Goal: Information Seeking & Learning: Learn about a topic

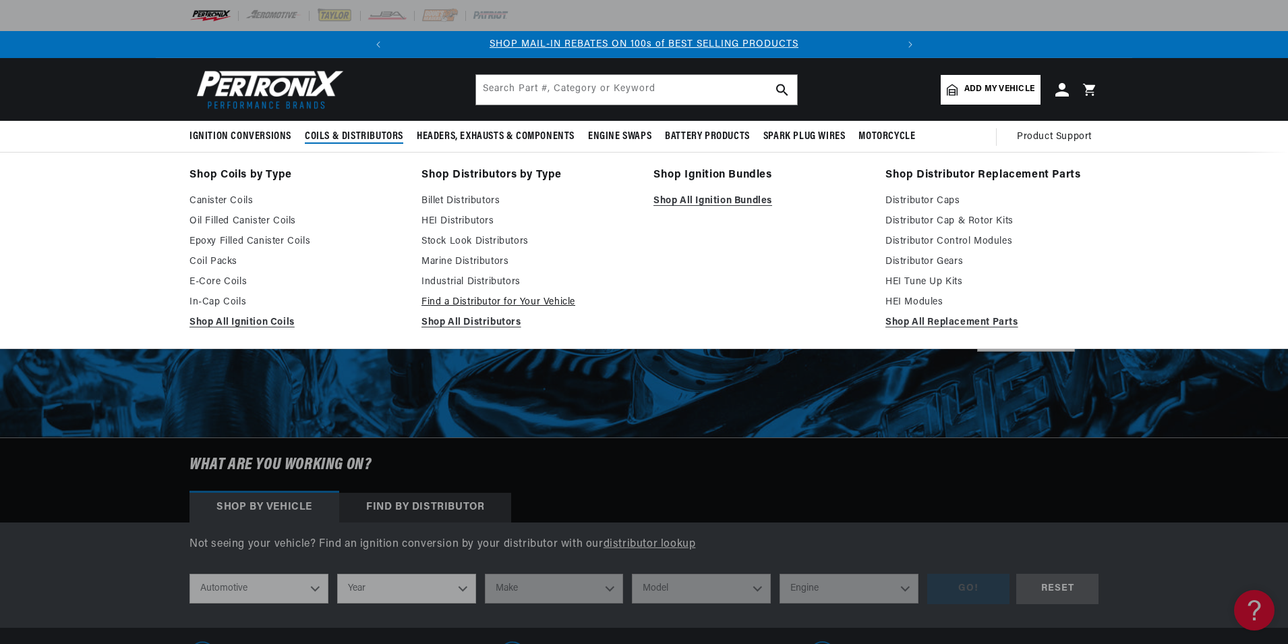
click at [476, 297] on link "Find a Distributor for Your Vehicle" at bounding box center [528, 302] width 213 height 16
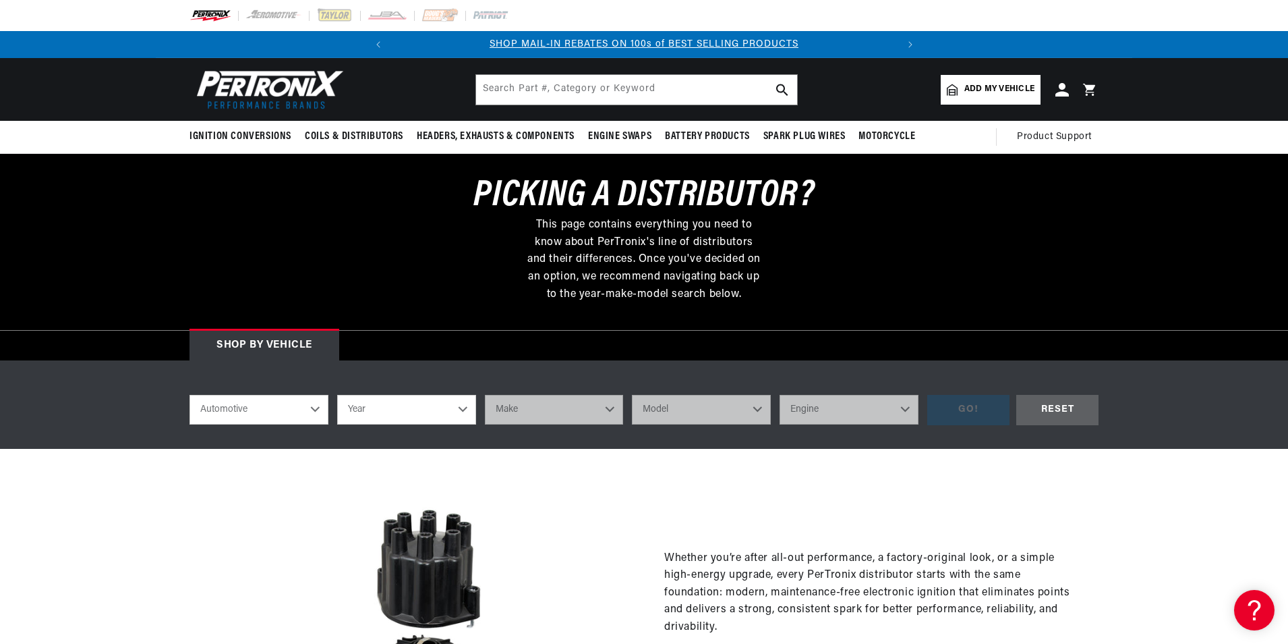
click at [255, 406] on select "Automotive Agricultural Industrial Marine Motorcycle" at bounding box center [259, 410] width 139 height 30
click at [190, 395] on select "Automotive Agricultural Industrial Marine Motorcycle" at bounding box center [259, 410] width 139 height 30
click at [395, 403] on select "Year 2022 2021 2020 2019 2018 2017 2016 2015 2014 2013 2012 2011 2010 2009 2008…" at bounding box center [406, 410] width 139 height 30
select select "1976"
click at [337, 395] on select "Year 2022 2021 2020 2019 2018 2017 2016 2015 2014 2013 2012 2011 2010 2009 2008…" at bounding box center [406, 410] width 139 height 30
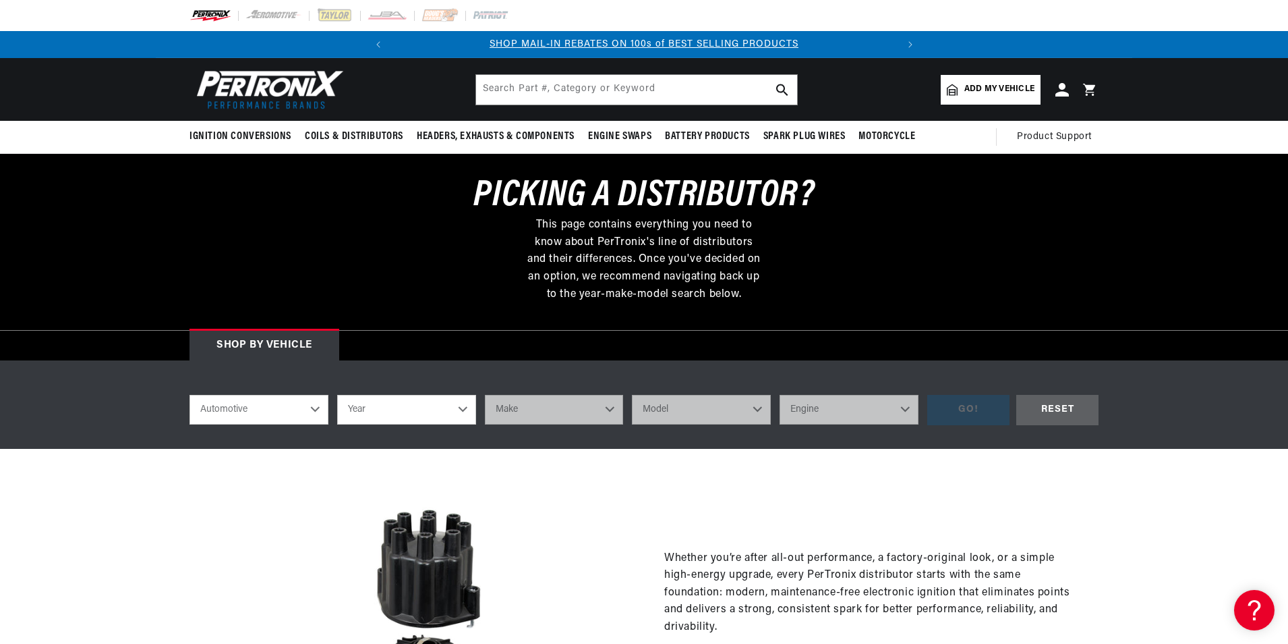
select select "1976"
click at [555, 408] on select "Make Alfa Romeo American Motors Audi Avanti BMW Buick Cadillac Checker Chevrole…" at bounding box center [554, 410] width 139 height 30
select select "Triumph"
click at [485, 395] on select "Make Alfa Romeo American Motors Audi Avanti BMW Buick Cadillac Checker Chevrole…" at bounding box center [554, 410] width 139 height 30
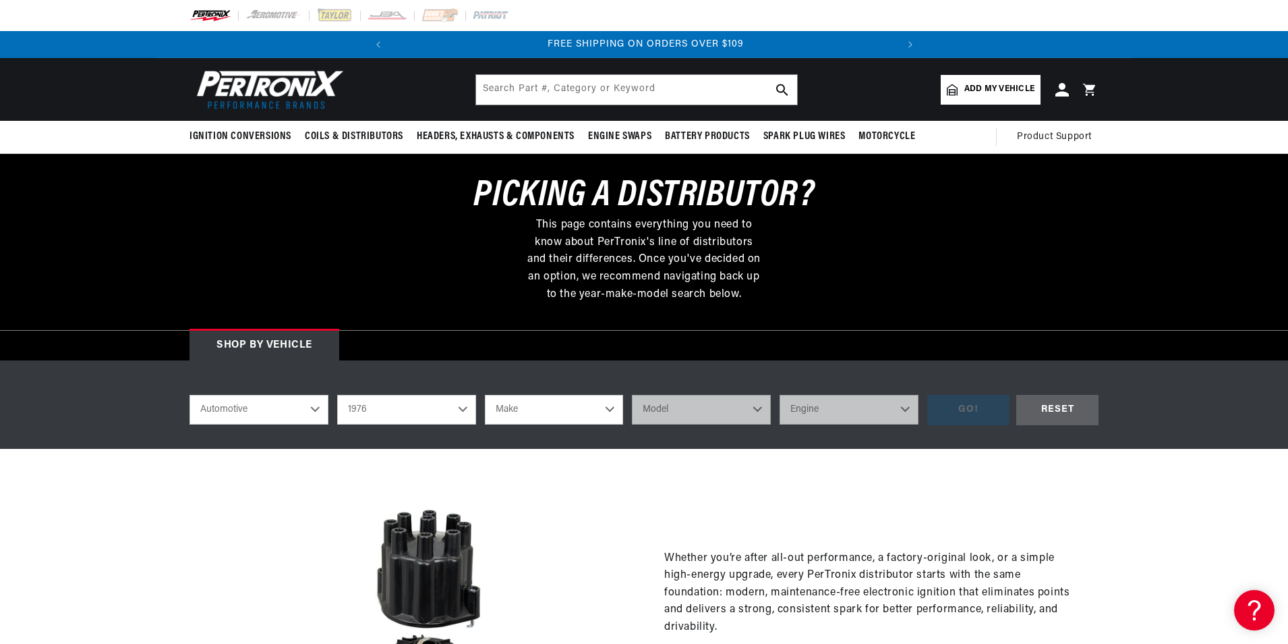
select select "Triumph"
click at [713, 409] on select "Model Spitfire TR6 TR7" at bounding box center [701, 410] width 139 height 30
click at [701, 409] on select "Model Spitfire TR6 TR7" at bounding box center [701, 410] width 139 height 30
select select "TR7"
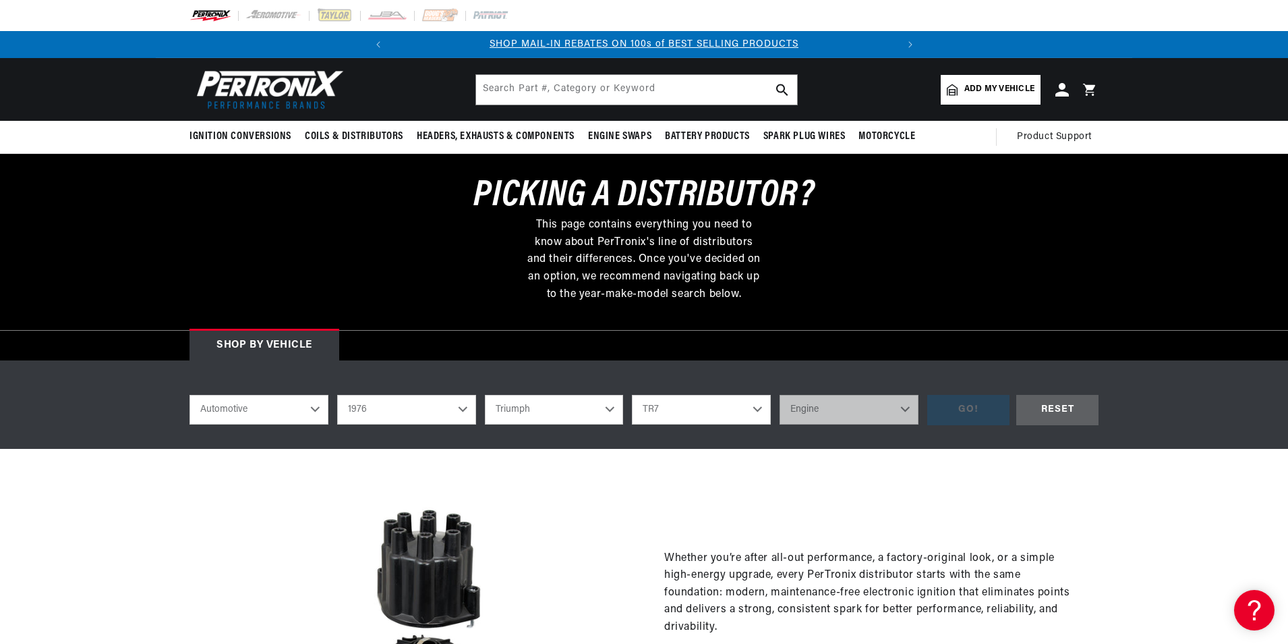
click at [632, 395] on select "Model Spitfire TR6 TR7" at bounding box center [701, 410] width 139 height 30
click at [824, 405] on select "Engine 2.0L" at bounding box center [849, 410] width 139 height 30
click at [686, 412] on select "Spitfire TR6 TR7" at bounding box center [701, 410] width 139 height 30
click at [632, 395] on select "Spitfire TR6 TR7" at bounding box center [701, 410] width 139 height 30
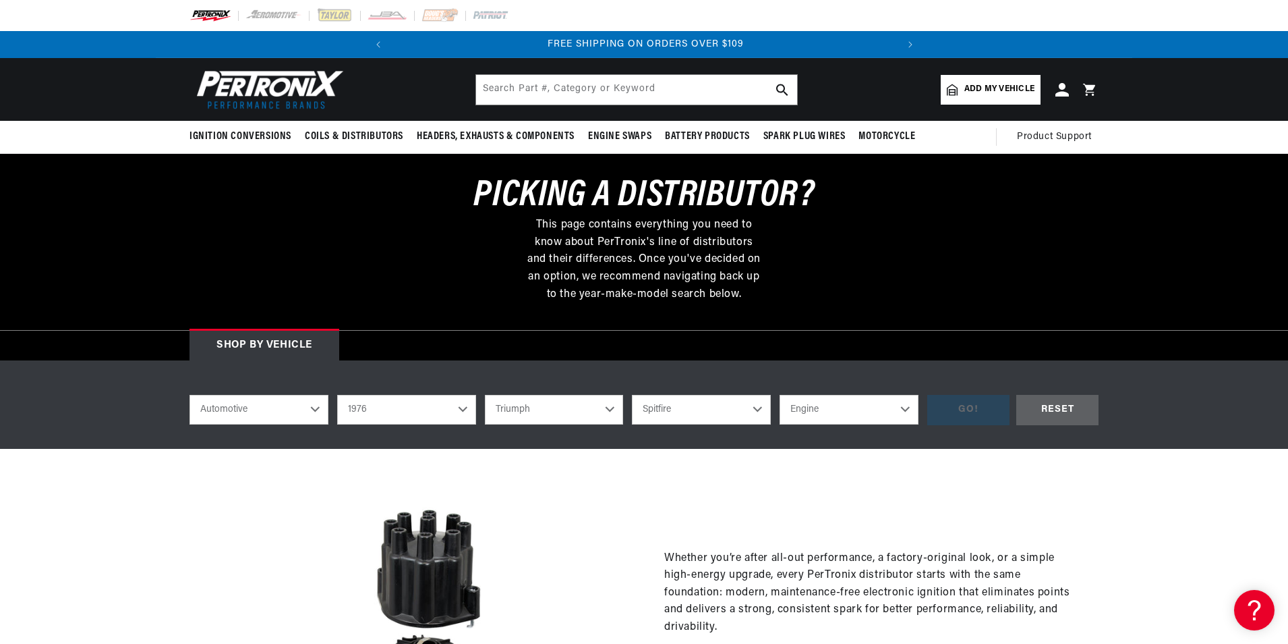
click at [812, 401] on select "Engine 1.5L" at bounding box center [849, 410] width 139 height 30
click at [714, 414] on select "Spitfire TR6 TR7" at bounding box center [701, 410] width 139 height 30
click at [632, 395] on select "Spitfire TR6 TR7" at bounding box center [701, 410] width 139 height 30
select select "TR6"
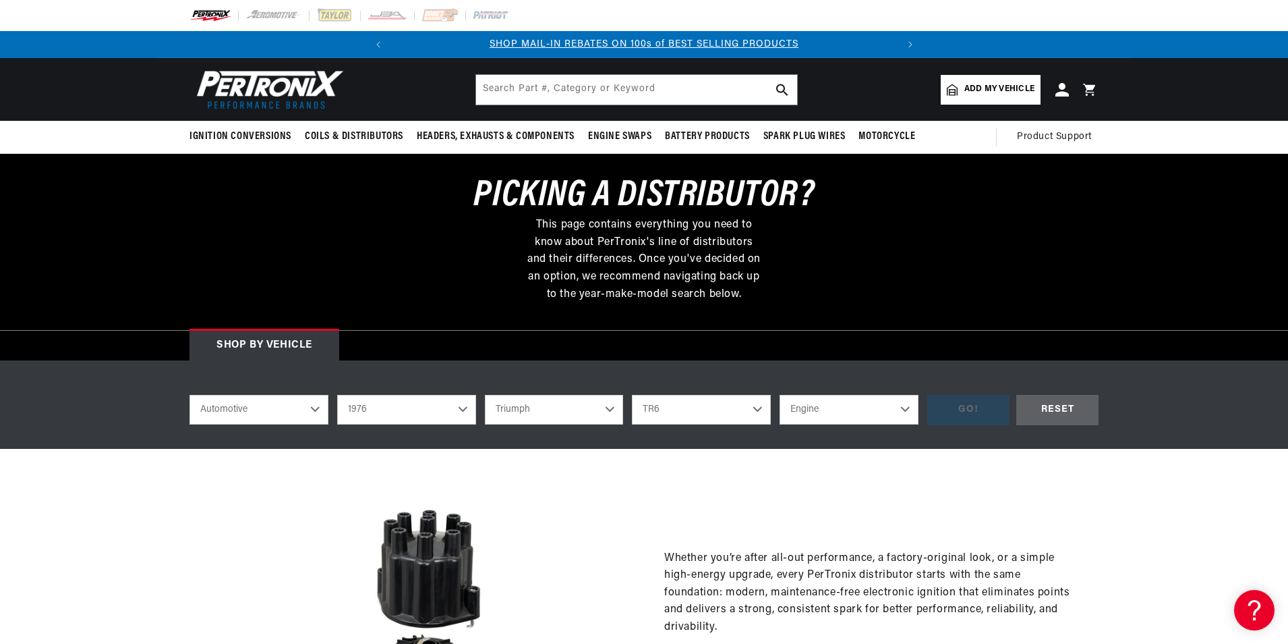
click at [799, 408] on select "Engine 2.5L" at bounding box center [849, 410] width 139 height 30
select select "2.5L"
click at [780, 395] on select "Engine 2.5L" at bounding box center [849, 410] width 139 height 30
select select "2.5L"
click at [963, 410] on div "GO!" at bounding box center [969, 410] width 82 height 30
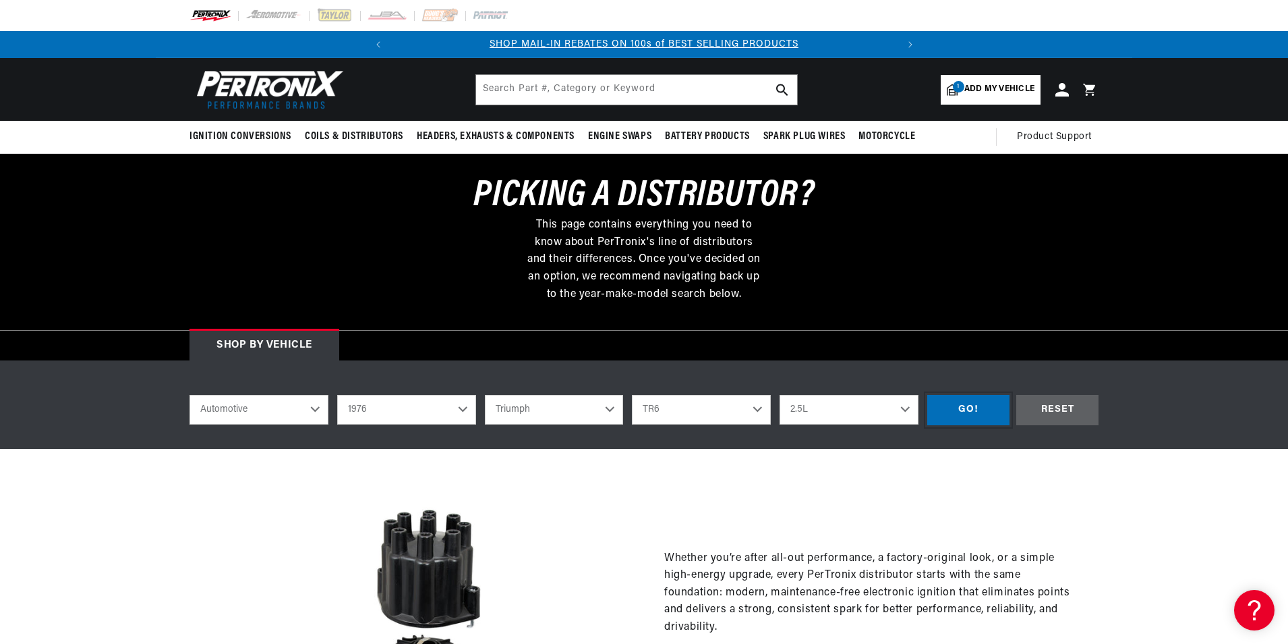
scroll to position [0, 57]
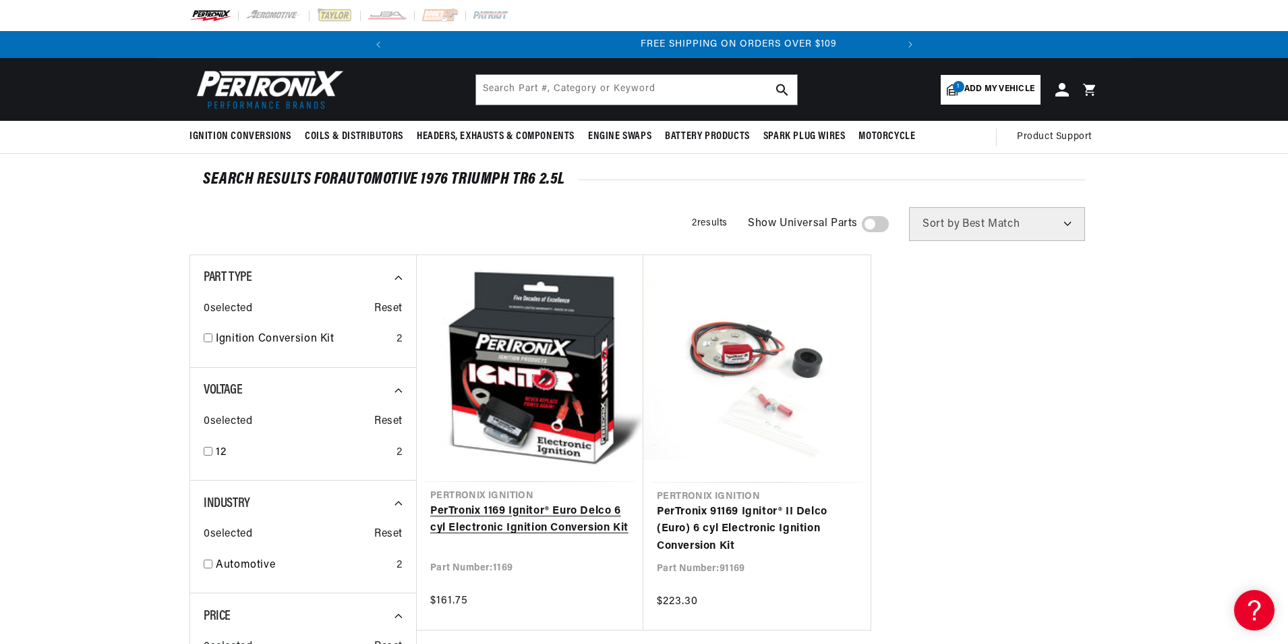
scroll to position [0, 504]
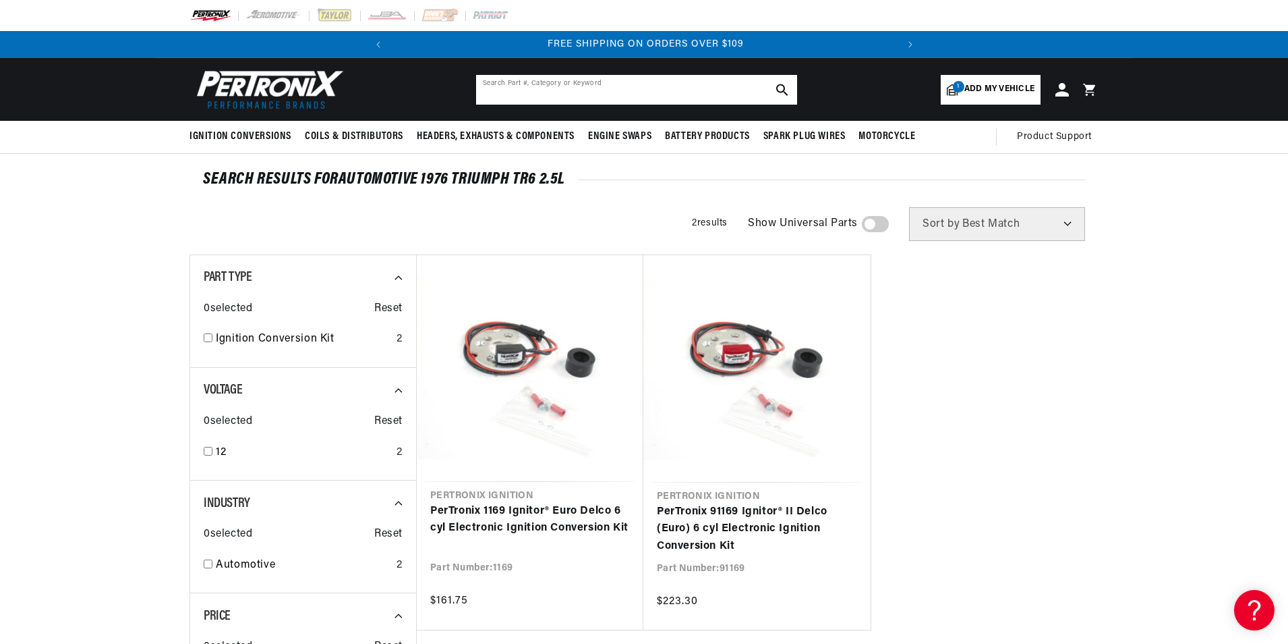
click at [540, 93] on input "text" at bounding box center [636, 90] width 321 height 30
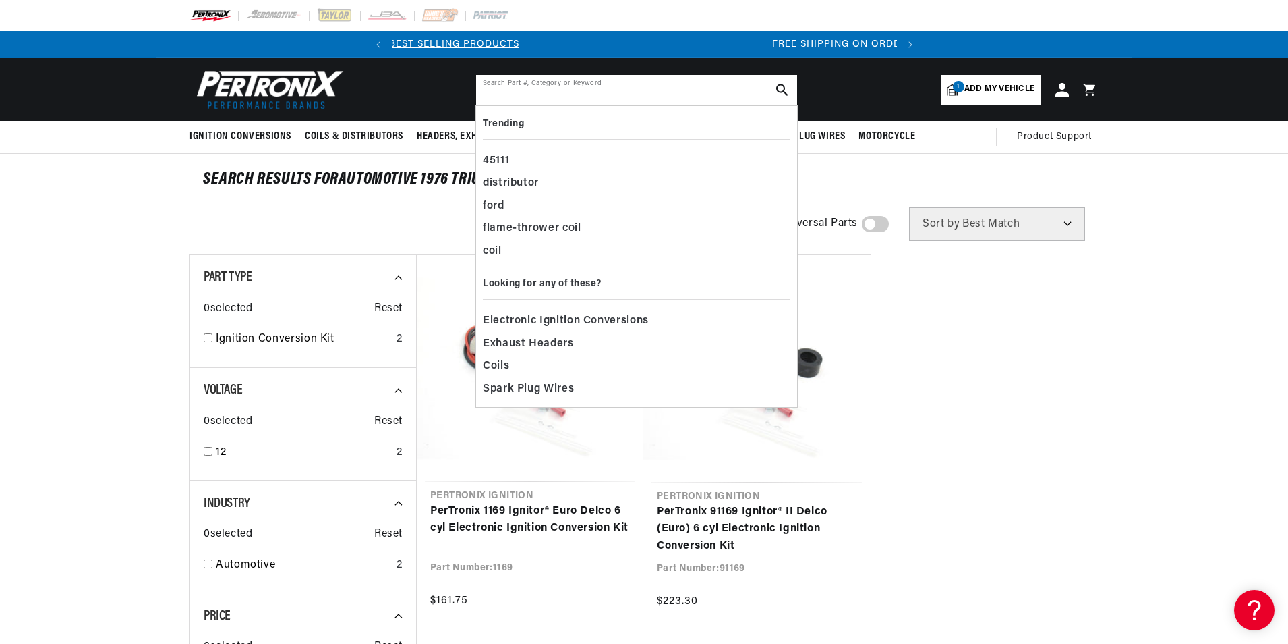
scroll to position [0, 0]
paste input "Lucas 35D8"
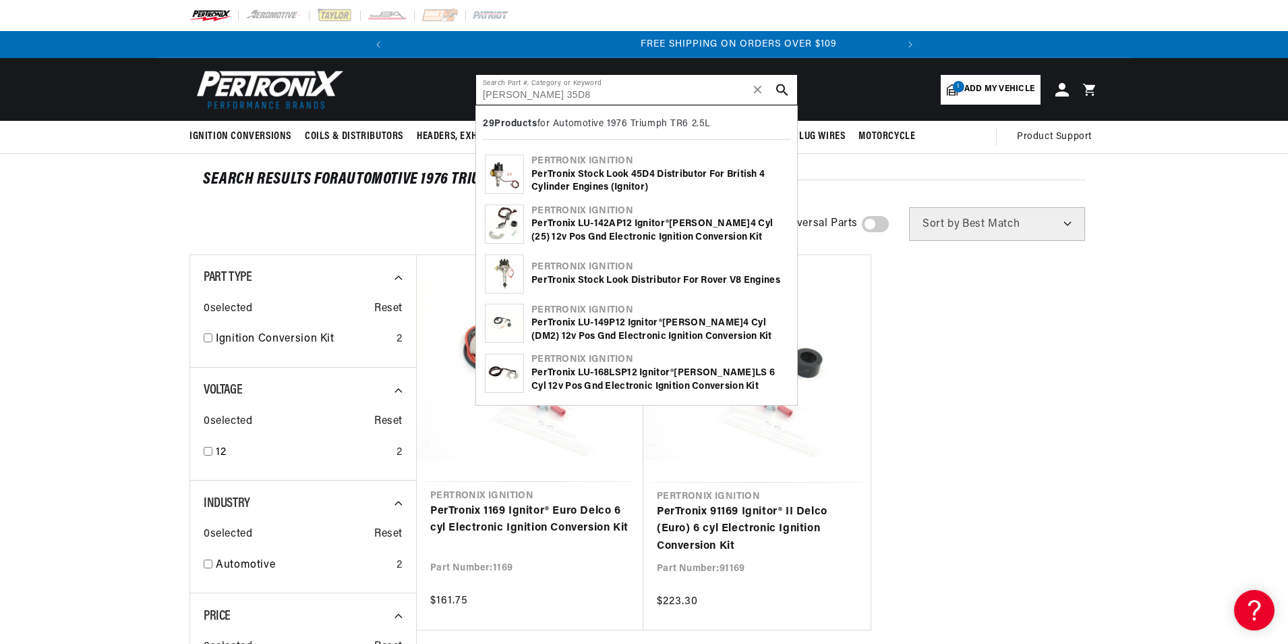
scroll to position [0, 504]
click at [626, 91] on input "Lucas 35D8" at bounding box center [636, 90] width 321 height 30
type input "Lucas 35D8"
click at [600, 279] on div "PerTronix Stock Look Distributor for Rover V8 Engines" at bounding box center [660, 280] width 257 height 13
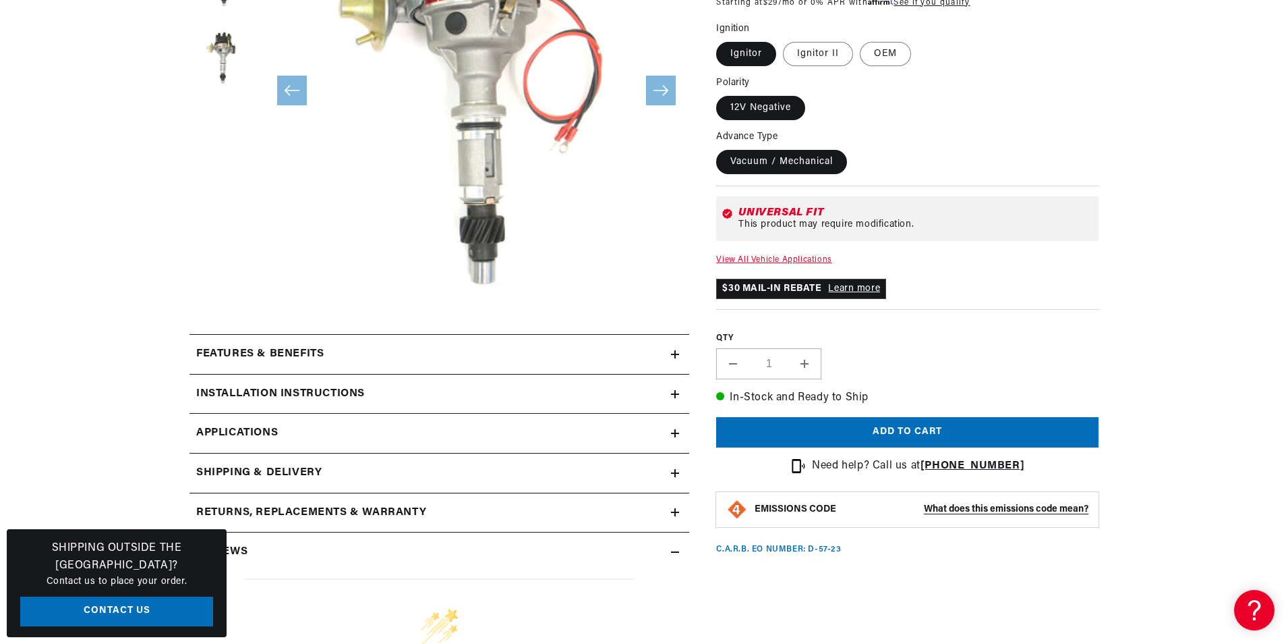
scroll to position [337, 0]
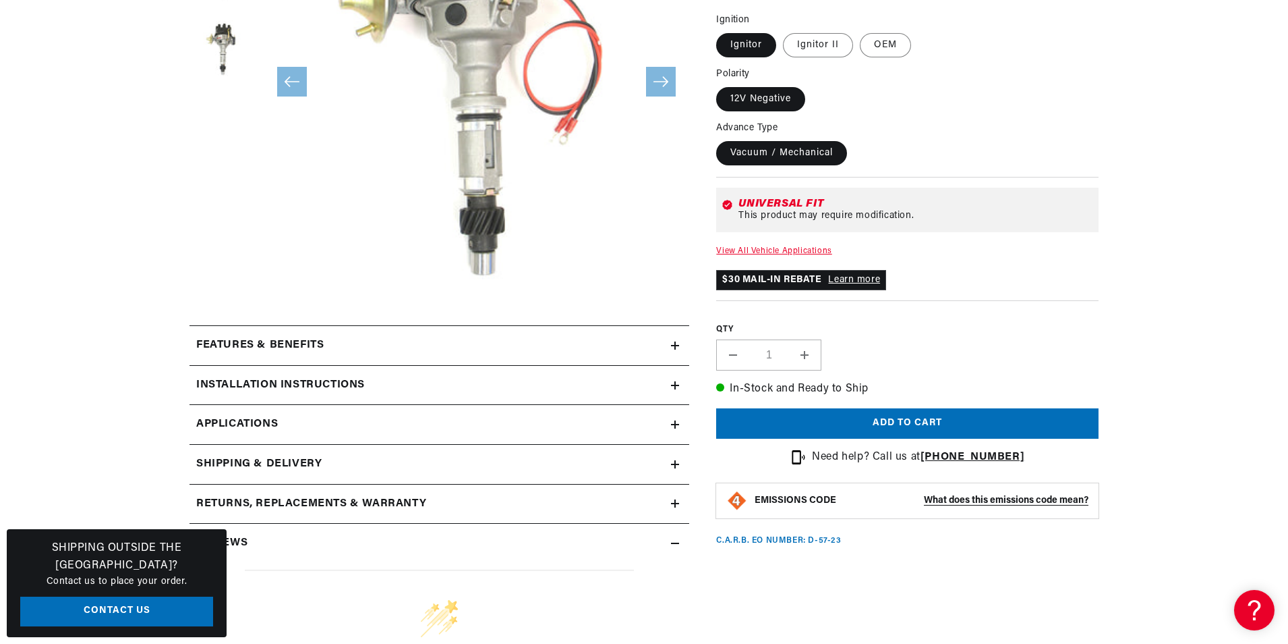
click at [256, 344] on h2 "Features & Benefits" at bounding box center [259, 346] width 127 height 18
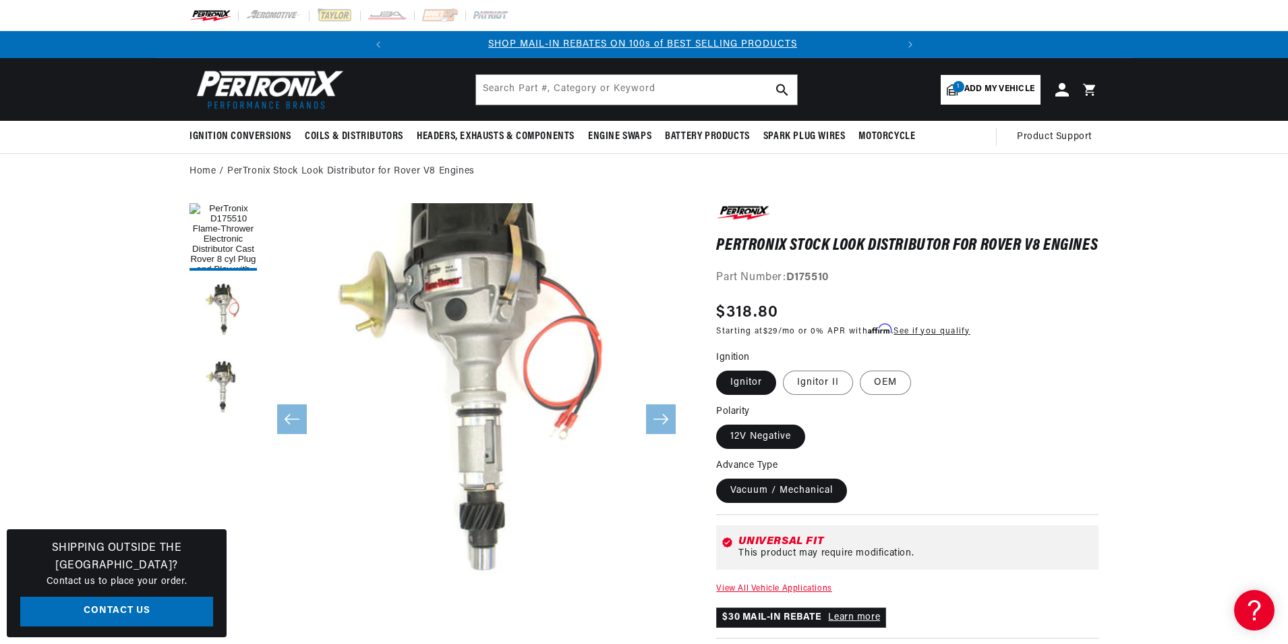
scroll to position [0, 0]
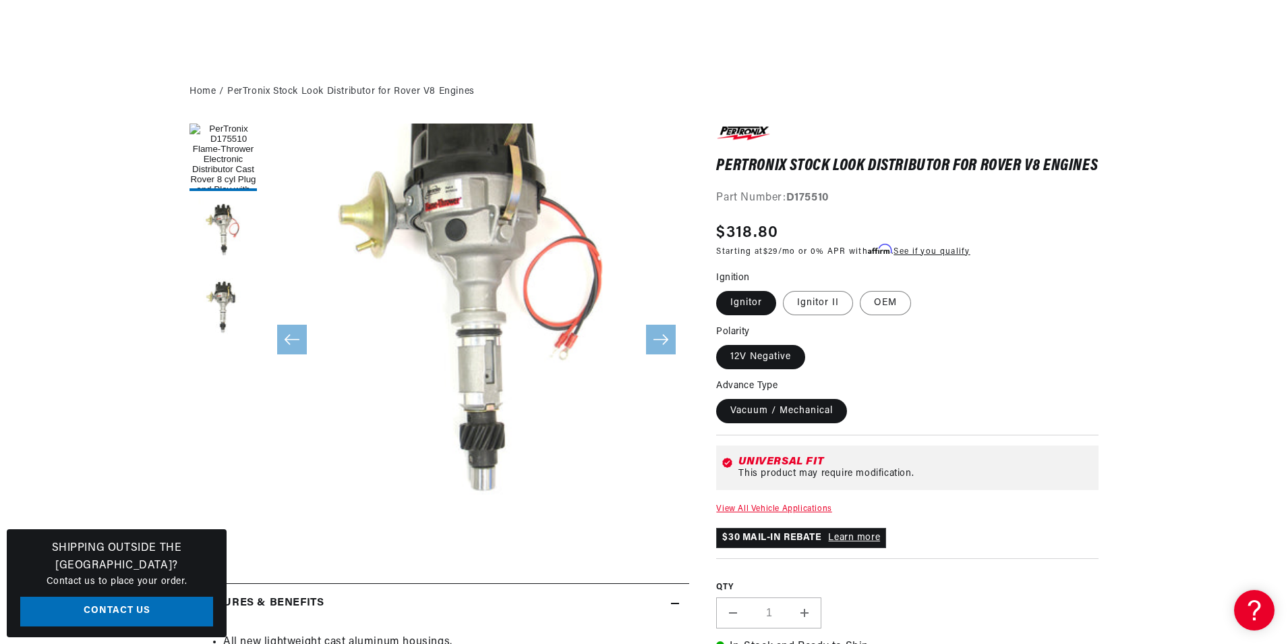
scroll to position [337, 0]
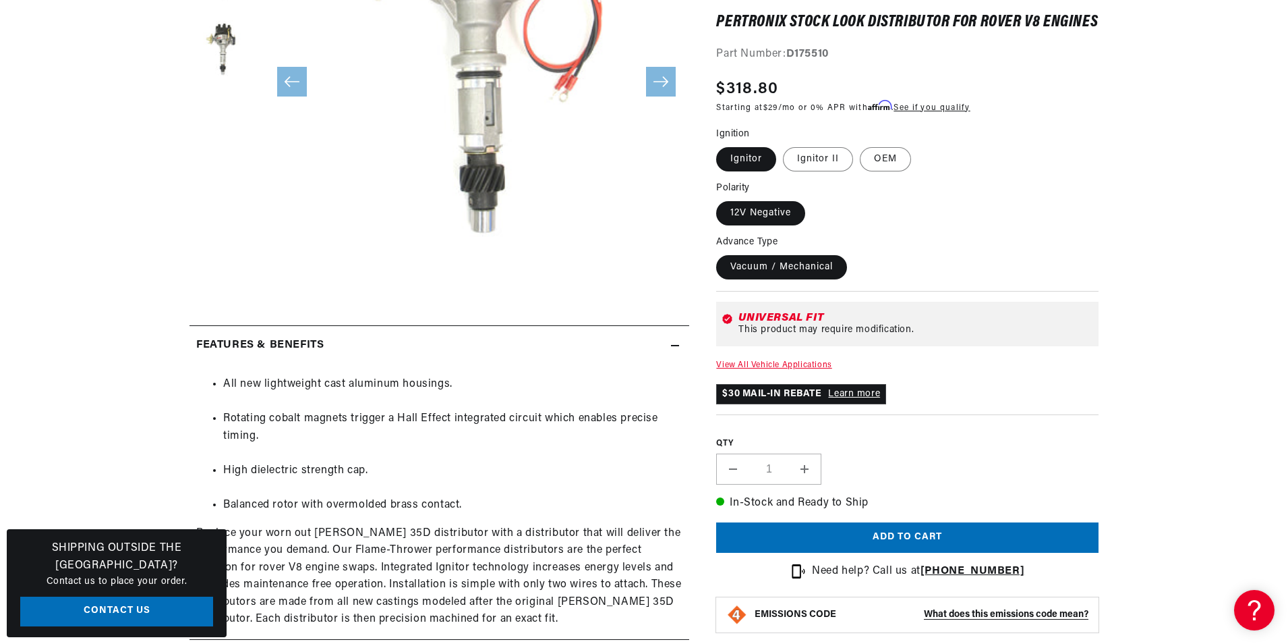
click at [745, 370] on link "View All Vehicle Applications" at bounding box center [773, 366] width 115 height 8
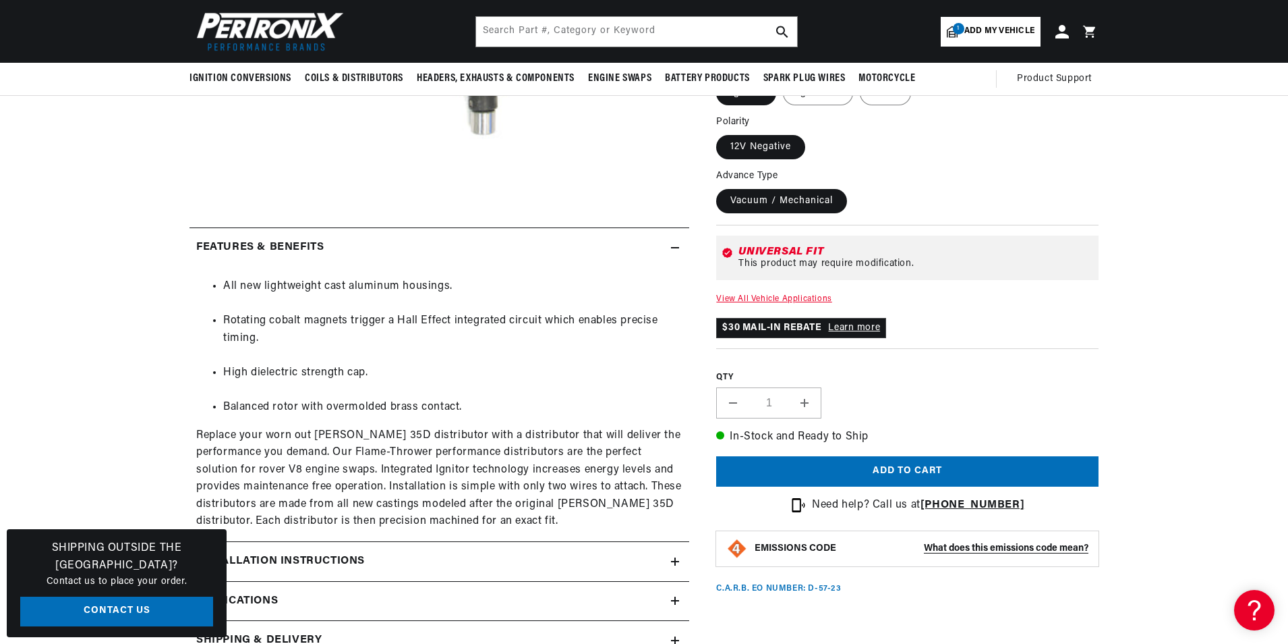
click at [112, 387] on section "PerTronix Stock Look Distributor for Rover V8 Engines PerTronix Stock Look Dist…" at bounding box center [644, 369] width 1288 height 1230
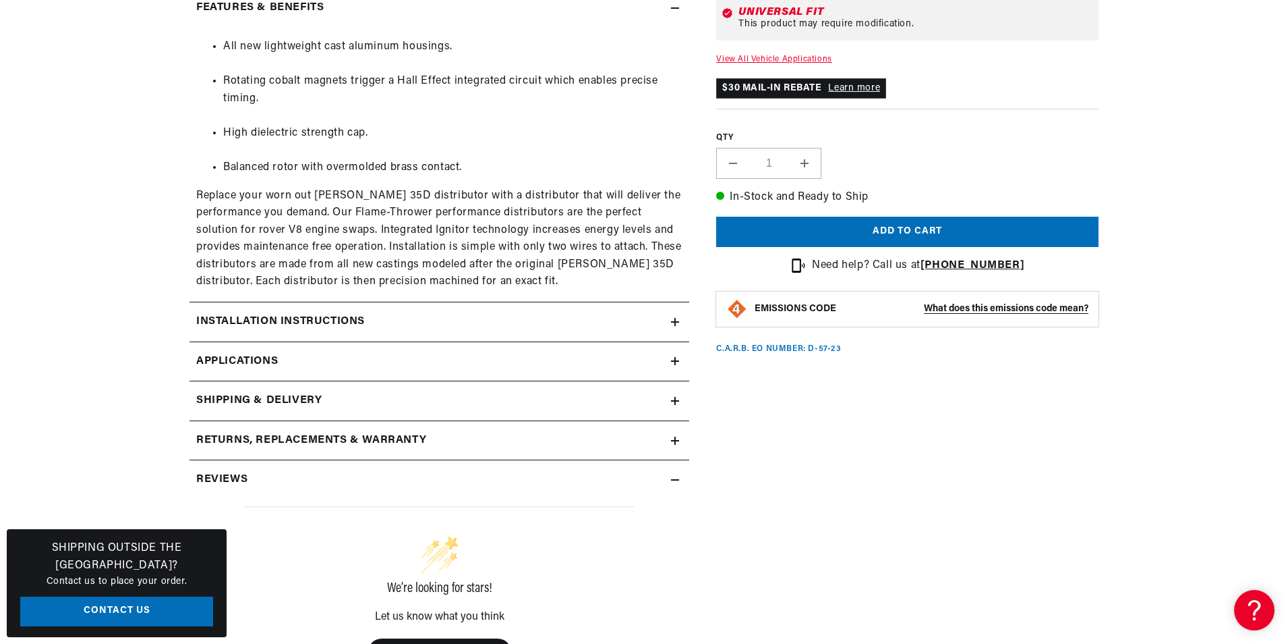
click at [250, 316] on h2 "Installation instructions" at bounding box center [280, 322] width 169 height 18
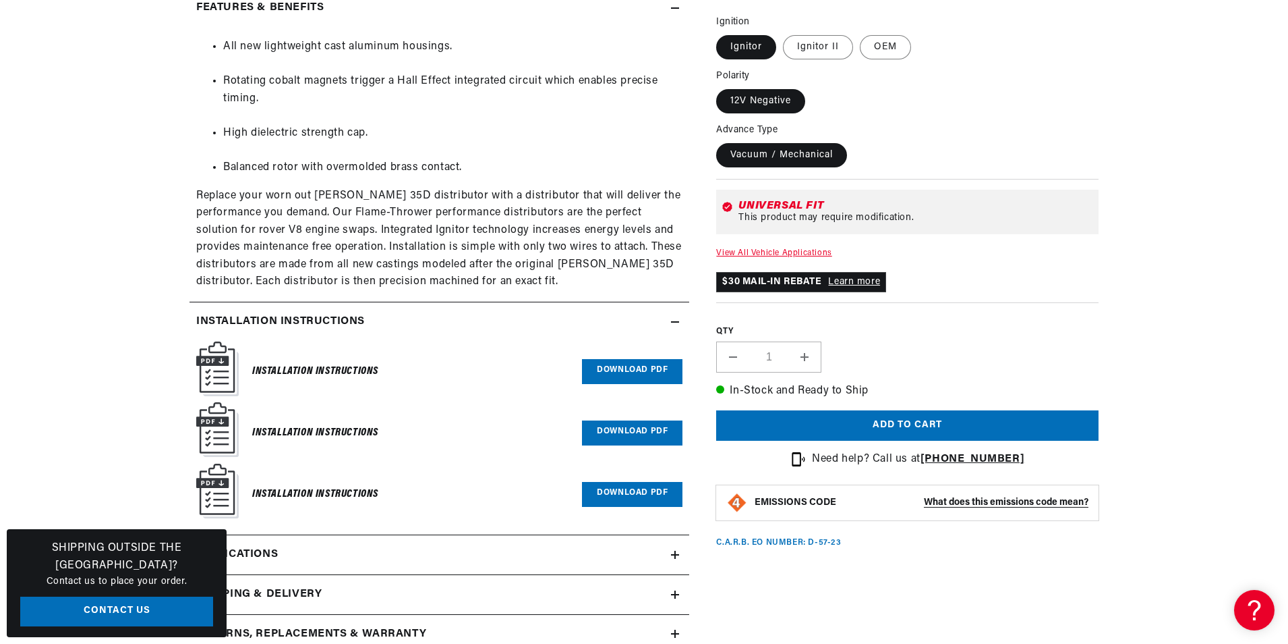
click at [250, 316] on h2 "Installation instructions" at bounding box center [280, 322] width 169 height 18
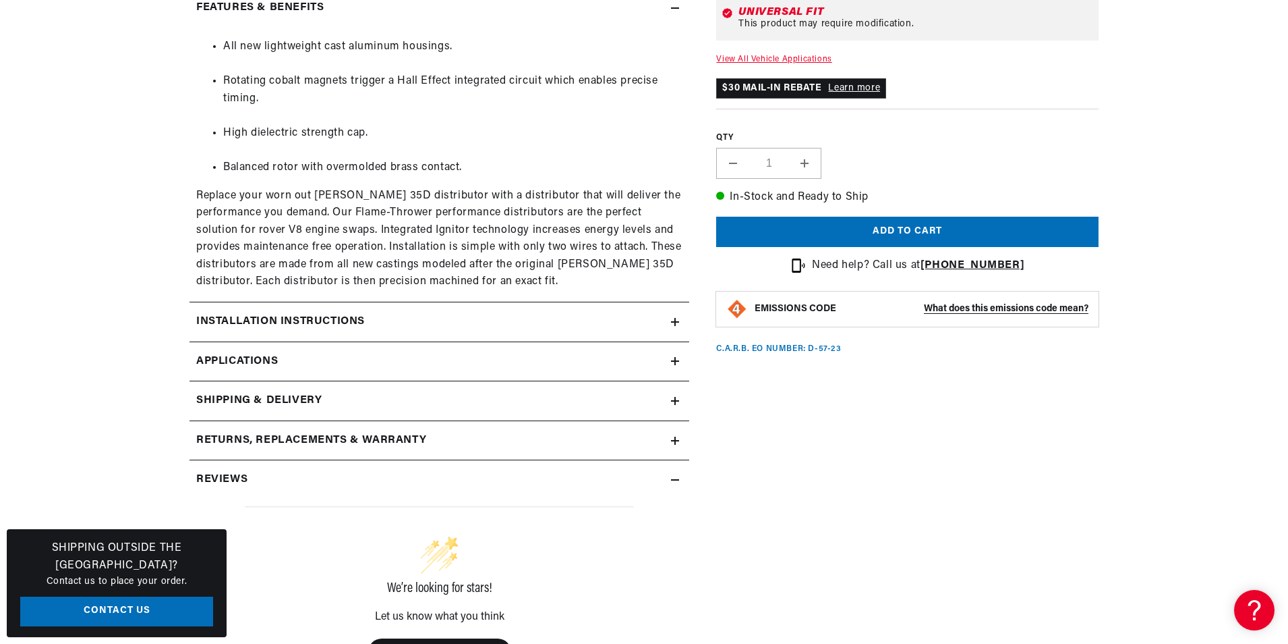
click at [231, 358] on span "Applications" at bounding box center [237, 362] width 82 height 18
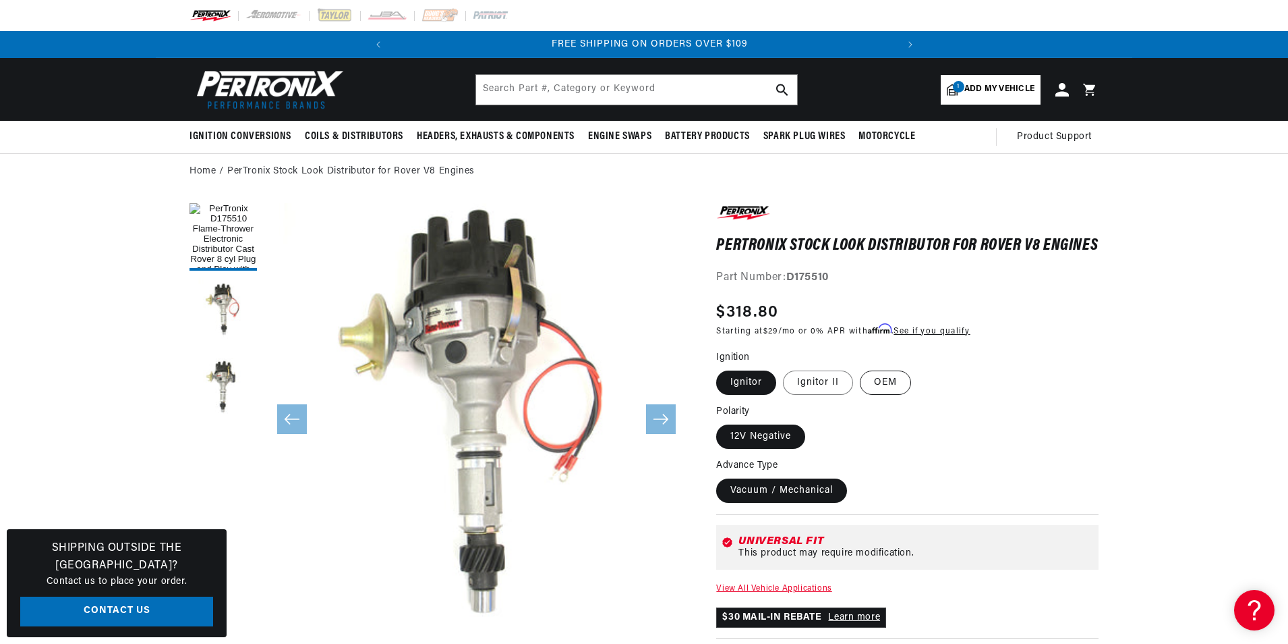
scroll to position [0, 504]
click at [809, 394] on label "Ignitor II" at bounding box center [818, 382] width 70 height 24
click at [784, 368] on input "Ignitor II" at bounding box center [783, 368] width 1 height 1
radio input "true"
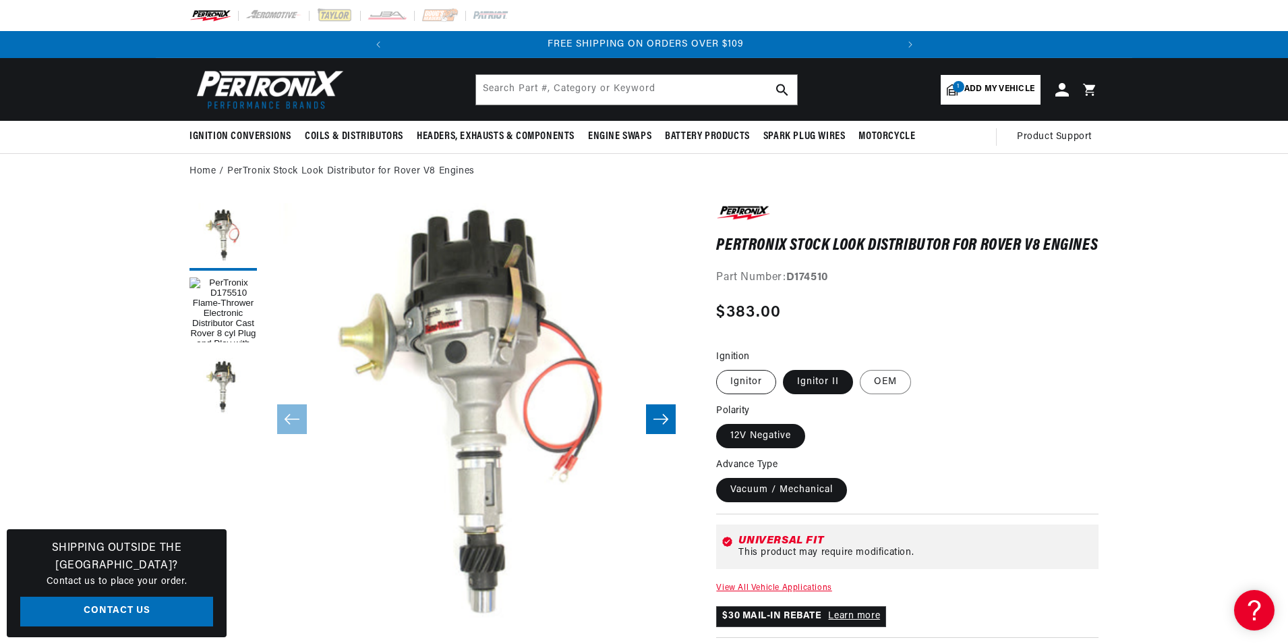
click at [734, 394] on label "Ignitor" at bounding box center [746, 382] width 60 height 24
click at [720, 368] on input "Ignitor" at bounding box center [720, 367] width 1 height 1
radio input "true"
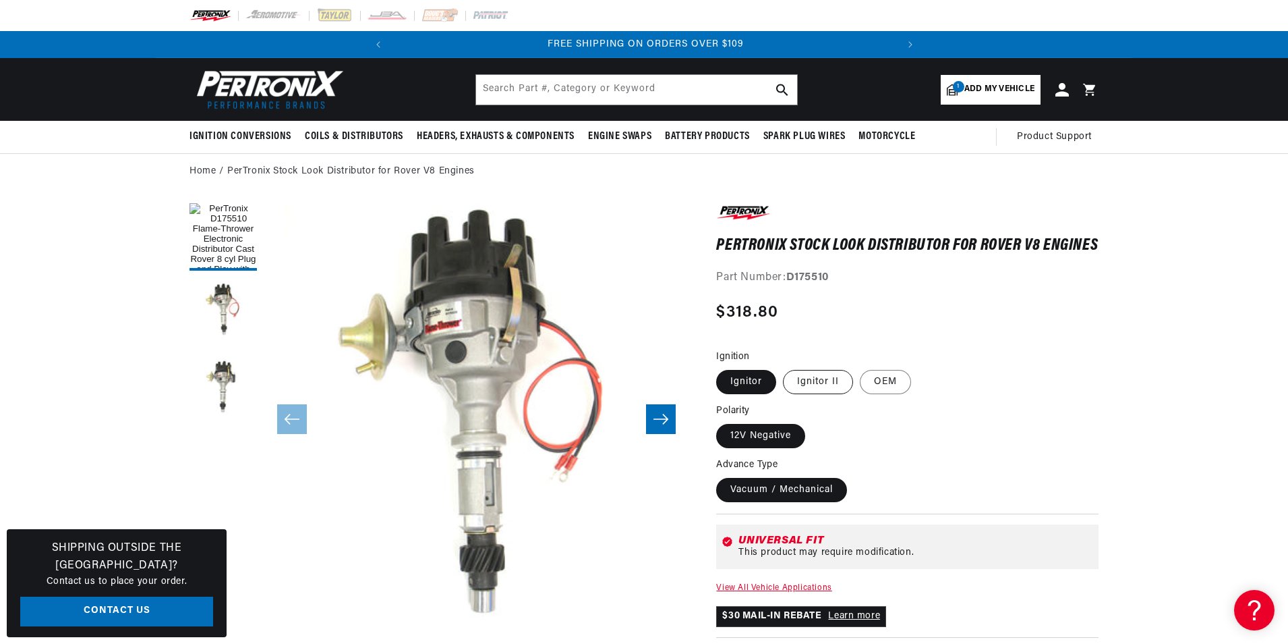
click at [816, 393] on label "Ignitor II" at bounding box center [818, 382] width 70 height 24
click at [784, 368] on input "Ignitor II" at bounding box center [783, 367] width 1 height 1
radio input "true"
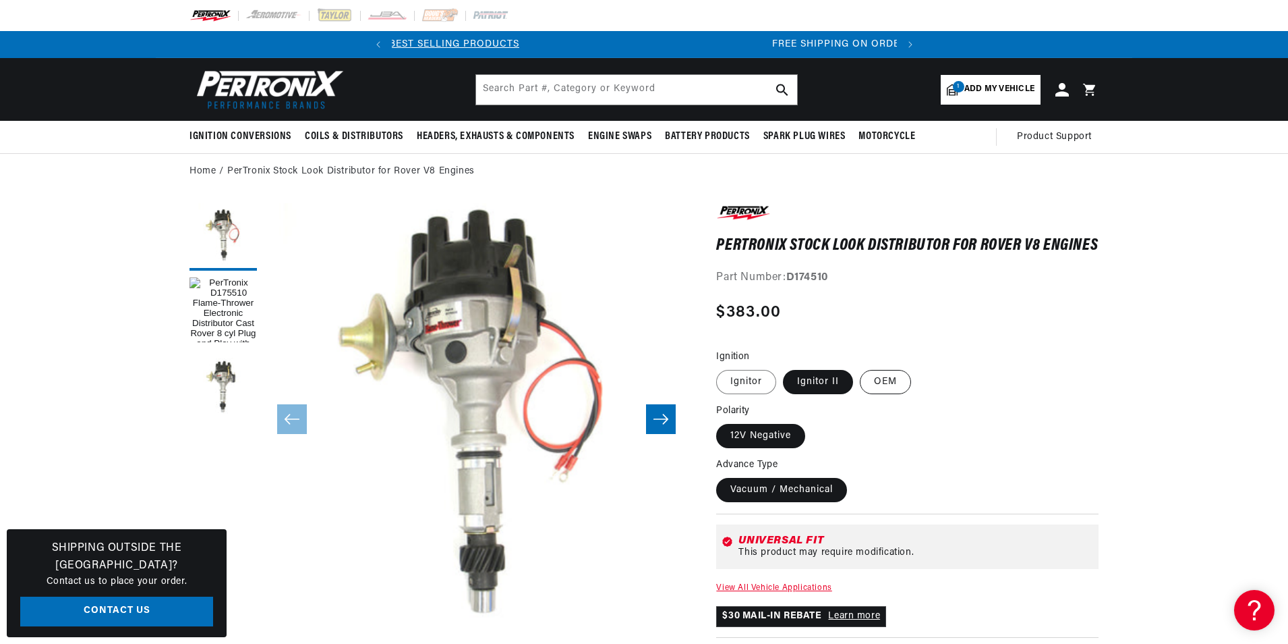
click at [881, 394] on label "OEM" at bounding box center [885, 382] width 51 height 24
click at [861, 368] on input "OEM" at bounding box center [860, 367] width 1 height 1
radio input "true"
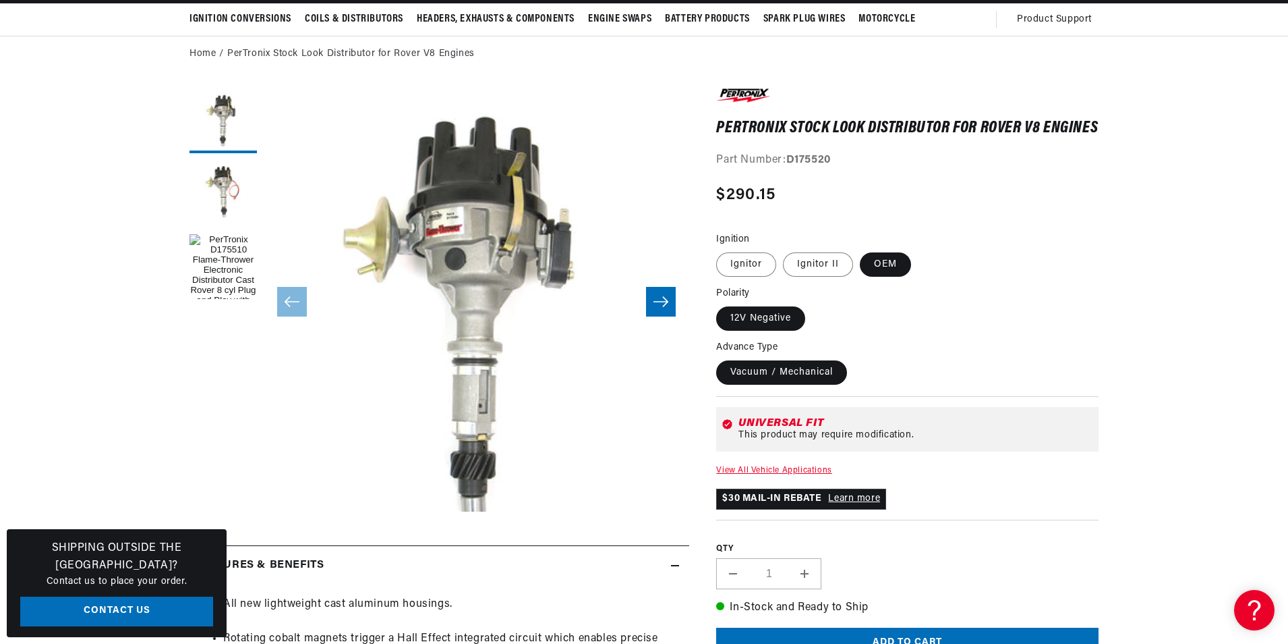
scroll to position [135, 0]
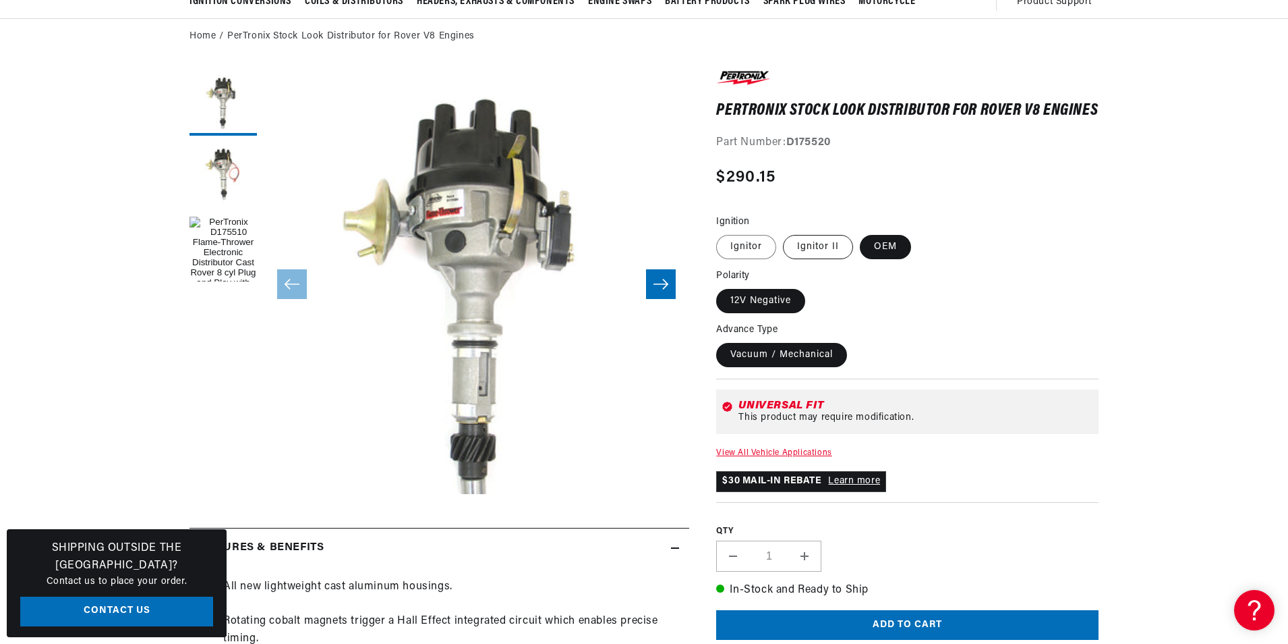
click at [804, 256] on label "Ignitor II" at bounding box center [818, 247] width 70 height 24
click at [784, 233] on input "Ignitor II" at bounding box center [783, 232] width 1 height 1
radio input "true"
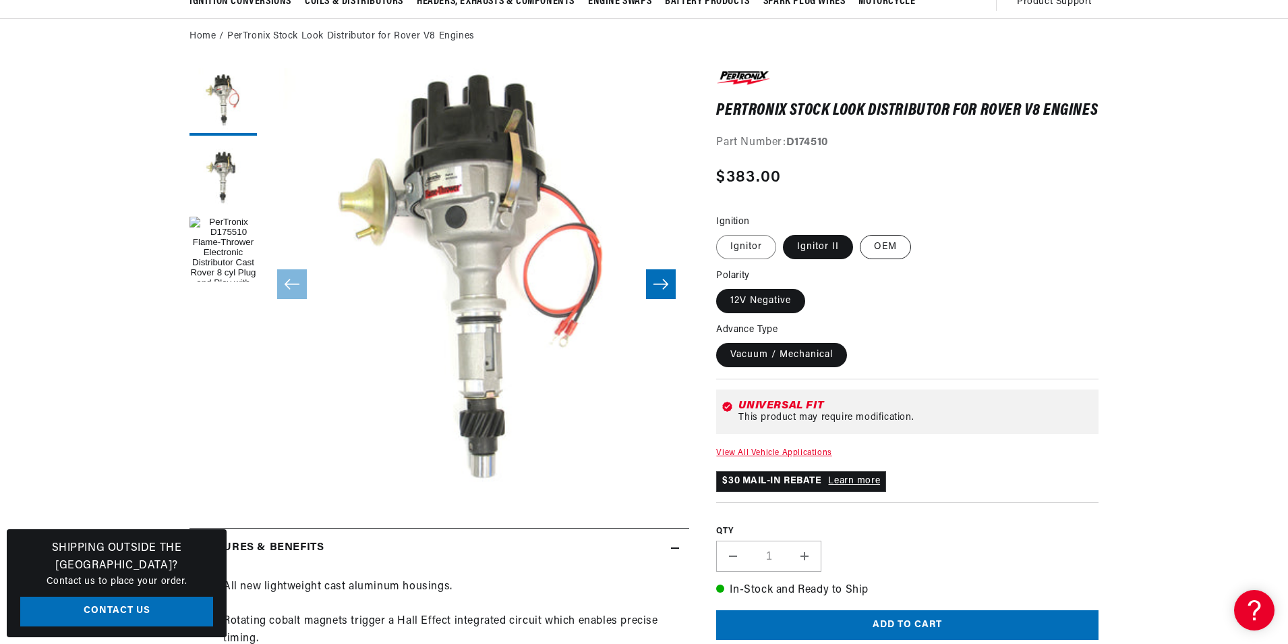
click at [888, 259] on label "OEM" at bounding box center [885, 247] width 51 height 24
click at [861, 233] on input "OEM" at bounding box center [860, 232] width 1 height 1
radio input "true"
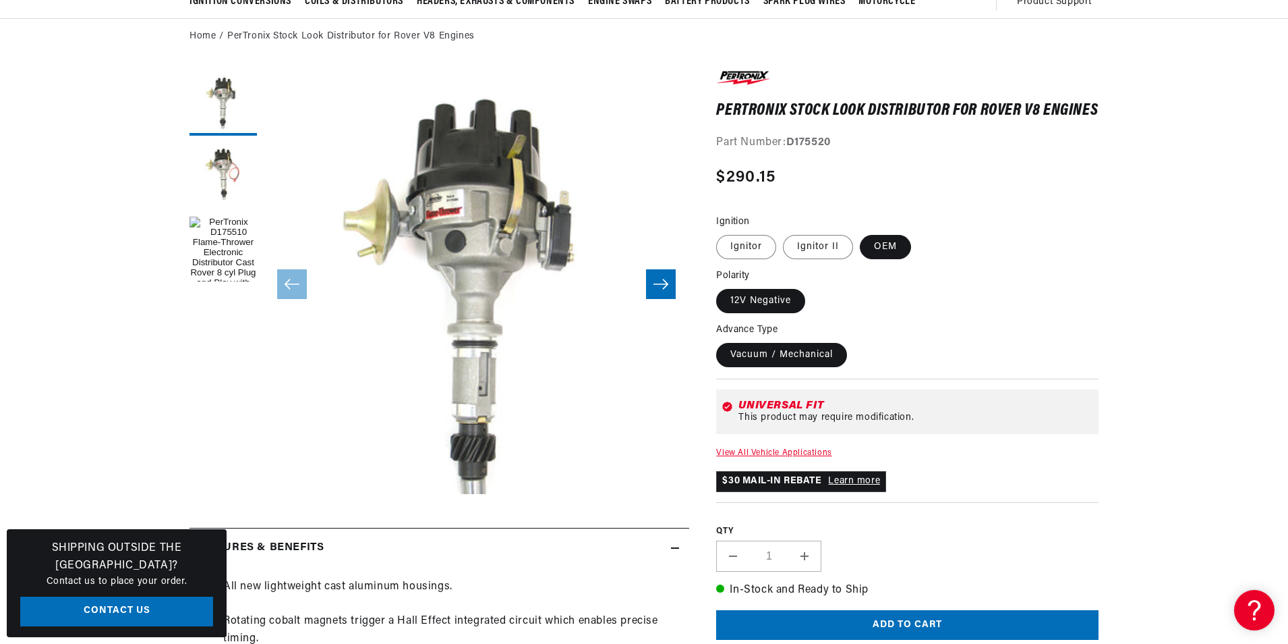
scroll to position [0, 504]
click at [819, 259] on label "Ignitor II" at bounding box center [818, 247] width 70 height 24
click at [784, 233] on input "Ignitor II" at bounding box center [783, 232] width 1 height 1
radio input "true"
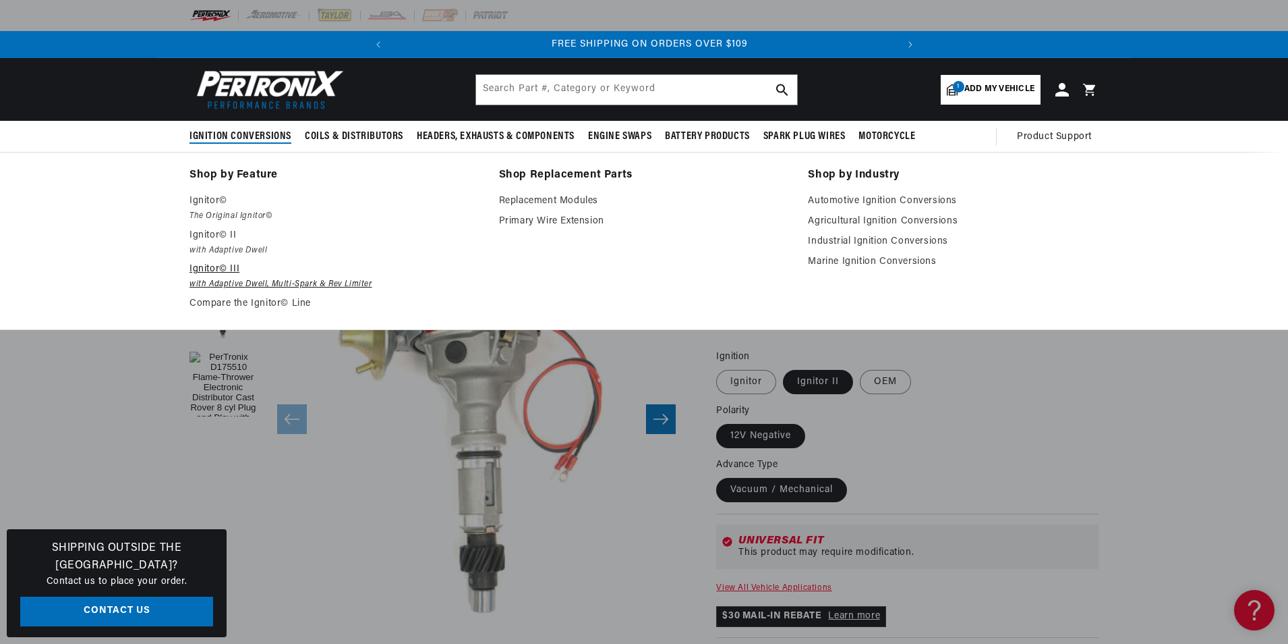
scroll to position [0, 504]
click at [219, 284] on em "with Adaptive Dwell, Multi-Spark & Rev Limiter" at bounding box center [335, 284] width 291 height 14
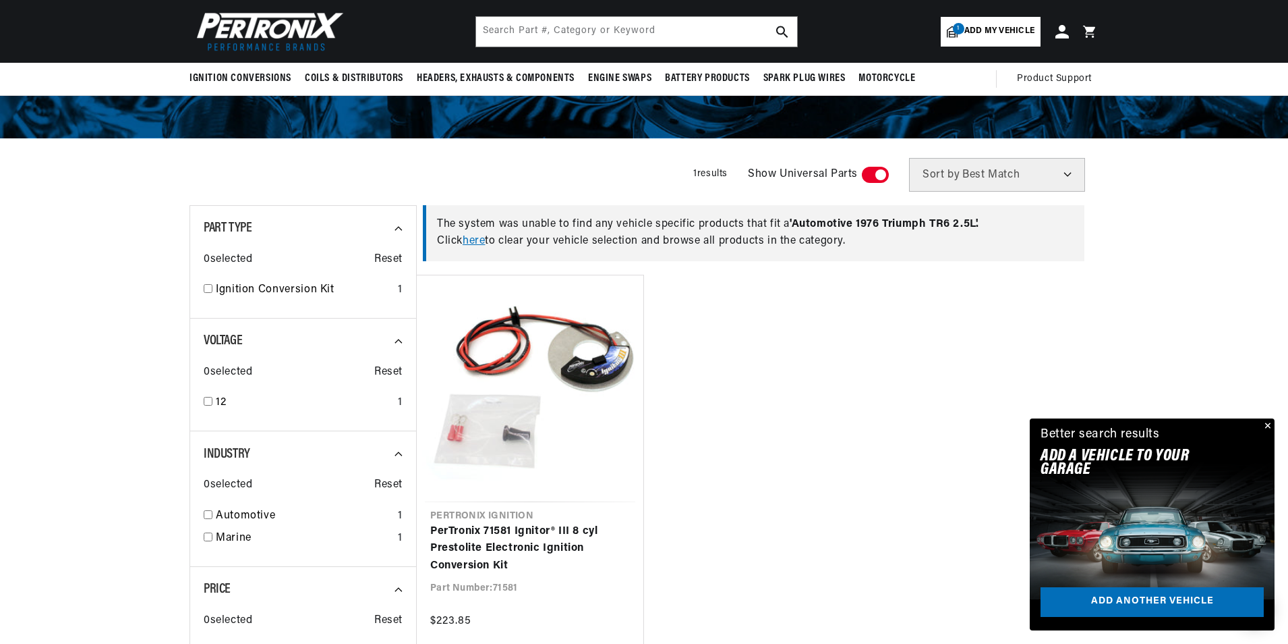
click at [484, 236] on link "here" at bounding box center [474, 240] width 22 height 11
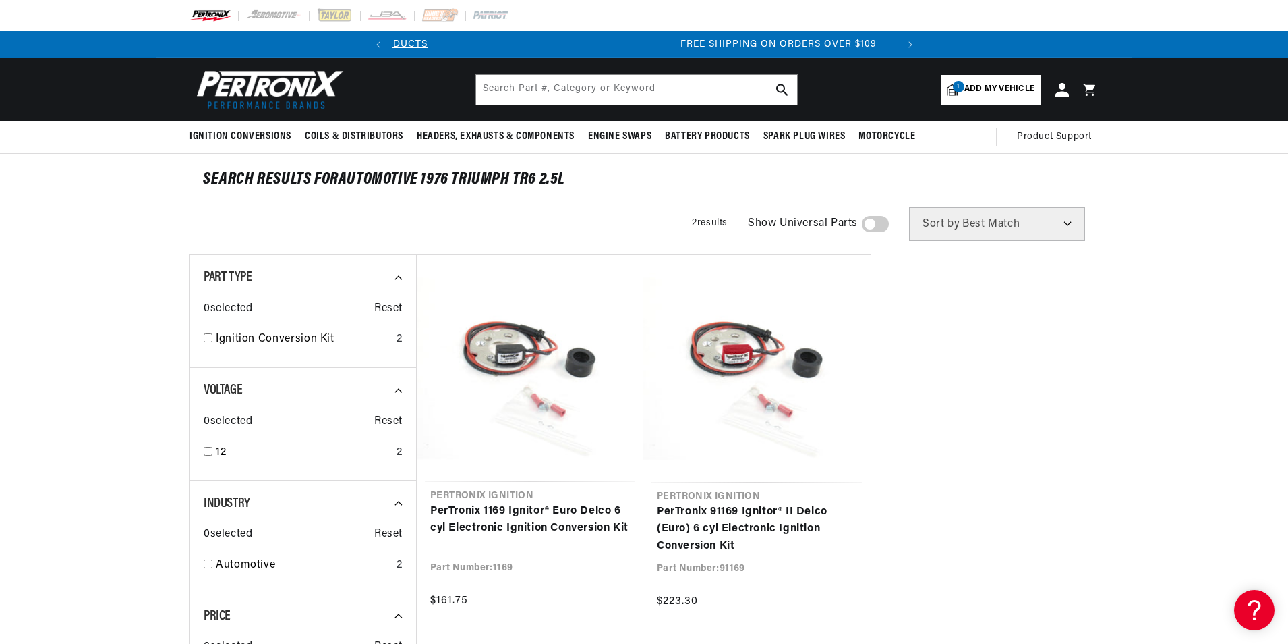
scroll to position [0, 504]
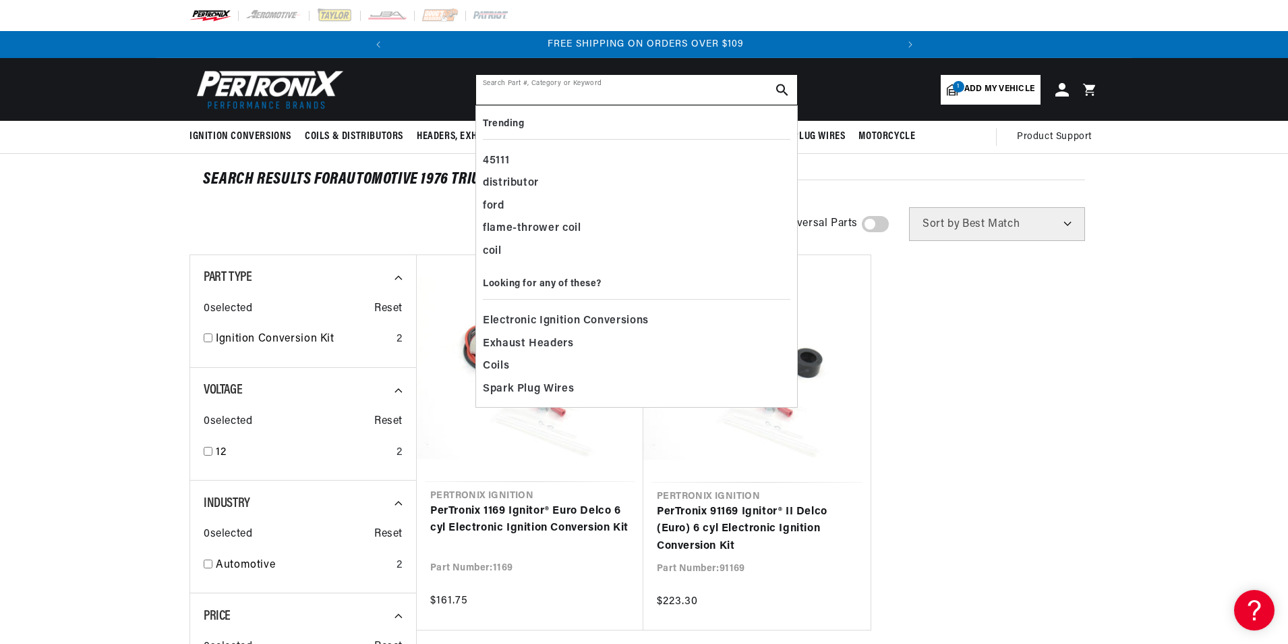
paste input "[PERSON_NAME] 35D8"
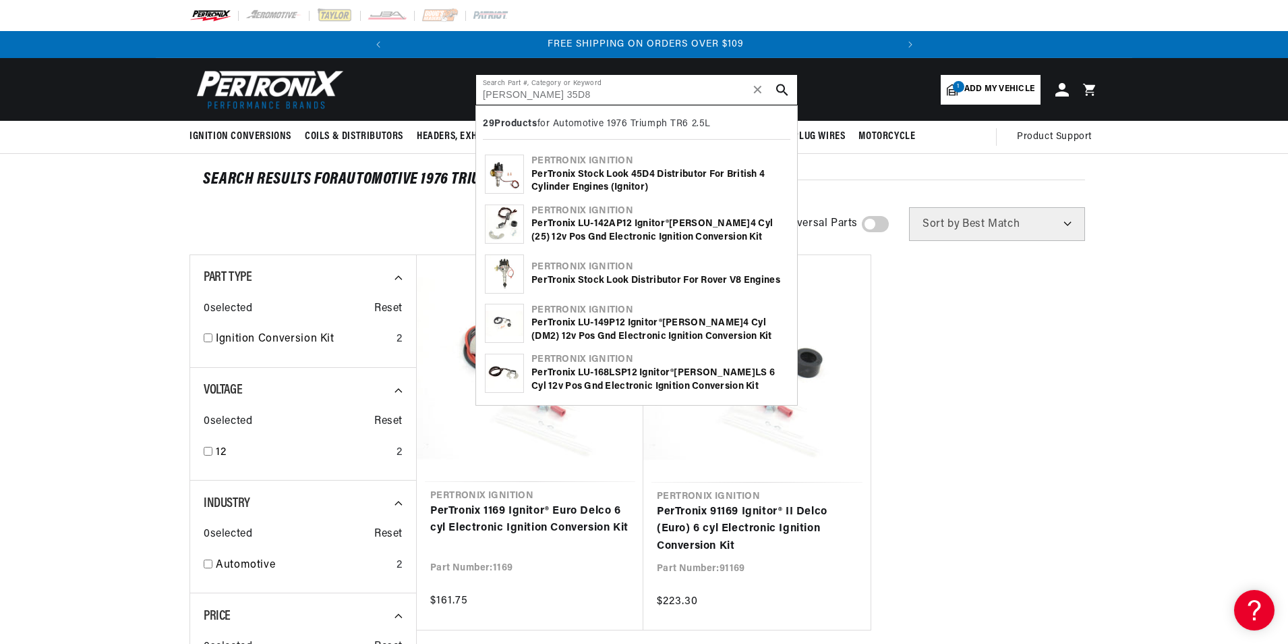
click at [625, 91] on input "[PERSON_NAME] 35D8" at bounding box center [636, 90] width 321 height 30
drag, startPoint x: 528, startPoint y: 100, endPoint x: 457, endPoint y: 100, distance: 71.5
click at [457, 100] on header "BETTER SEARCH RESULTS Add your vehicle's year, make, and model to find parts be…" at bounding box center [644, 89] width 977 height 63
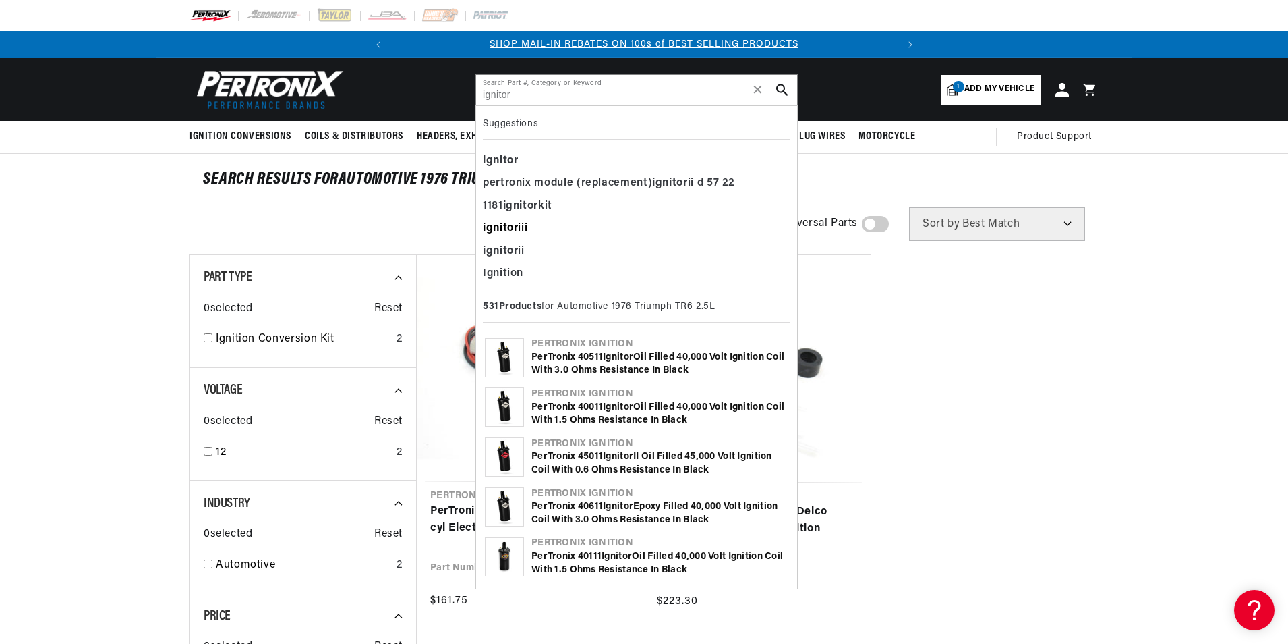
click at [486, 227] on b "ignitor" at bounding box center [500, 228] width 35 height 11
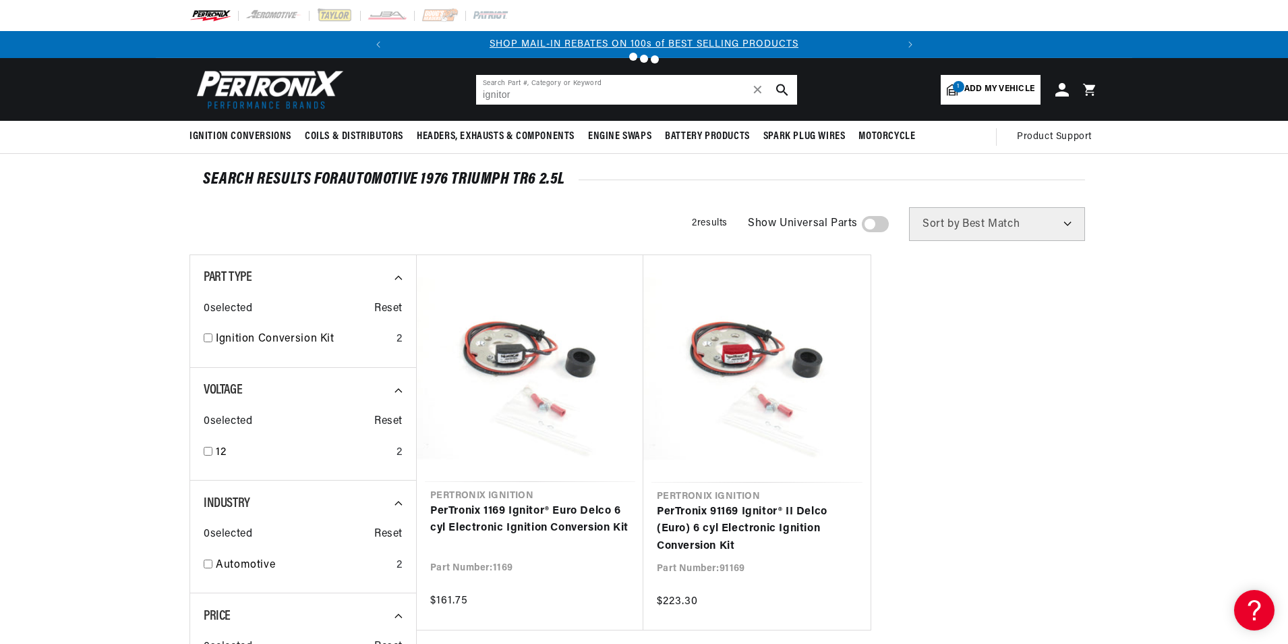
type input "ignitor iii"
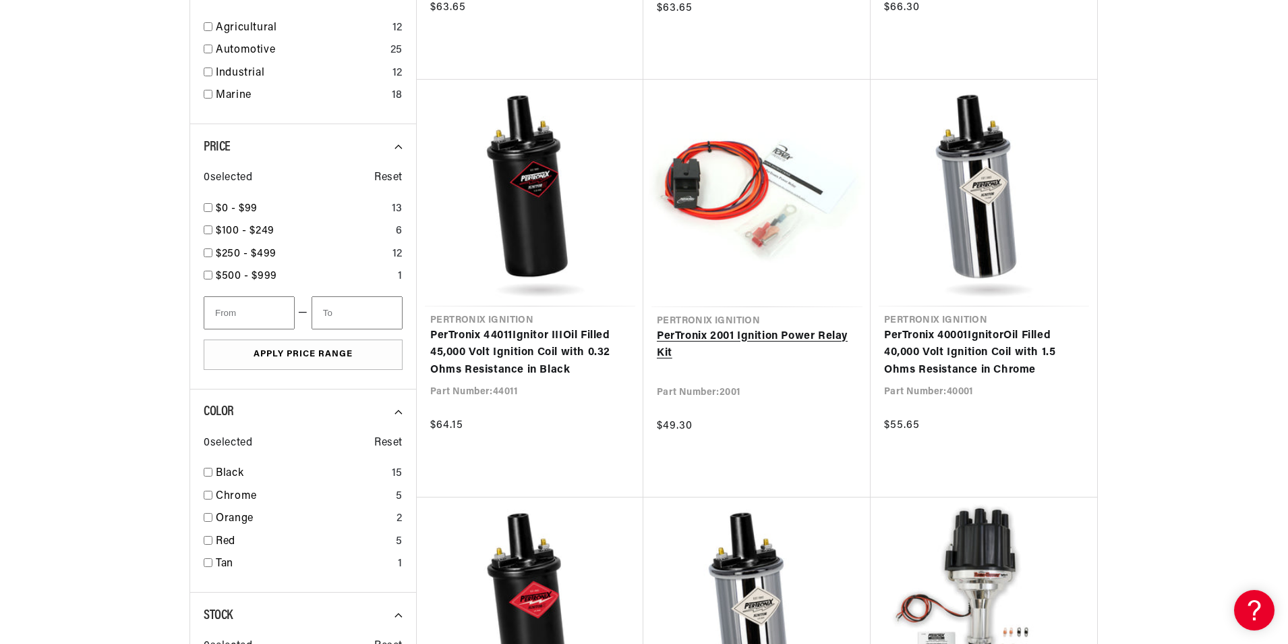
scroll to position [0, 504]
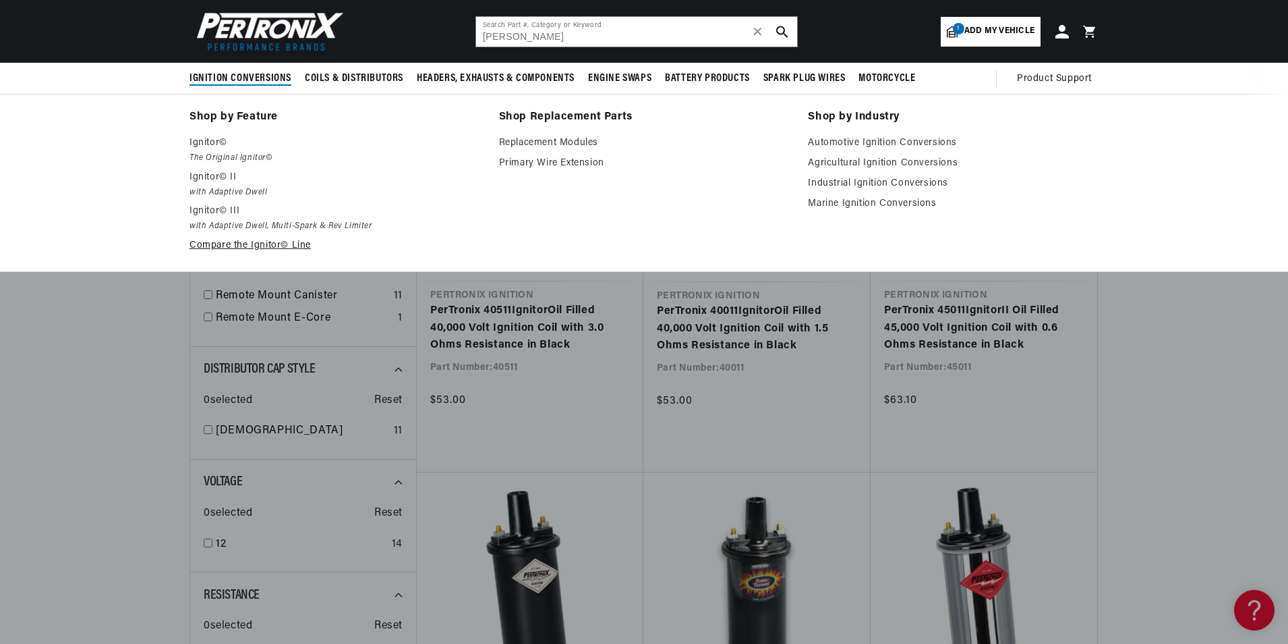
click at [270, 244] on link "Compare the Ignitor© Line" at bounding box center [335, 245] width 291 height 16
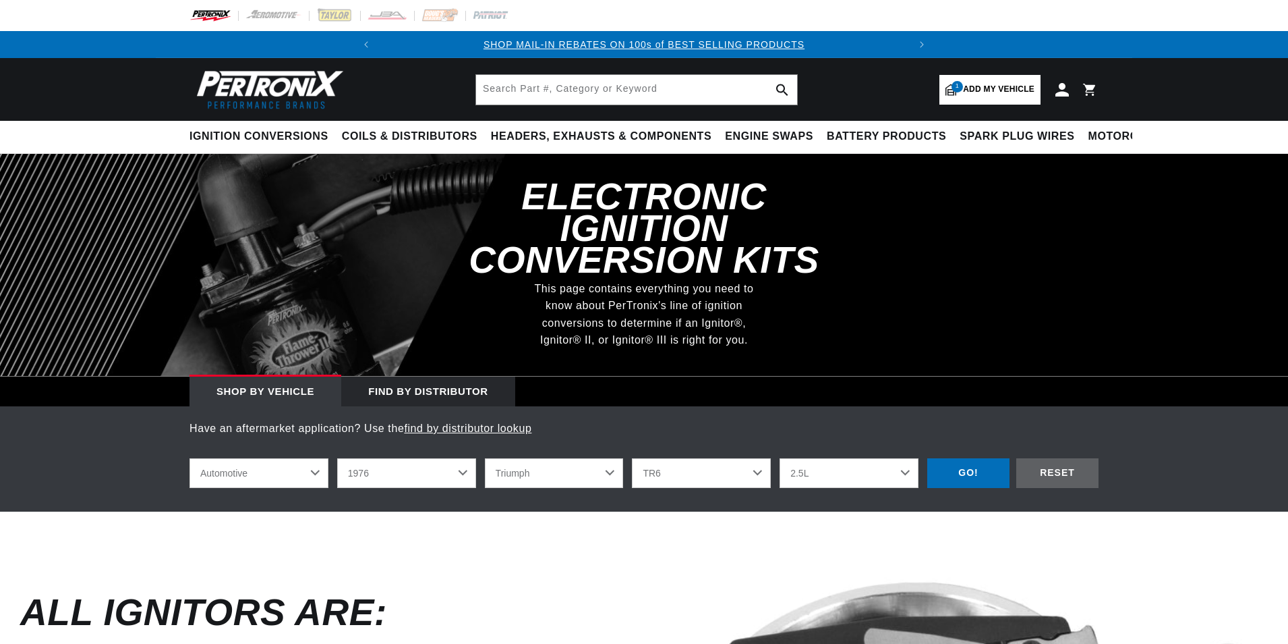
select select "1976"
select select "Triumph"
select select "TR6"
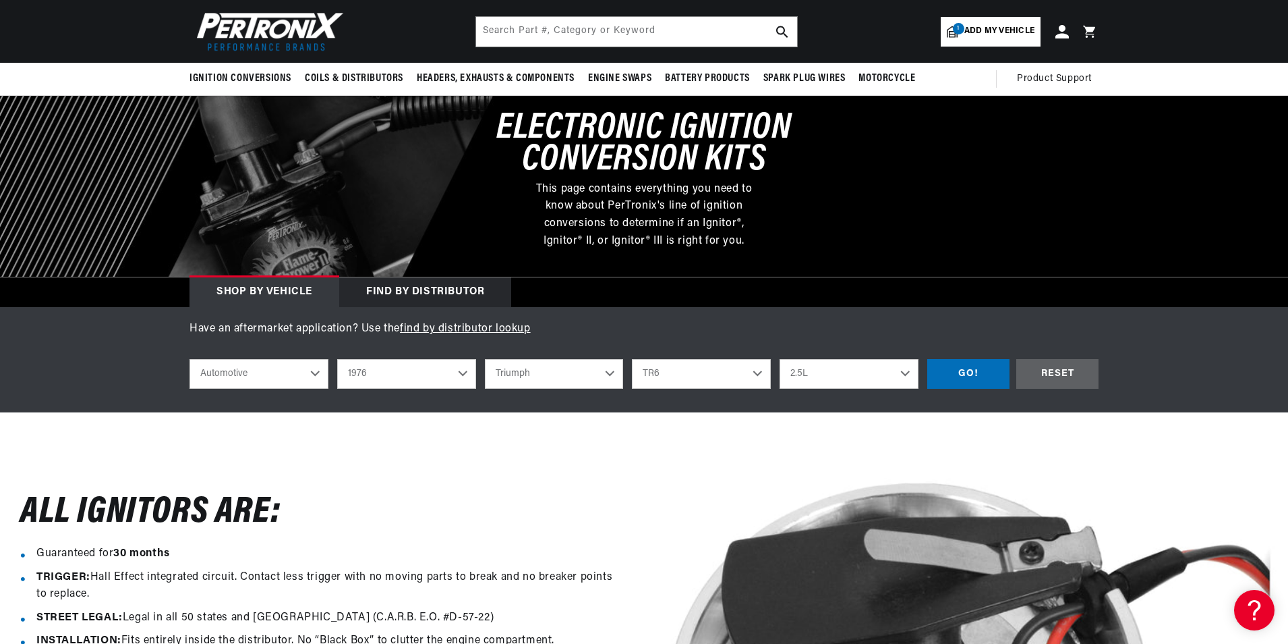
click at [688, 378] on select "Spitfire TR6 TR7" at bounding box center [701, 374] width 139 height 30
click at [518, 376] on select "Alfa Romeo American Motors Audi Avanti BMW Buick Cadillac Checker Chevrolet Chr…" at bounding box center [554, 374] width 139 height 30
click at [694, 322] on p "Have an aftermarket application? Use the find by distributor lookup" at bounding box center [644, 329] width 909 height 18
click at [364, 372] on select "2022 2021 2020 2019 2018 2017 2016 2015 2014 2013 2012 2011 2010 2009 2008 2007…" at bounding box center [406, 374] width 139 height 30
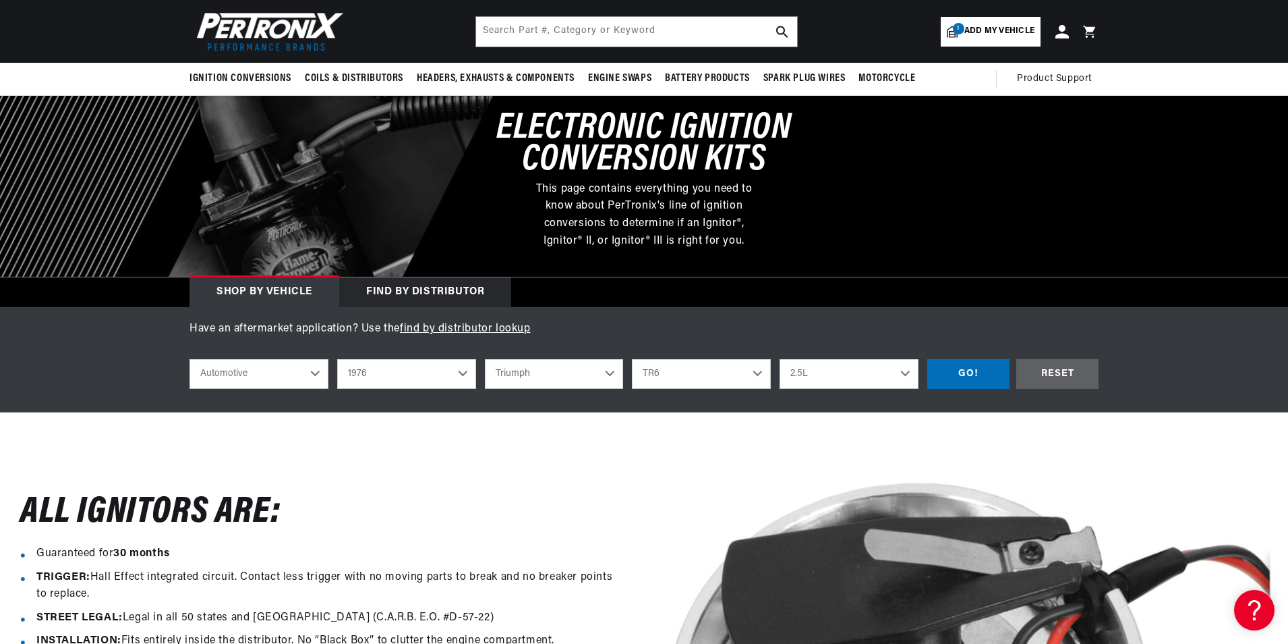
click at [364, 372] on select "2022 2021 2020 2019 2018 2017 2016 2015 2014 2013 2012 2011 2010 2009 2008 2007…" at bounding box center [406, 374] width 139 height 30
click at [542, 376] on select "Alfa Romeo American Motors Audi Avanti BMW Buick Cadillac Checker Chevrolet Chr…" at bounding box center [554, 374] width 139 height 30
click at [740, 15] on header "BETTER SEARCH RESULTS Add your vehicle's year, make, and model to find parts be…" at bounding box center [644, 31] width 977 height 63
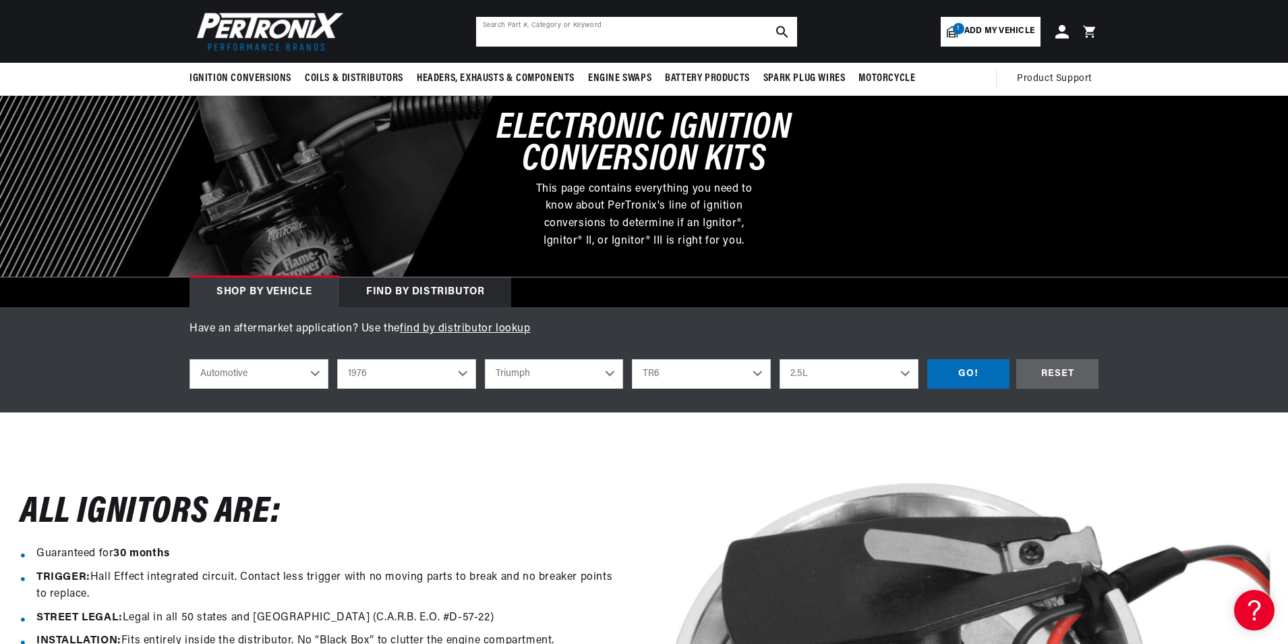
click at [682, 24] on input "text" at bounding box center [636, 32] width 321 height 30
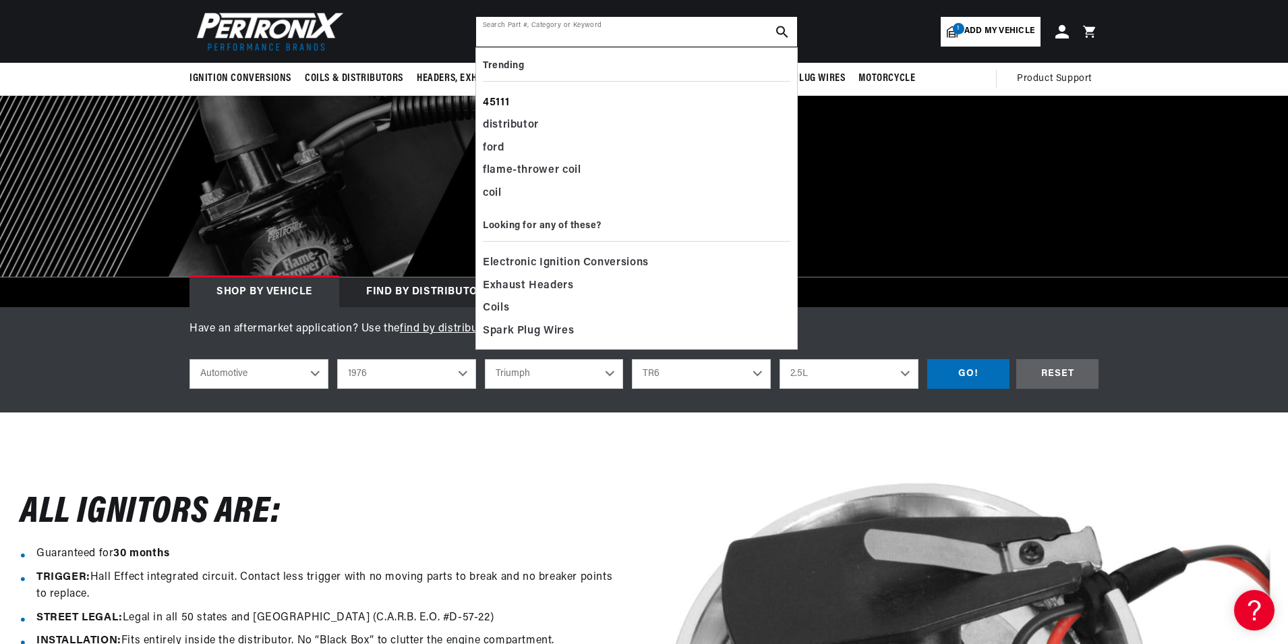
scroll to position [0, 0]
paste input "Lucas 35D8"
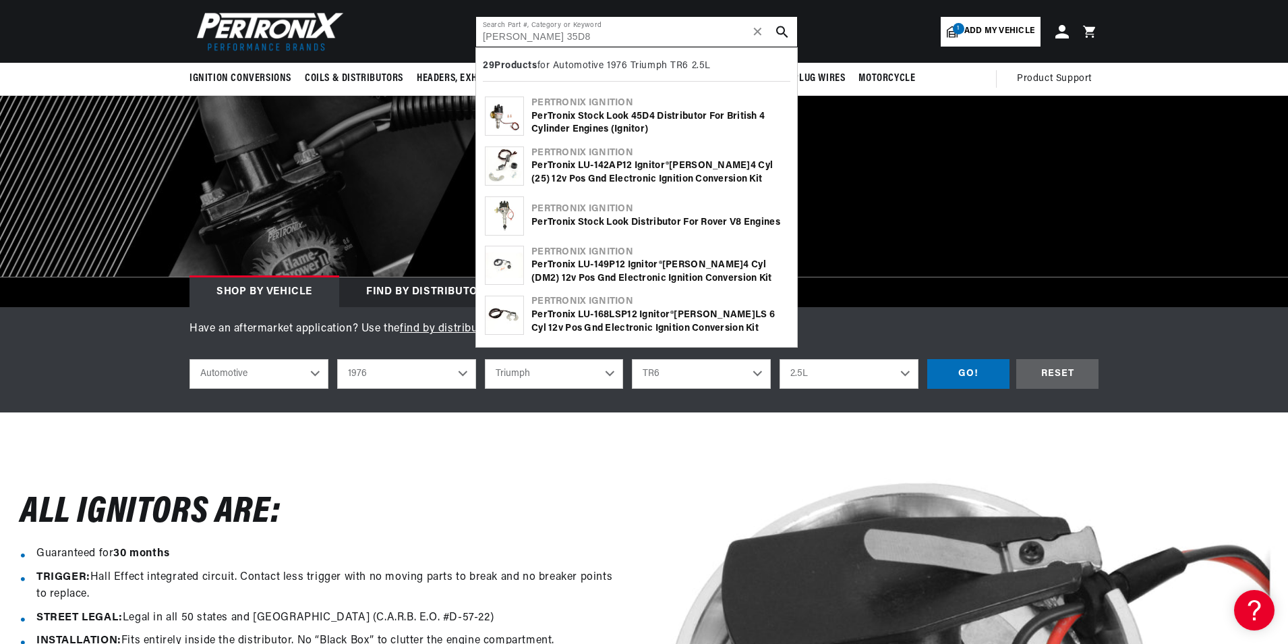
scroll to position [0, 504]
type input "Lucas 35D8"
click at [852, 36] on header "BETTER SEARCH RESULTS Add your vehicle's year, make, and model to find parts be…" at bounding box center [644, 31] width 977 height 63
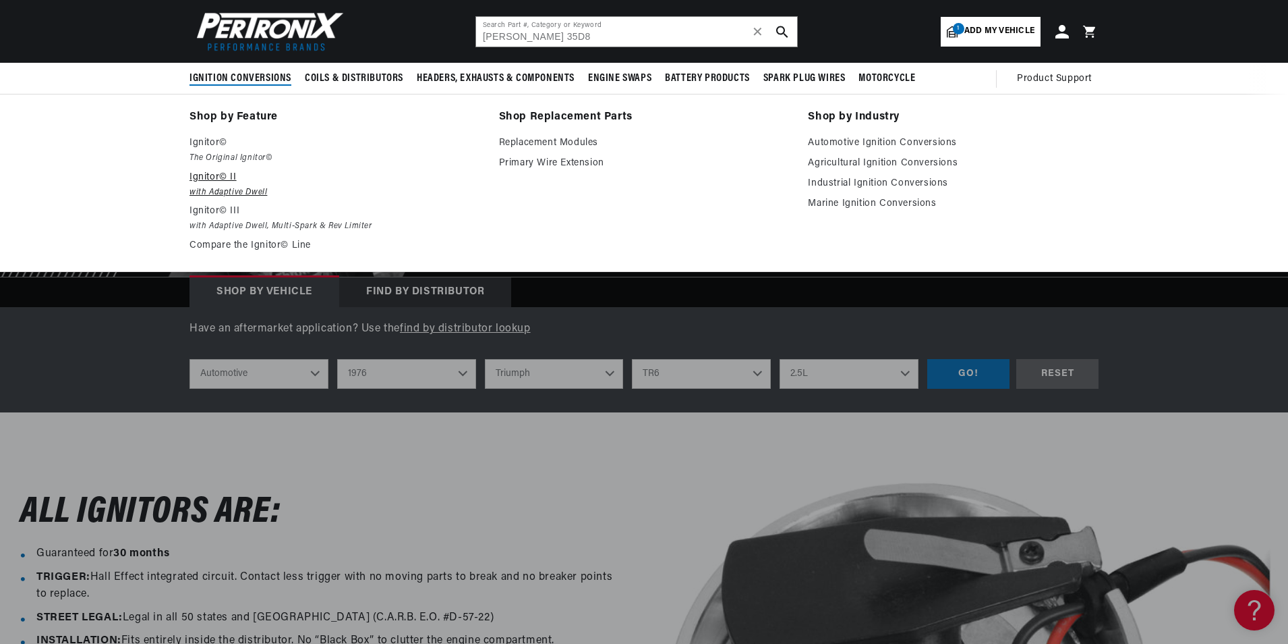
click at [203, 173] on p "Ignitor© II" at bounding box center [335, 177] width 291 height 16
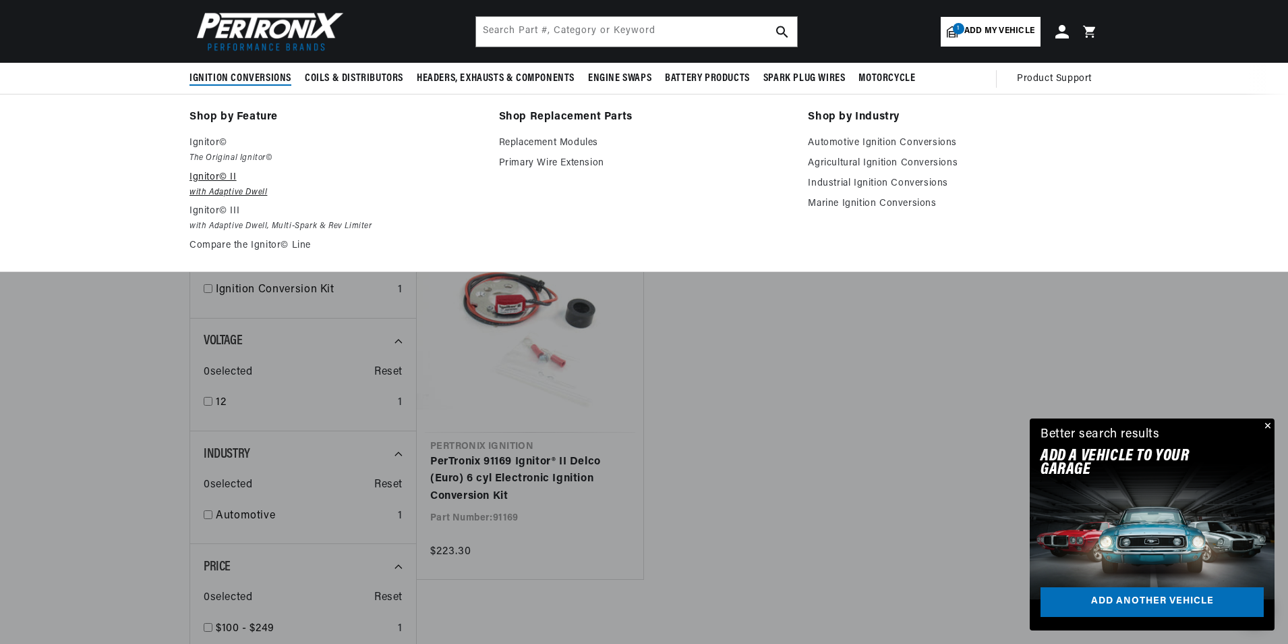
scroll to position [0, 489]
click at [210, 174] on p "Ignitor© II" at bounding box center [335, 177] width 291 height 16
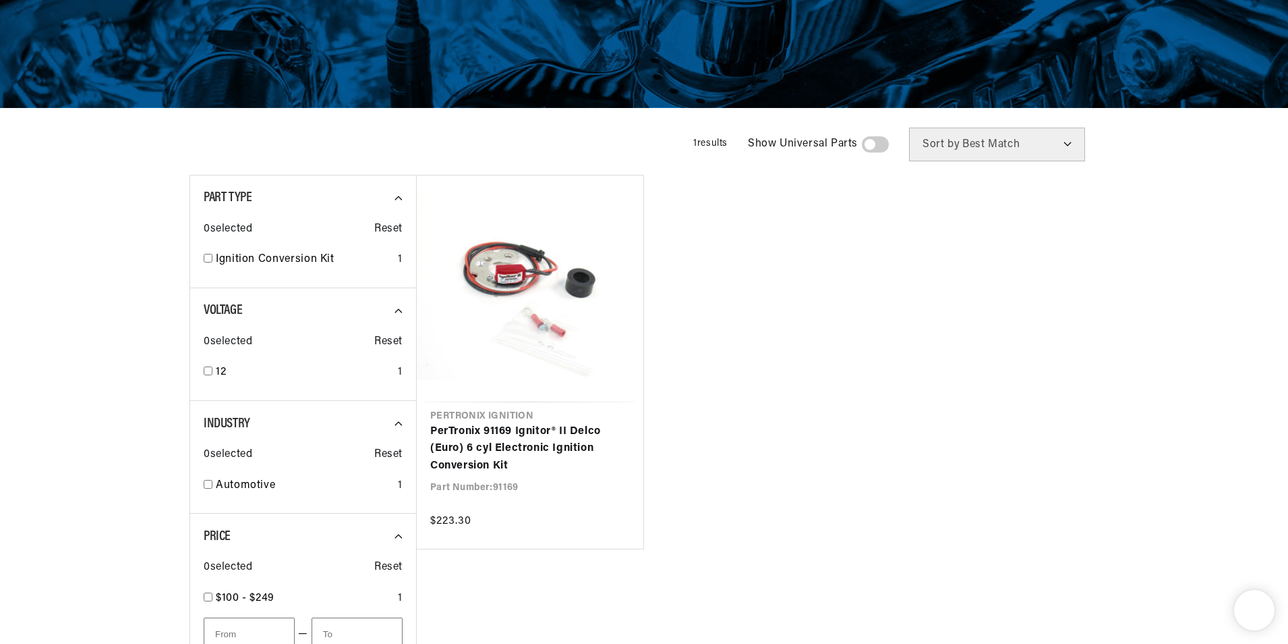
scroll to position [270, 0]
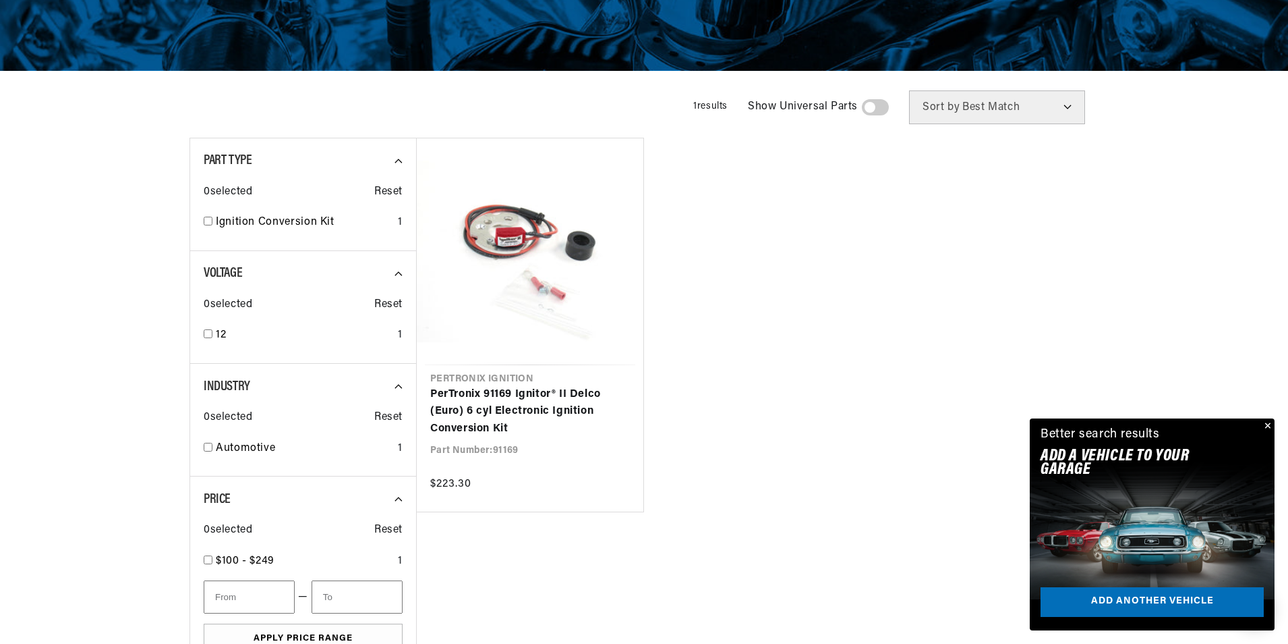
click at [880, 105] on span at bounding box center [875, 107] width 27 height 16
click at [874, 110] on input "checkbox" at bounding box center [869, 110] width 9 height 0
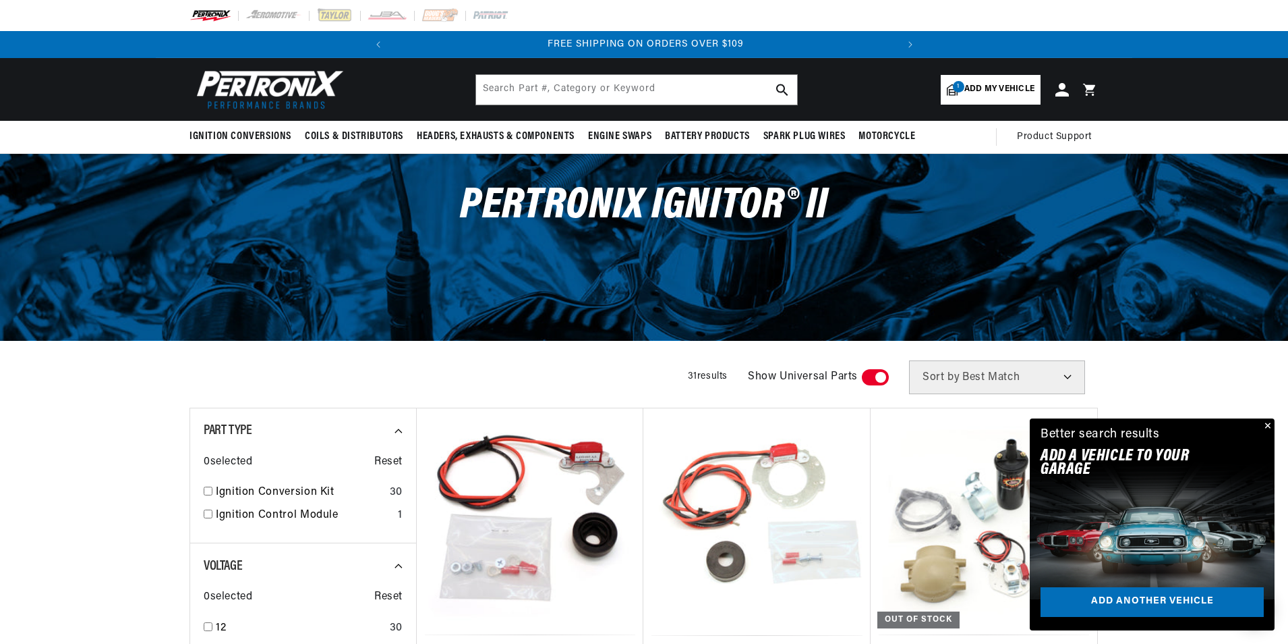
click at [979, 90] on span "Add my vehicle" at bounding box center [1000, 89] width 70 height 13
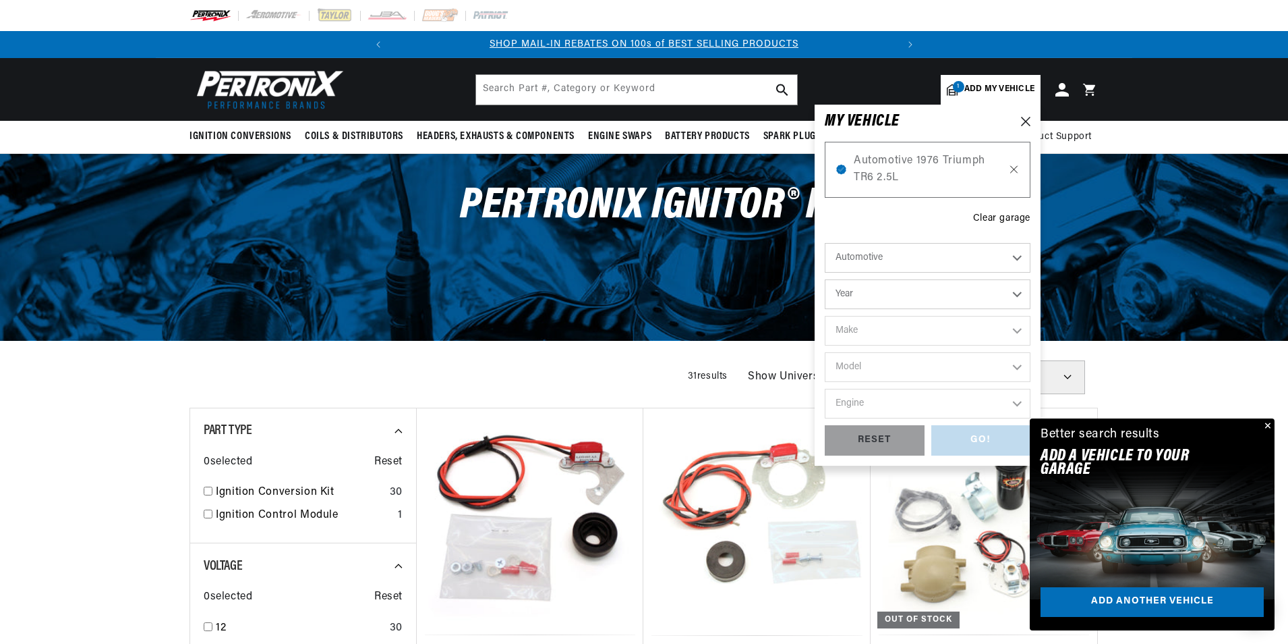
click at [1015, 167] on icon at bounding box center [1013, 169] width 11 height 11
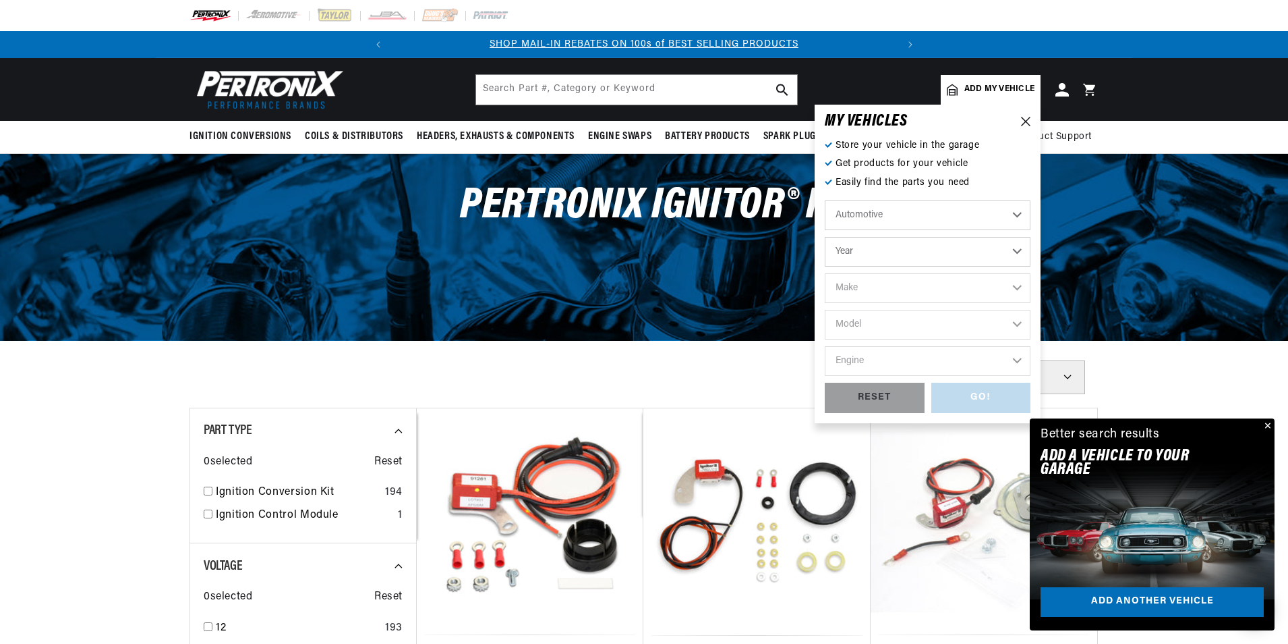
click at [890, 254] on select "Year 2022 2021 2020 2019 2018 2017 2016 2015 2014 2013 2012 2011 2010 2009 2008…" at bounding box center [928, 252] width 206 height 30
select select "1976"
click at [825, 237] on select "Year 2022 2021 2020 2019 2018 2017 2016 2015 2014 2013 2012 2011 2010 2009 2008…" at bounding box center [928, 252] width 206 height 30
select select "1976"
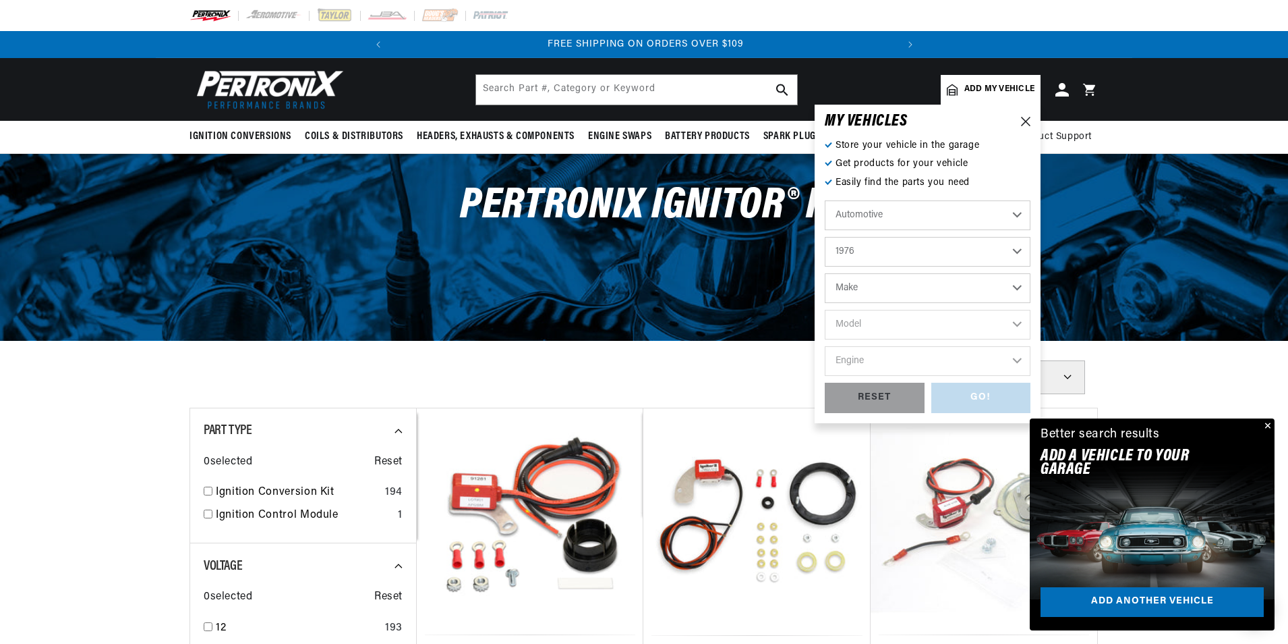
click at [865, 283] on select "Make Alfa Romeo American Motors Audi Avanti BMW Buick Cadillac Checker Chevrole…" at bounding box center [928, 288] width 206 height 30
select select "Triumph"
click at [825, 273] on select "Make Alfa Romeo American Motors Audi Avanti BMW Buick Cadillac Checker Chevrole…" at bounding box center [928, 288] width 206 height 30
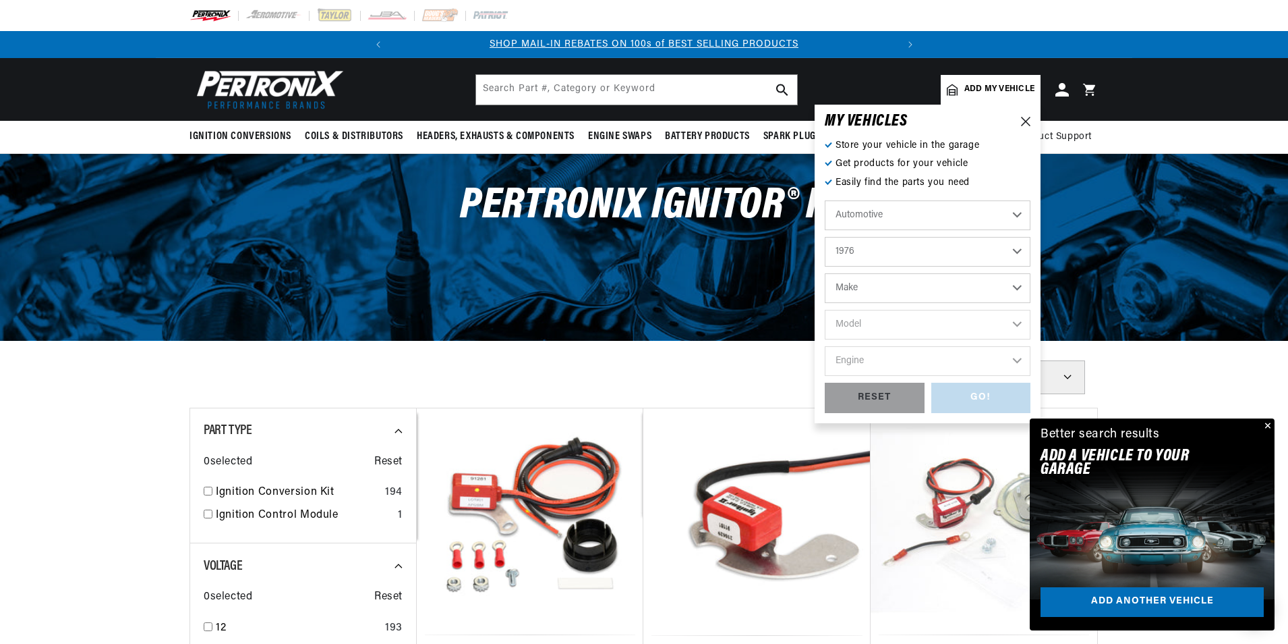
select select "Triumph"
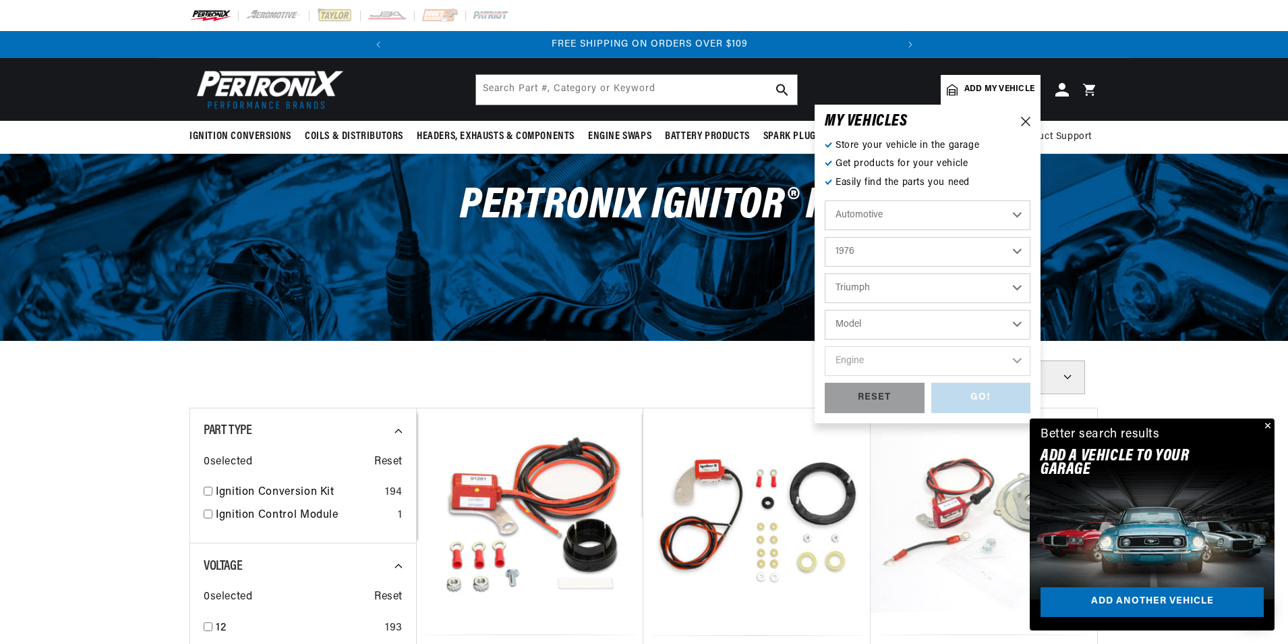
scroll to position [0, 504]
click at [874, 326] on select "Model Spitfire TR6 TR7" at bounding box center [928, 325] width 206 height 30
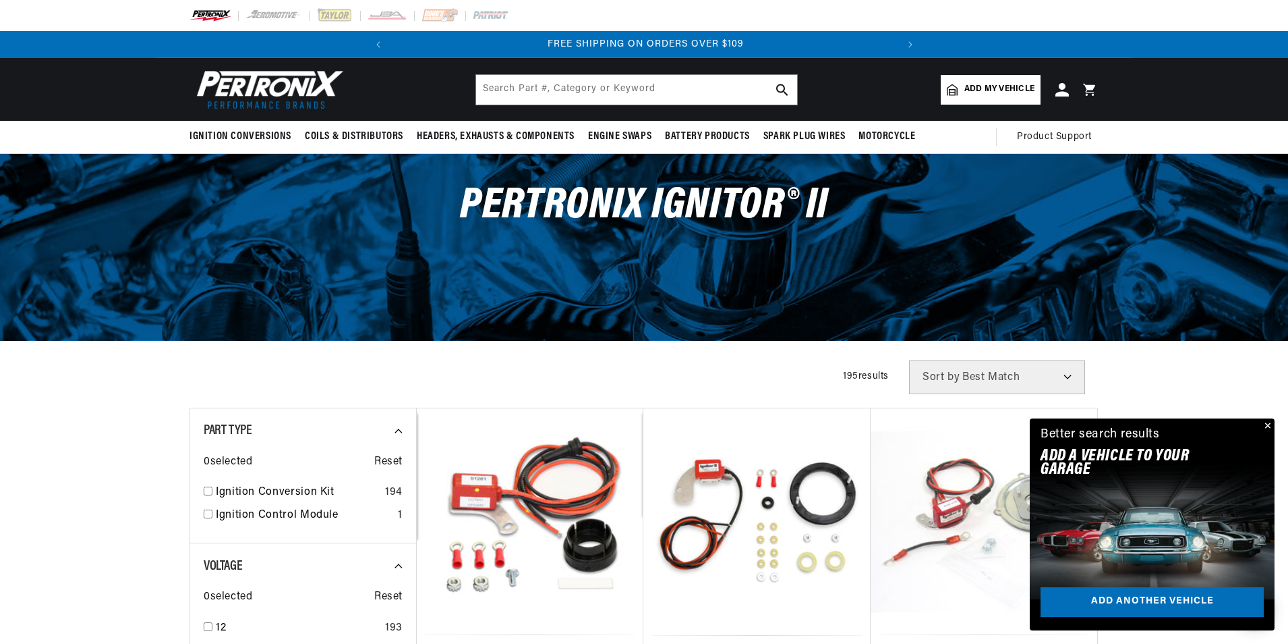
click at [675, 308] on div "PerTronix Ignitor® II" at bounding box center [644, 247] width 1288 height 186
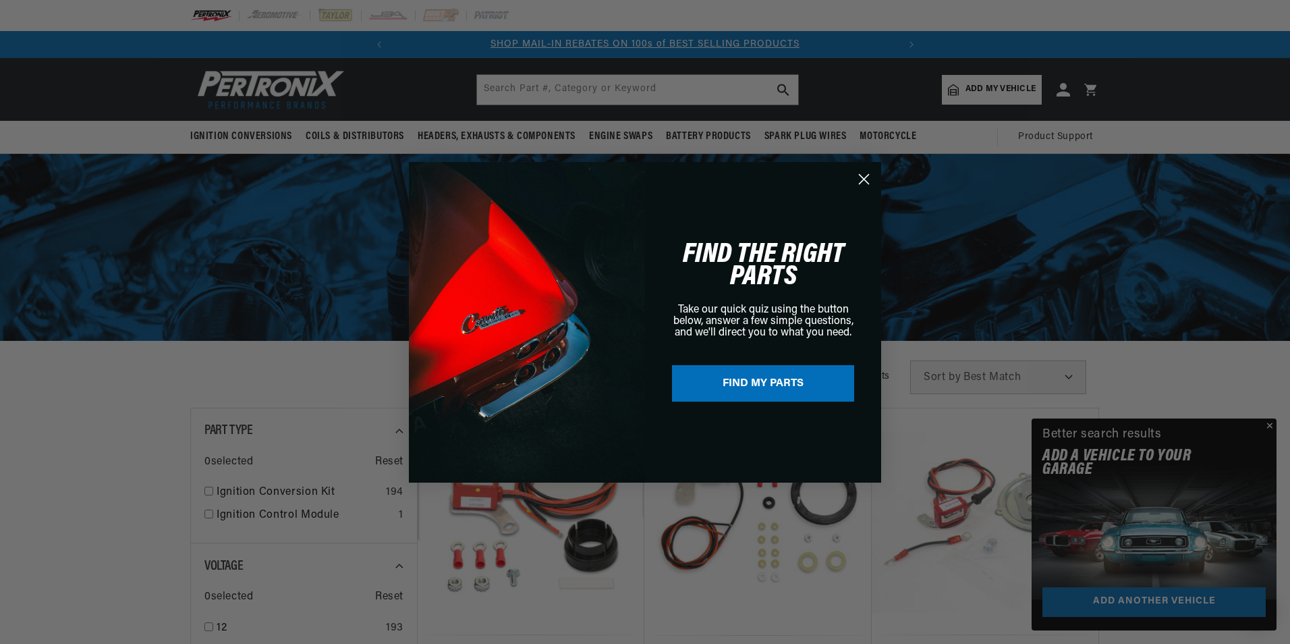
click at [861, 177] on circle "Close dialog" at bounding box center [864, 178] width 22 height 22
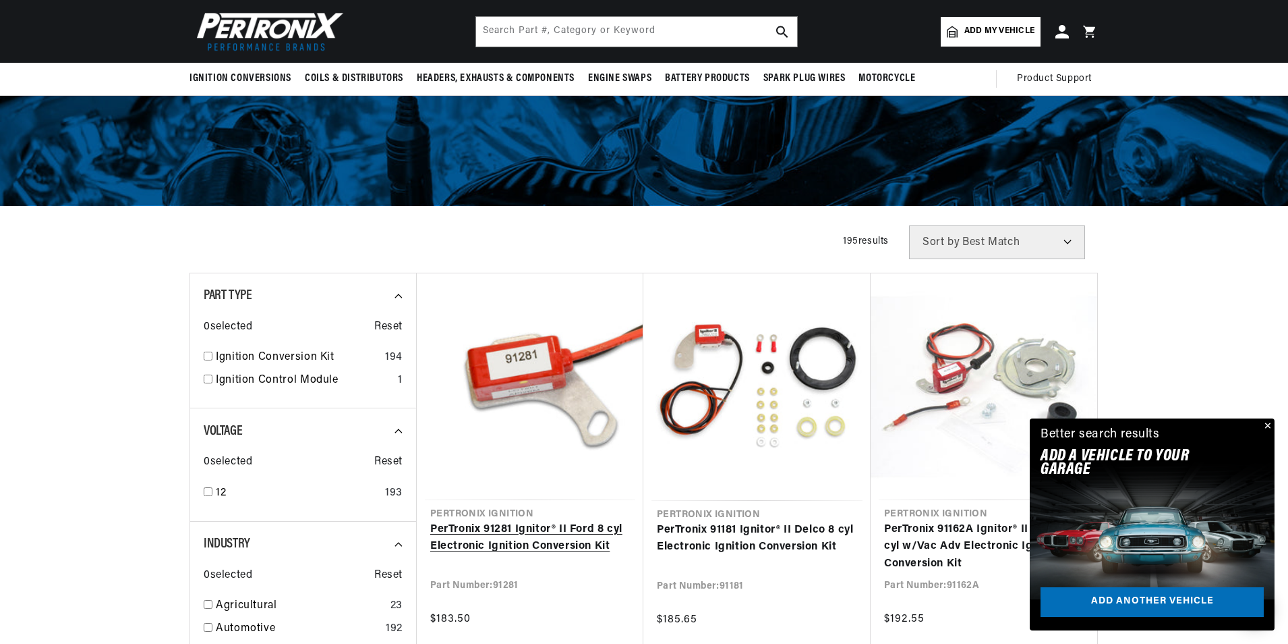
scroll to position [0, 504]
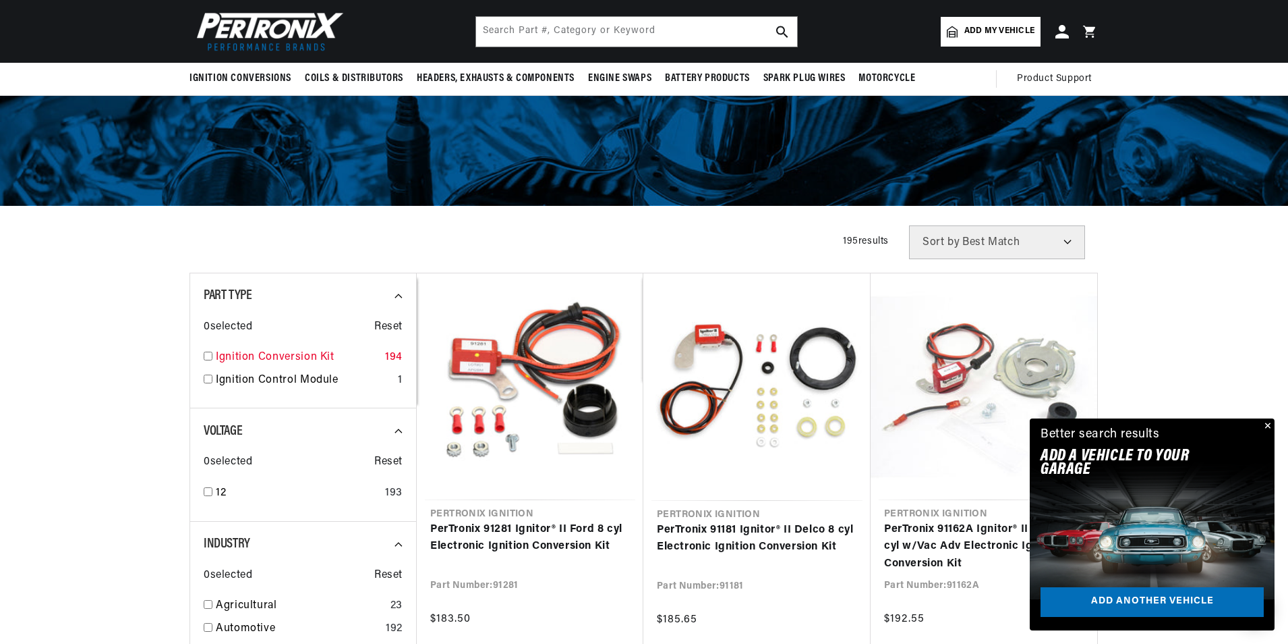
click at [206, 356] on input "checkbox" at bounding box center [208, 355] width 9 height 9
checkbox input "true"
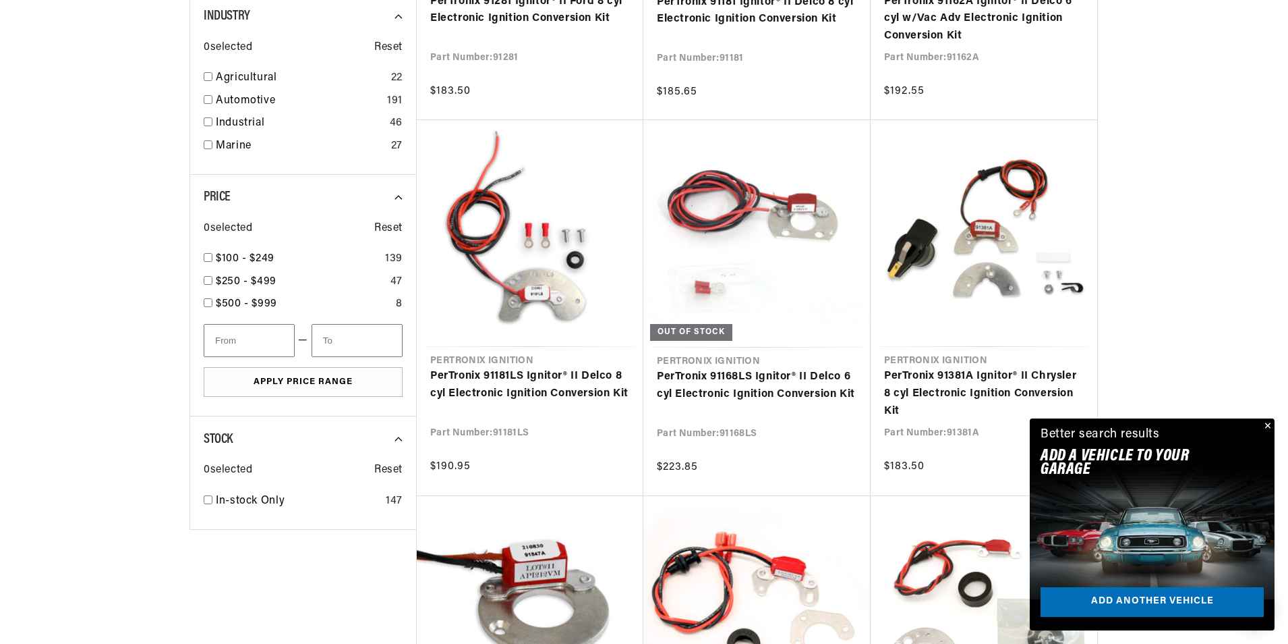
scroll to position [0, 504]
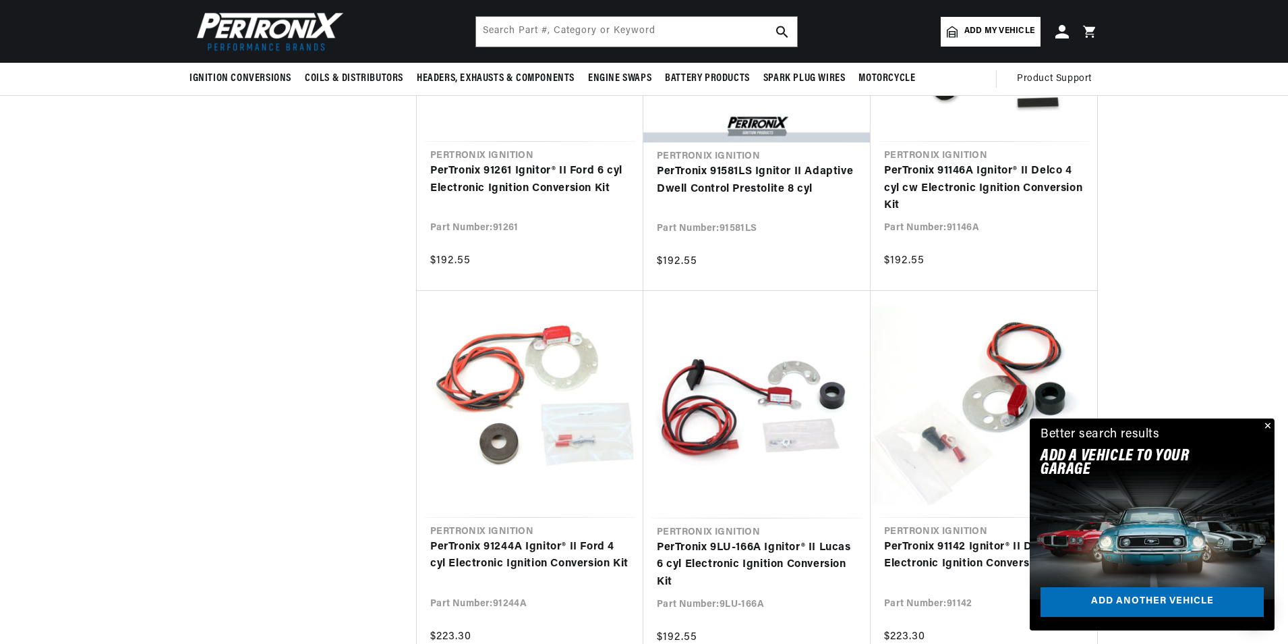
scroll to position [0, 504]
click at [570, 28] on input "text" at bounding box center [636, 32] width 321 height 30
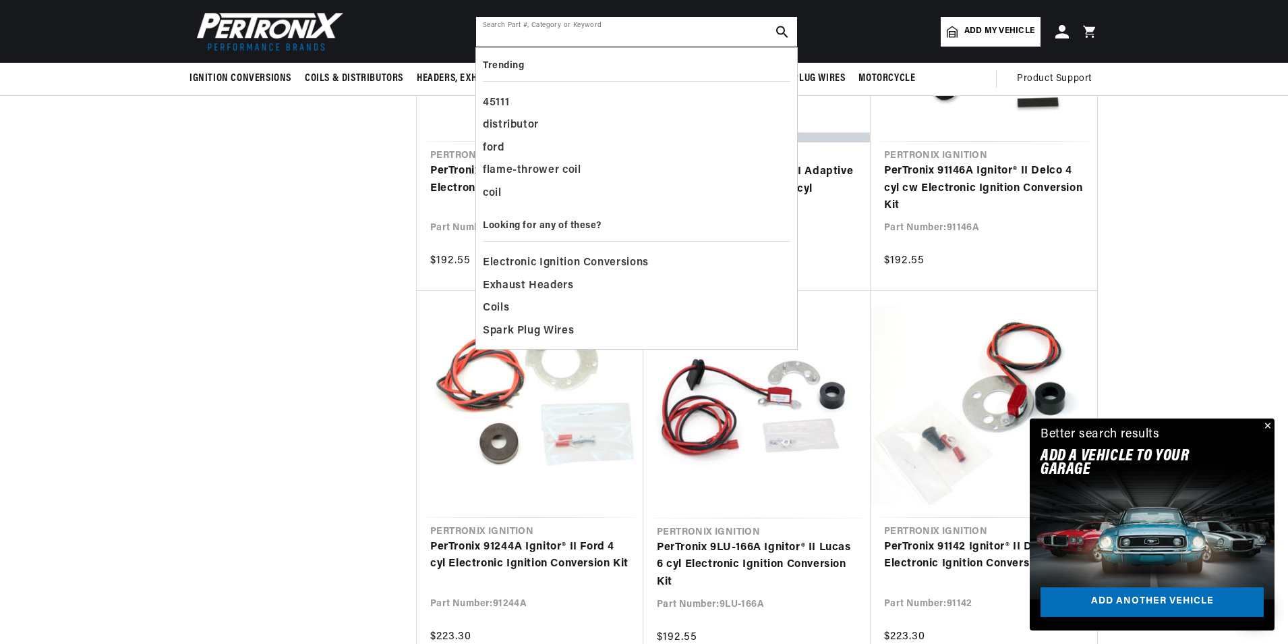
paste input "35D8"
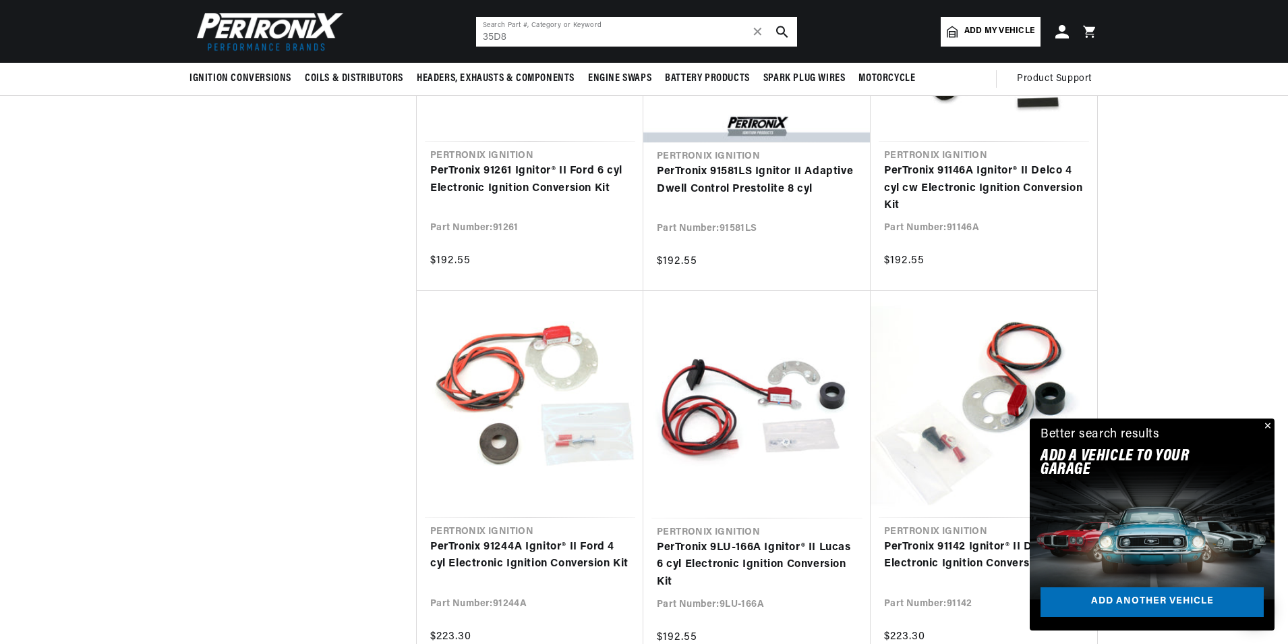
scroll to position [0, 0]
type input "35D8"
click at [331, 444] on div "All Products Part Type : Ignition Conversion Kit Filters 194 results Show Unive…" at bounding box center [644, 301] width 909 height 3121
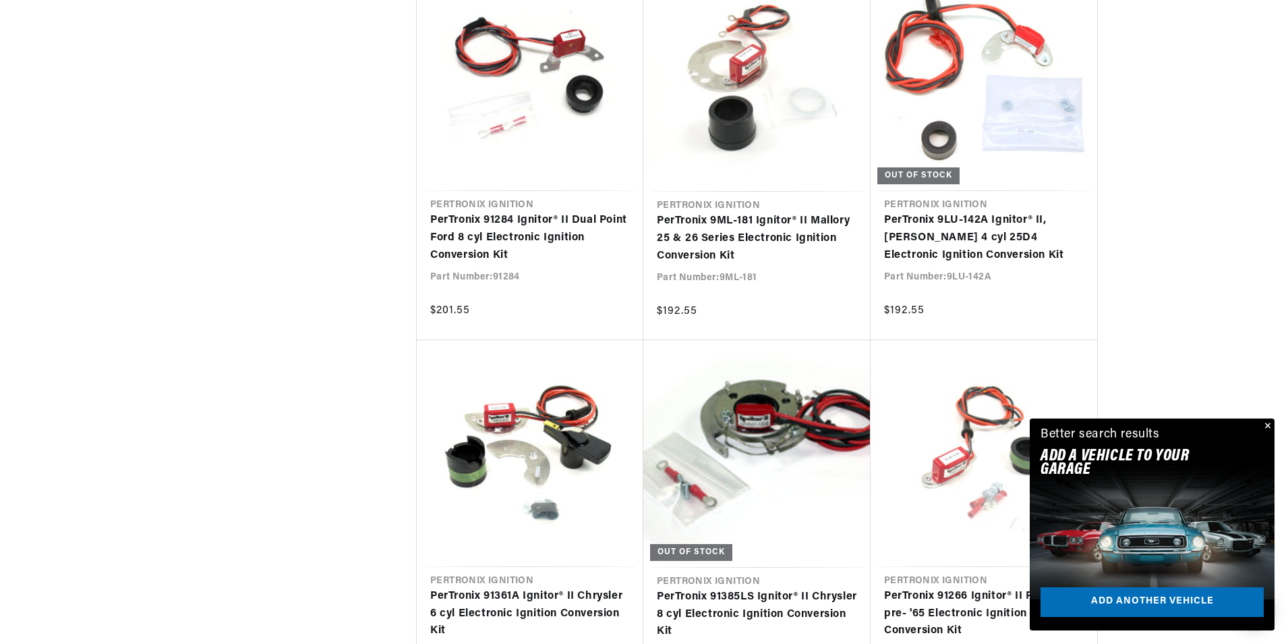
scroll to position [2698, 0]
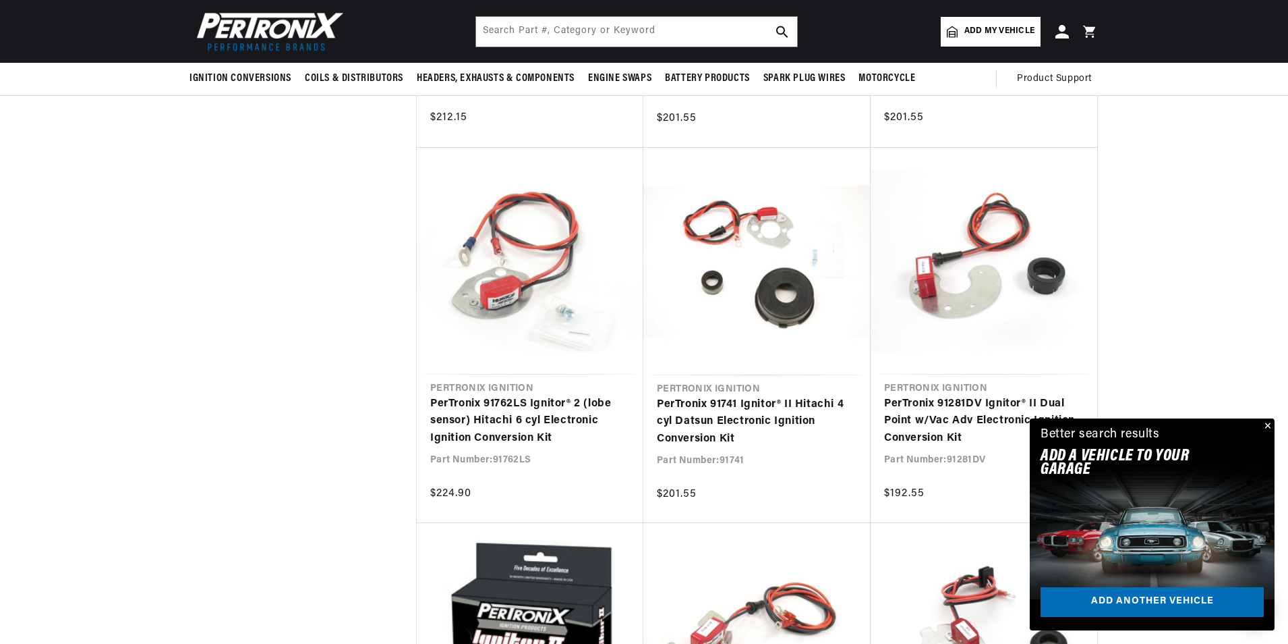
scroll to position [3373, 0]
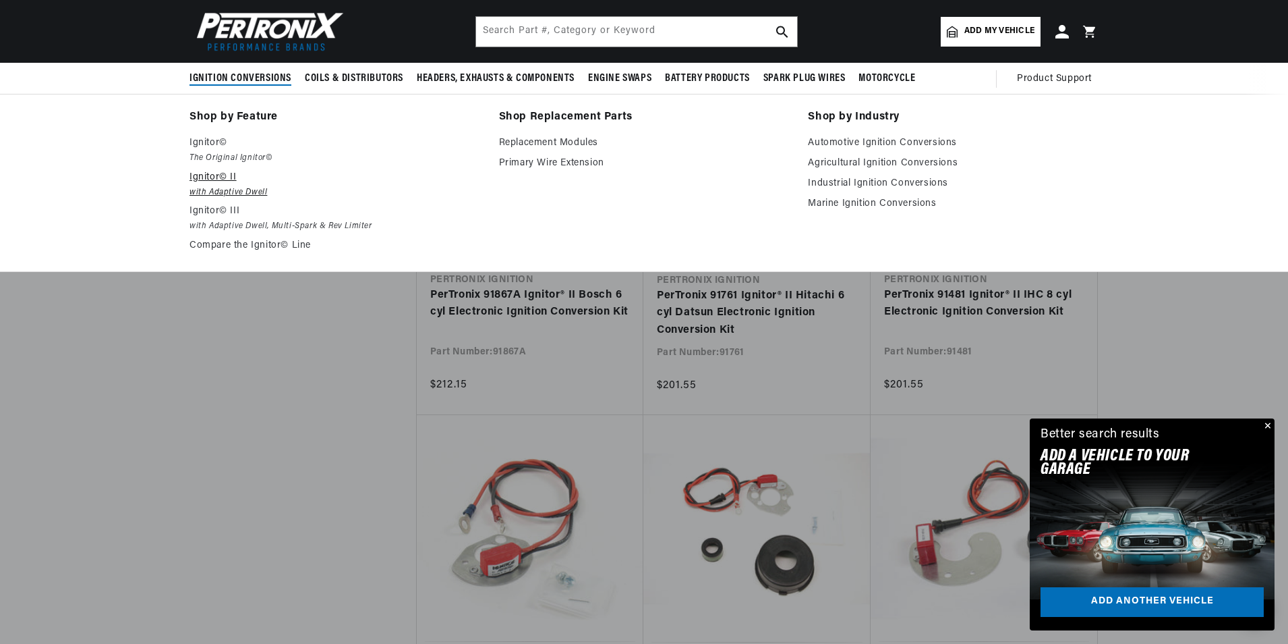
click at [209, 192] on em "with Adaptive Dwell" at bounding box center [335, 193] width 291 height 14
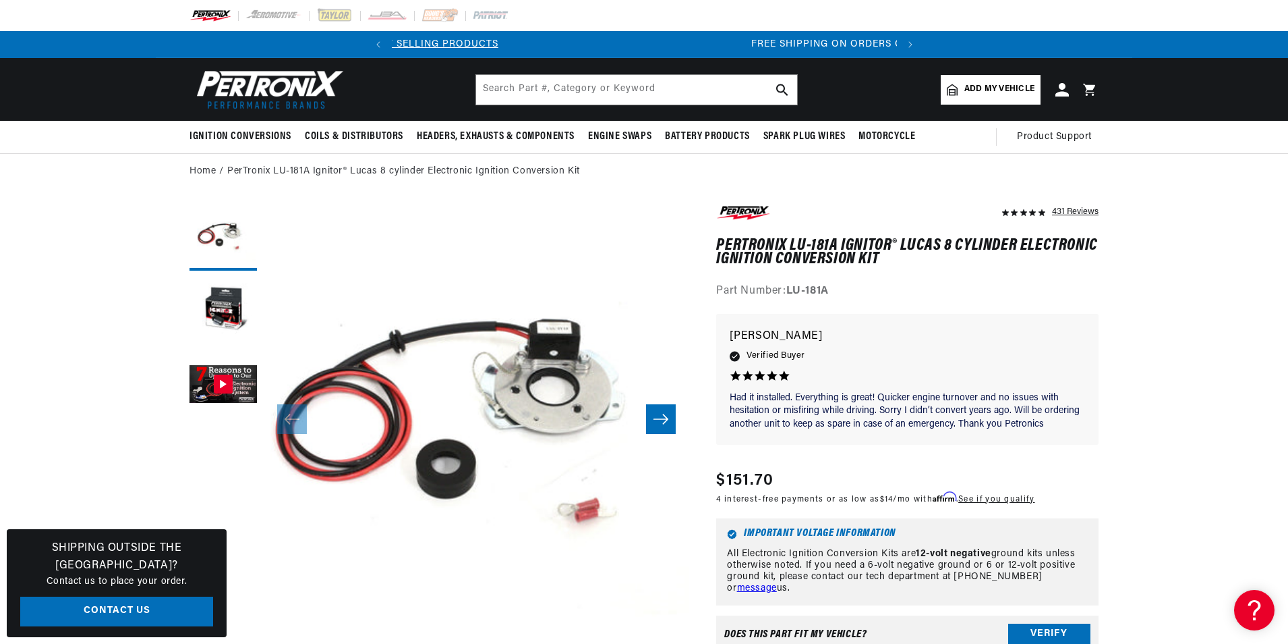
scroll to position [0, 504]
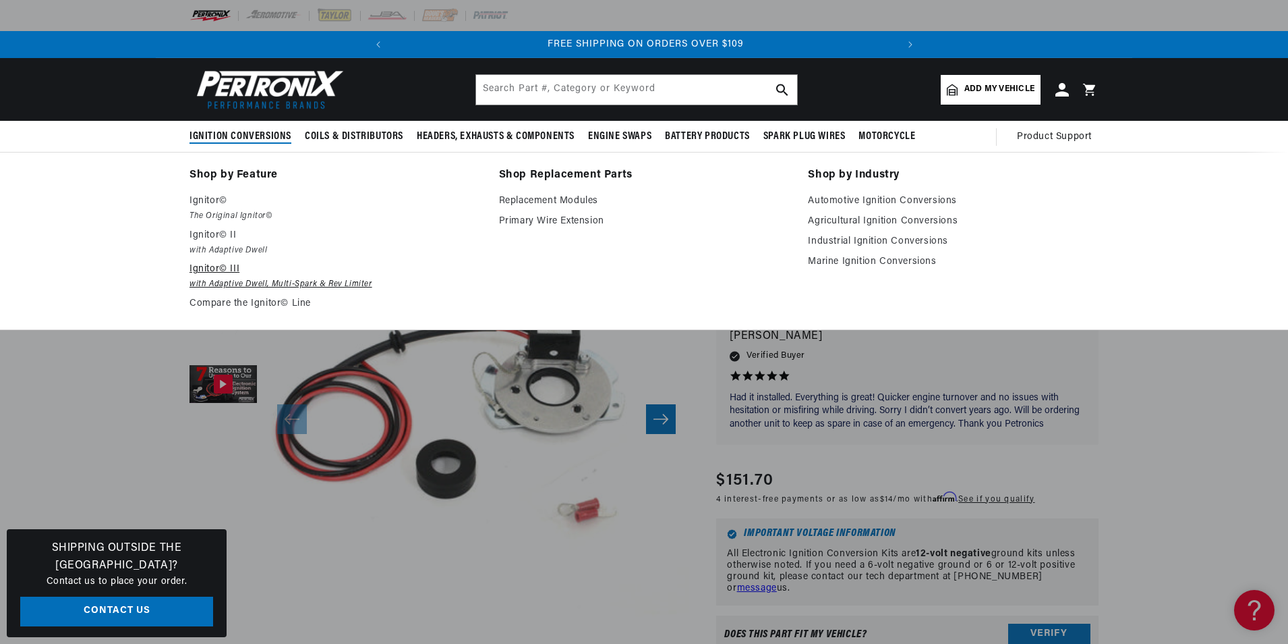
click at [214, 285] on em "with Adaptive Dwell, Multi-Spark & Rev Limiter" at bounding box center [335, 284] width 291 height 14
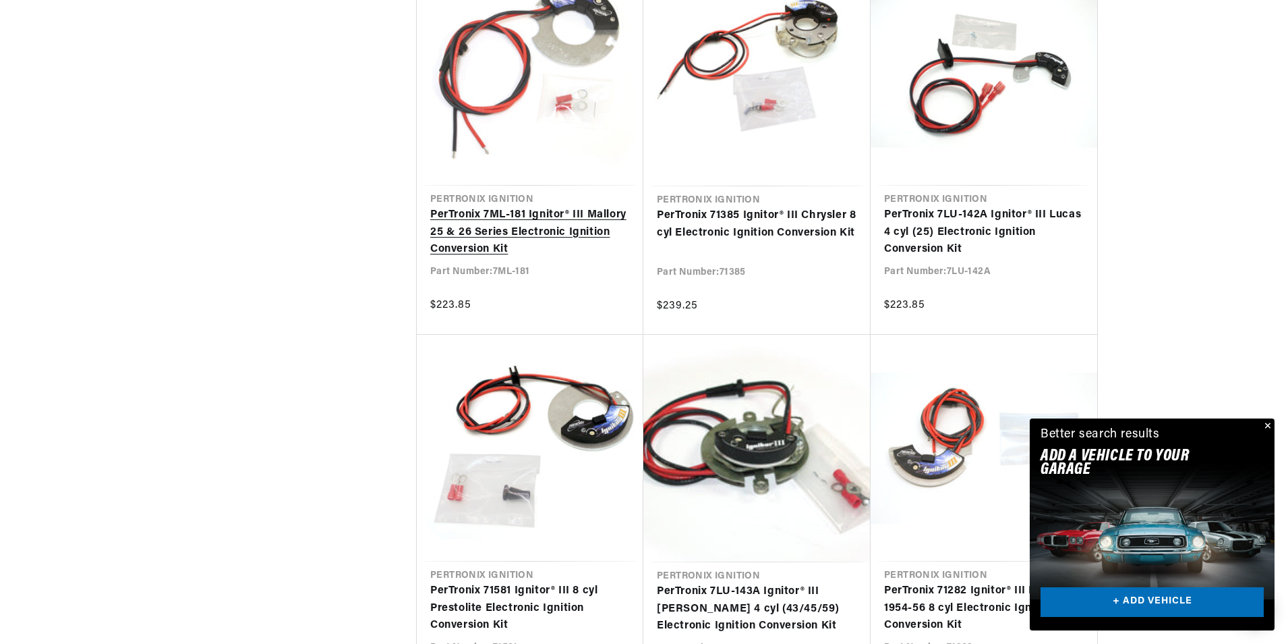
scroll to position [1214, 0]
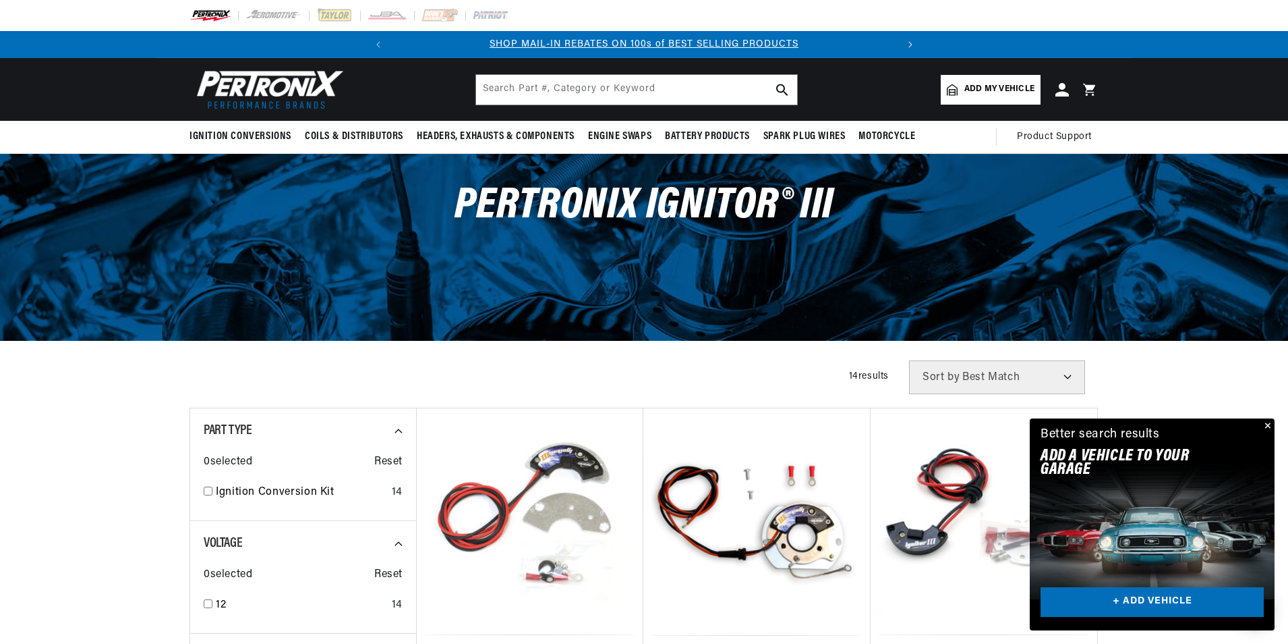
click at [909, 43] on icon "Translation missing: en.sections.announcements.next_announcement" at bounding box center [911, 44] width 4 height 7
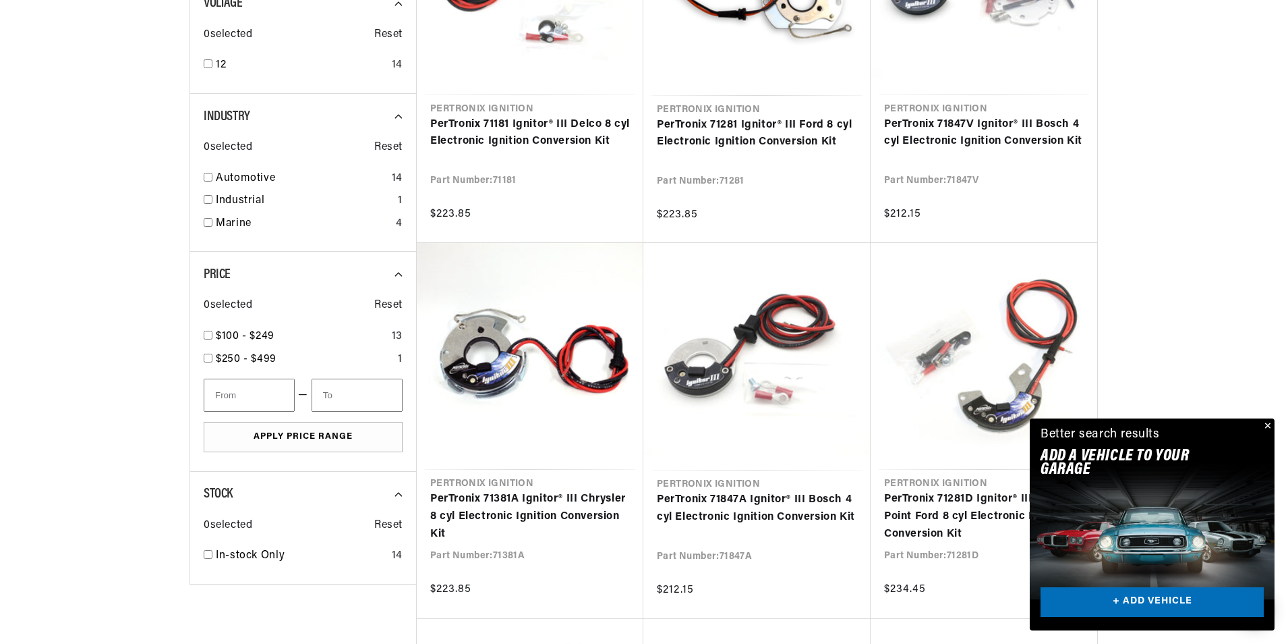
scroll to position [0, 504]
click at [1268, 426] on button "Close" at bounding box center [1267, 426] width 16 height 16
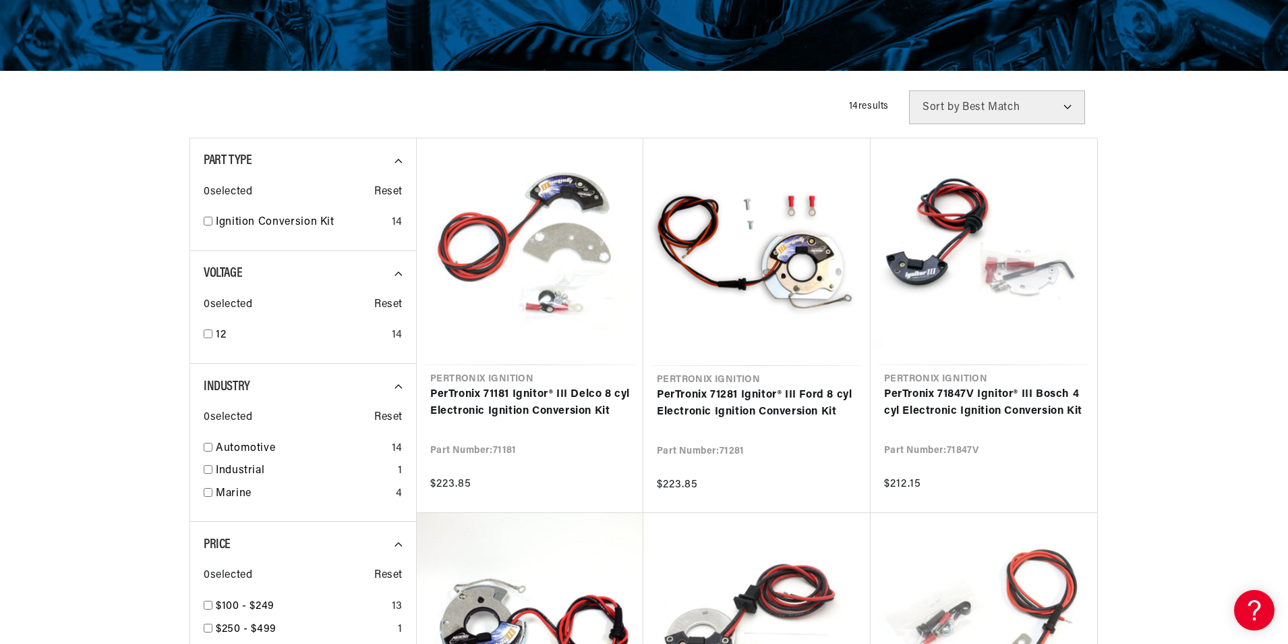
scroll to position [0, 0]
click at [968, 103] on select "Best Match Featured Name, A-Z Name, Z-A Price, Low to High Price, High to Low" at bounding box center [997, 107] width 176 height 34
click at [206, 221] on input "checkbox" at bounding box center [208, 221] width 9 height 9
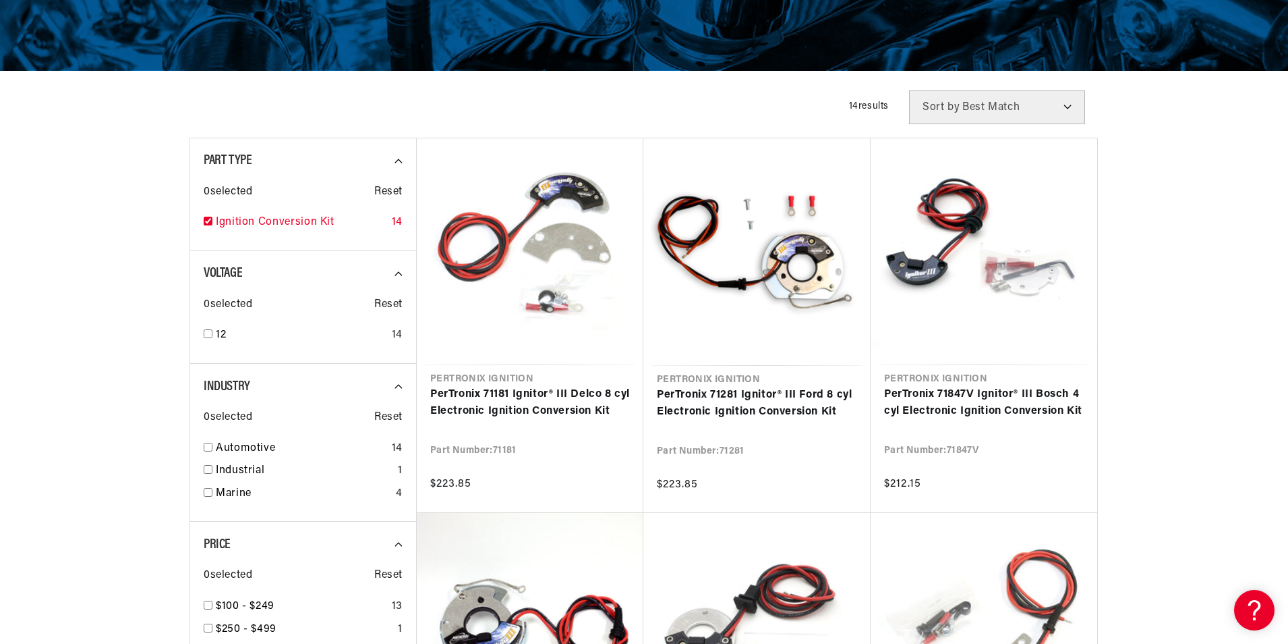
checkbox input "true"
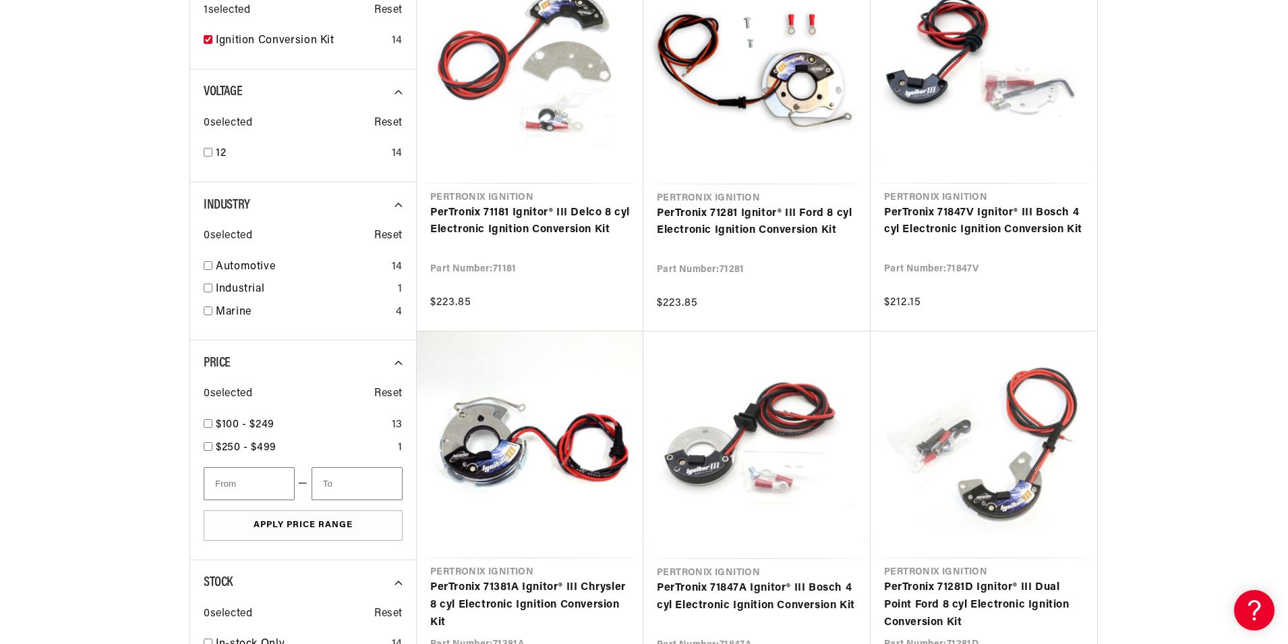
scroll to position [472, 0]
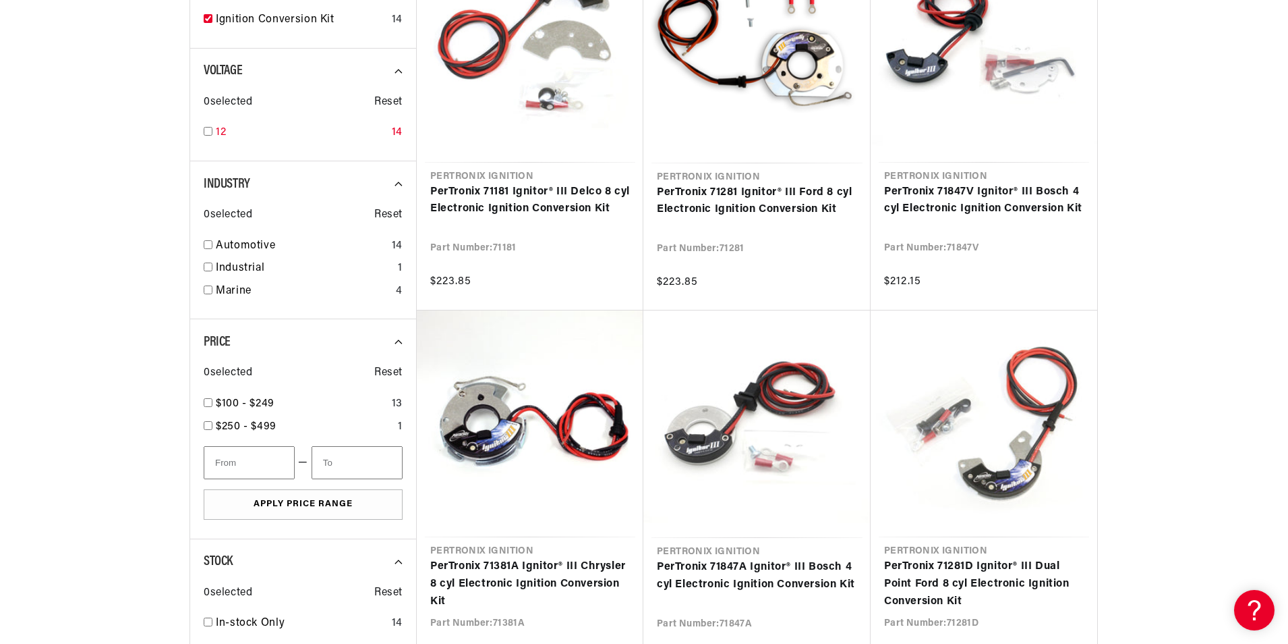
click at [211, 134] on input "checkbox" at bounding box center [208, 131] width 9 height 9
checkbox input "true"
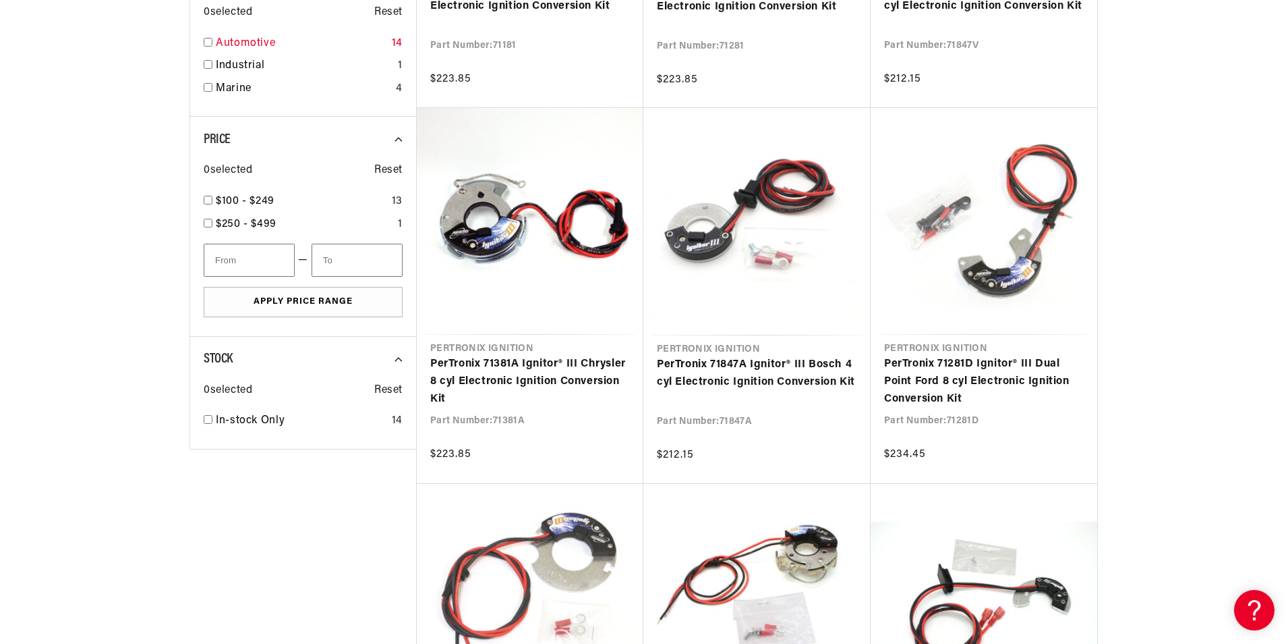
click at [210, 42] on input "checkbox" at bounding box center [208, 42] width 9 height 9
checkbox input "true"
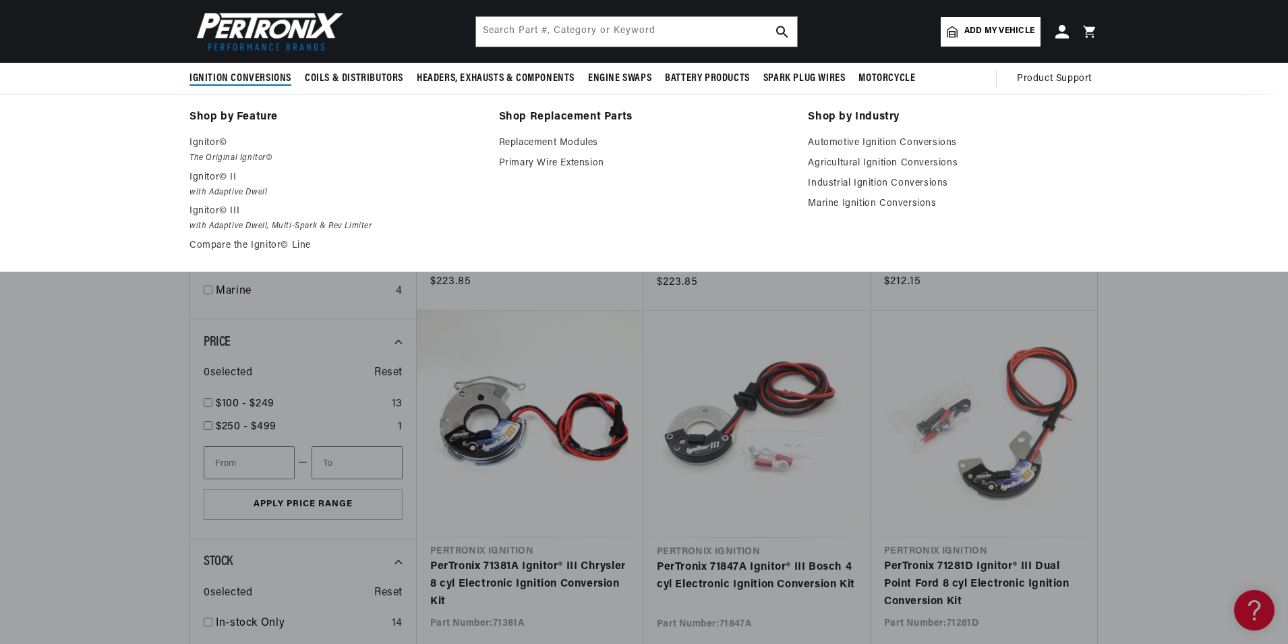
scroll to position [0, 504]
click at [210, 177] on p "Ignitor© II" at bounding box center [335, 177] width 291 height 16
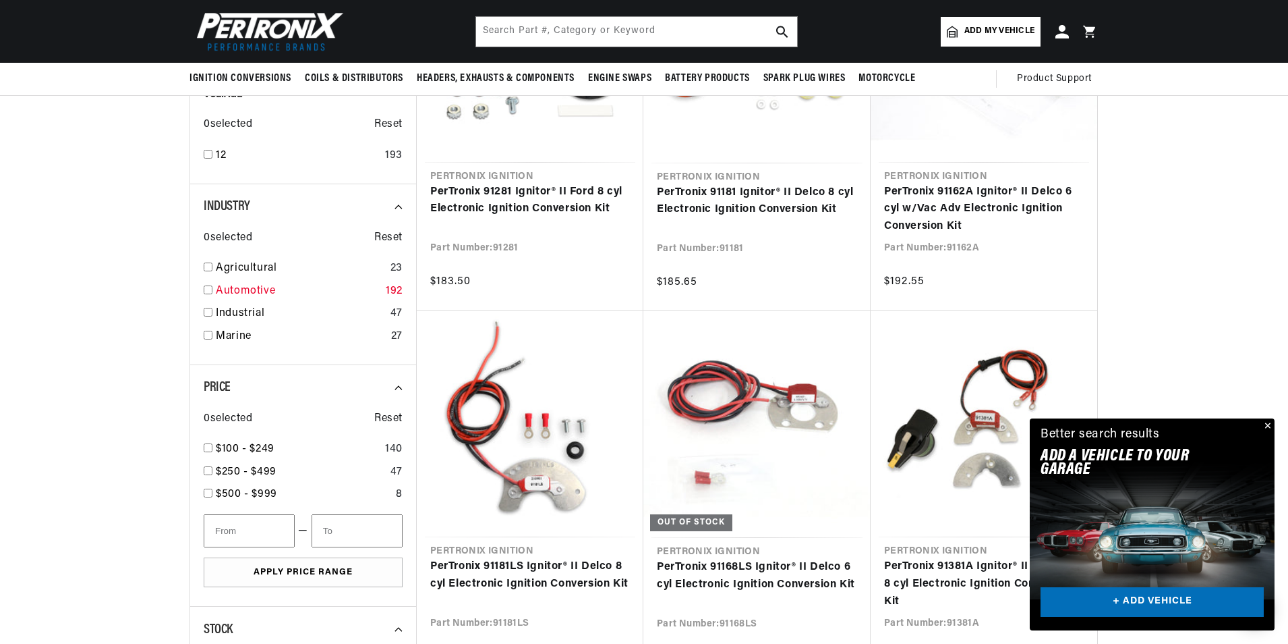
click at [207, 291] on input "checkbox" at bounding box center [208, 289] width 9 height 9
checkbox input "true"
click at [209, 153] on input "checkbox" at bounding box center [208, 154] width 9 height 9
checkbox input "true"
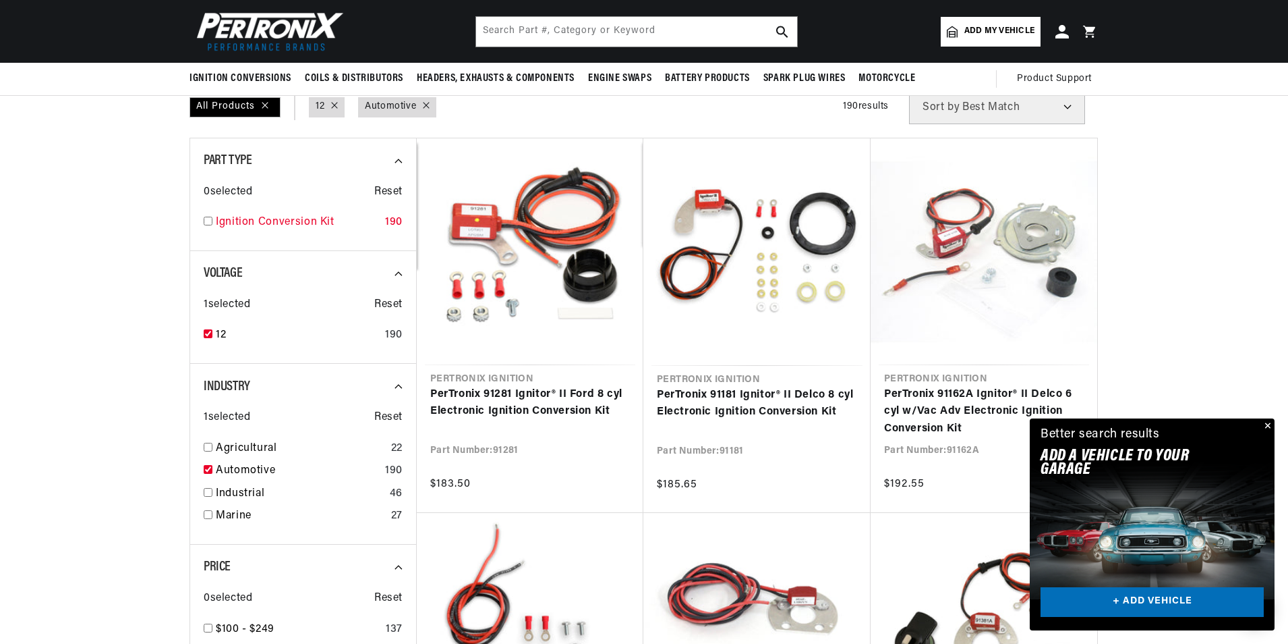
scroll to position [0, 504]
click at [205, 223] on input "checkbox" at bounding box center [208, 221] width 9 height 9
checkbox input "true"
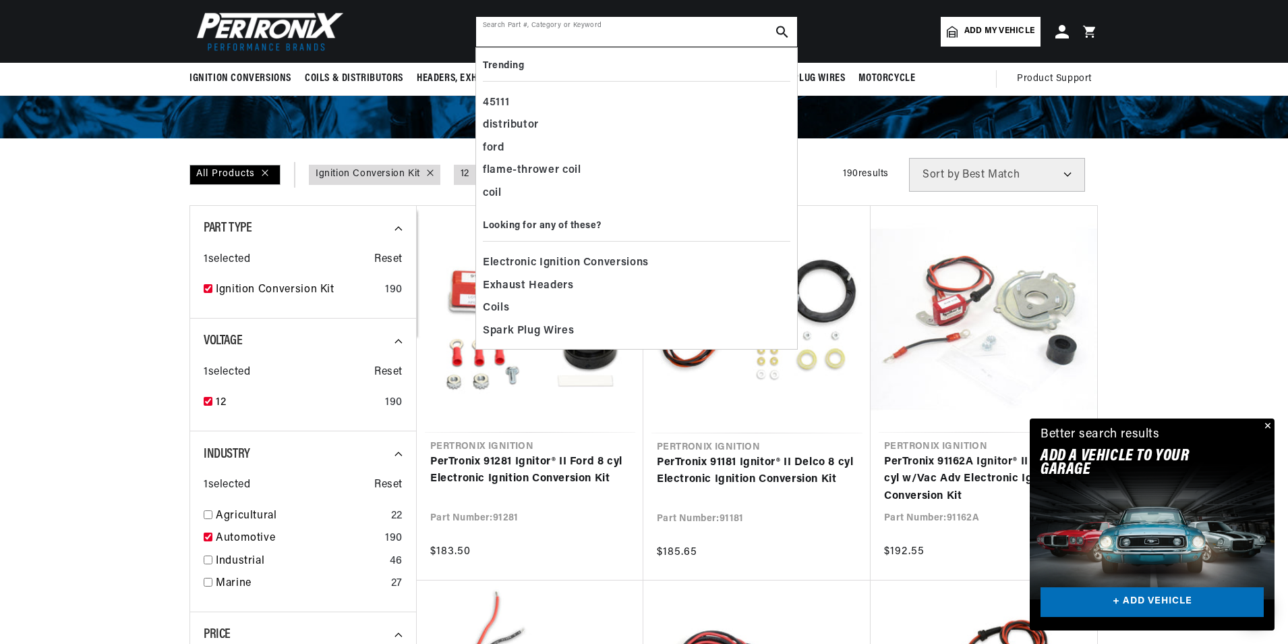
scroll to position [0, 504]
click at [494, 28] on input "text" at bounding box center [636, 32] width 321 height 30
paste input "[PERSON_NAME] 35D8"
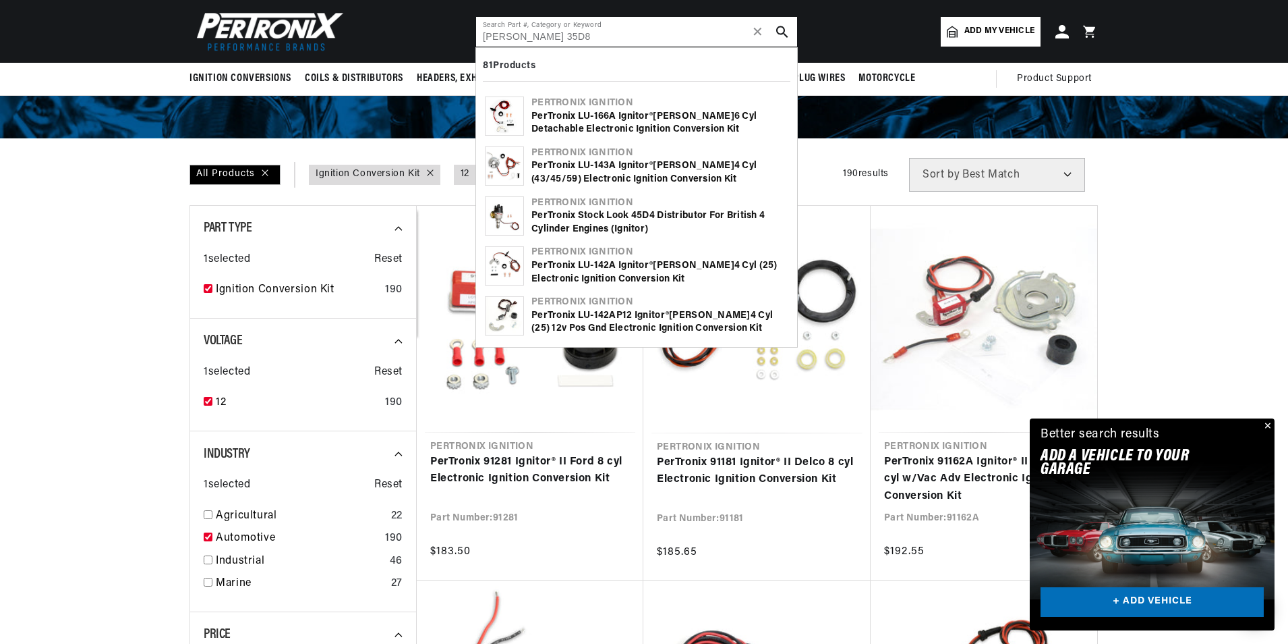
drag, startPoint x: 510, startPoint y: 30, endPoint x: 463, endPoint y: 50, distance: 50.5
click at [463, 50] on header "Ignition Conversions Back Ignition Conversions Shop by Feature" at bounding box center [644, 31] width 977 height 63
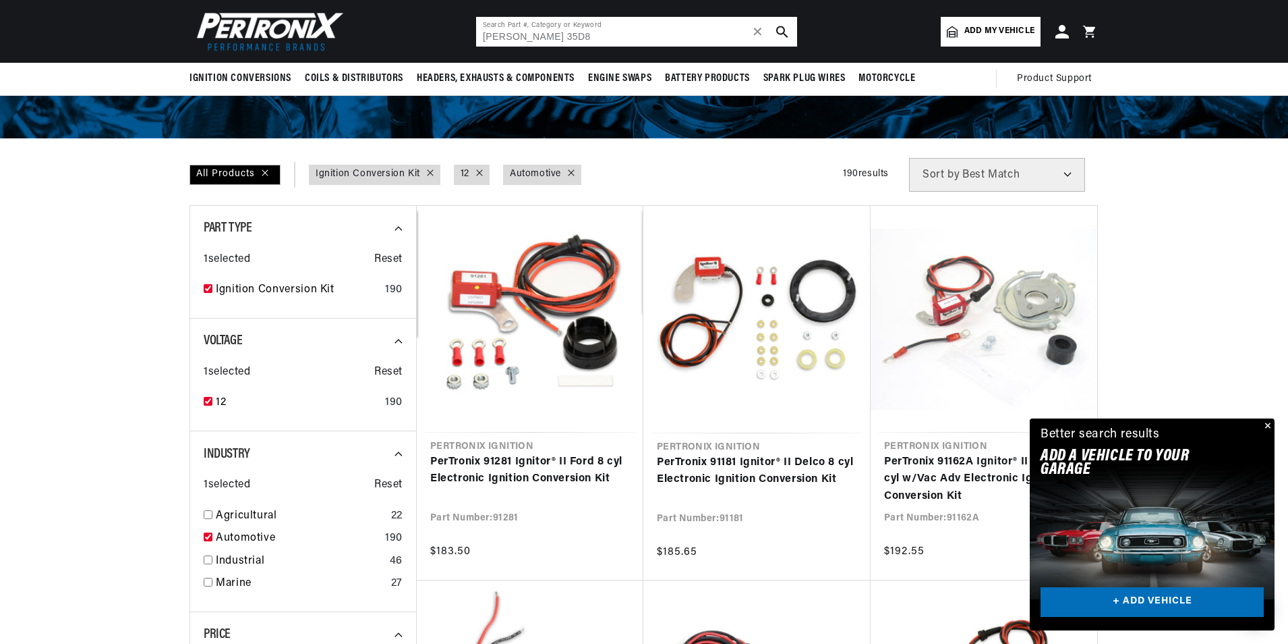
scroll to position [0, 0]
type input "35D8"
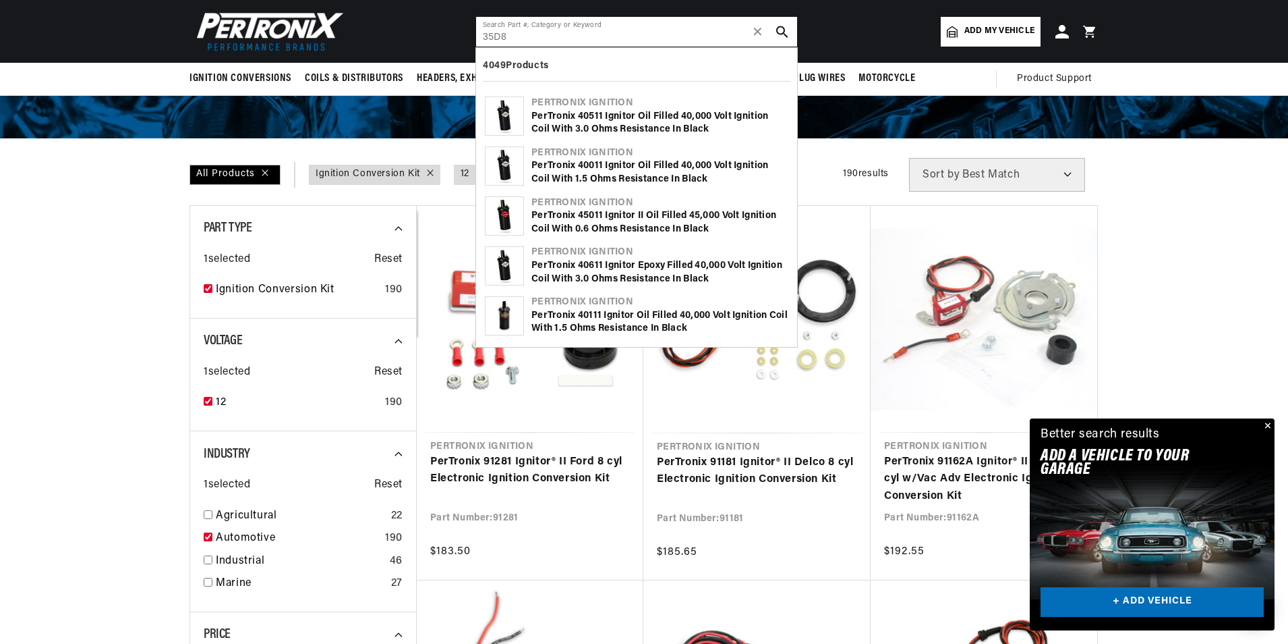
drag, startPoint x: 527, startPoint y: 40, endPoint x: 466, endPoint y: 37, distance: 60.8
click at [465, 37] on header "Ignition Conversions Back Ignition Conversions Shop by Feature" at bounding box center [644, 31] width 977 height 63
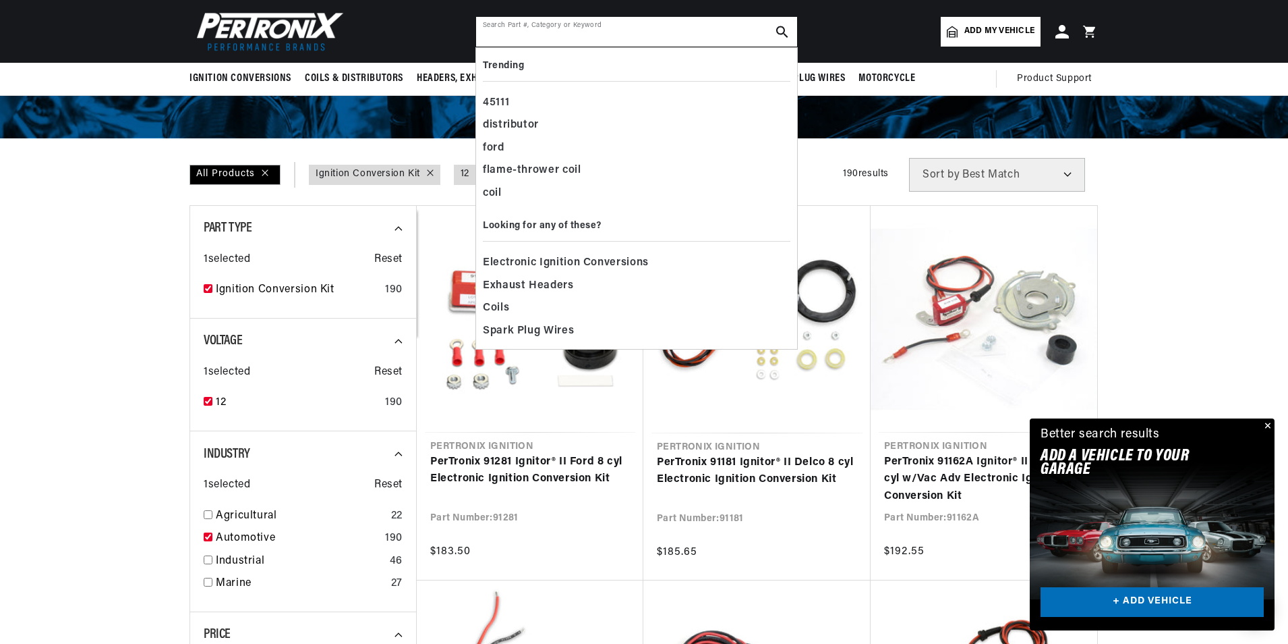
scroll to position [0, 504]
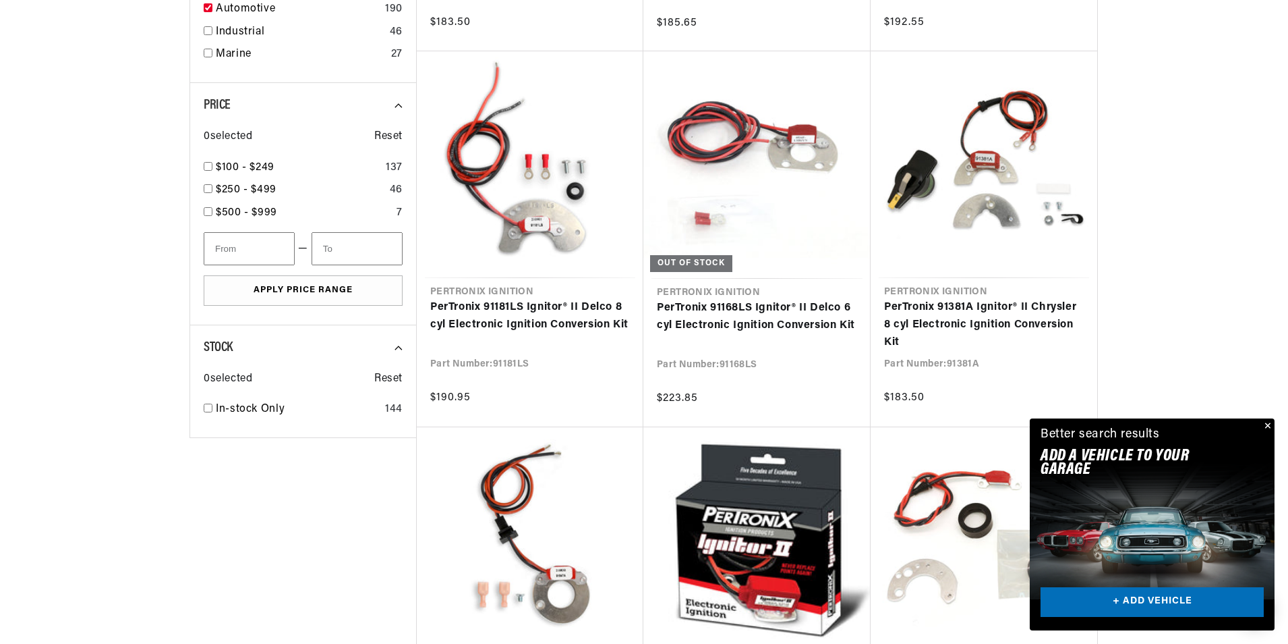
scroll to position [1079, 0]
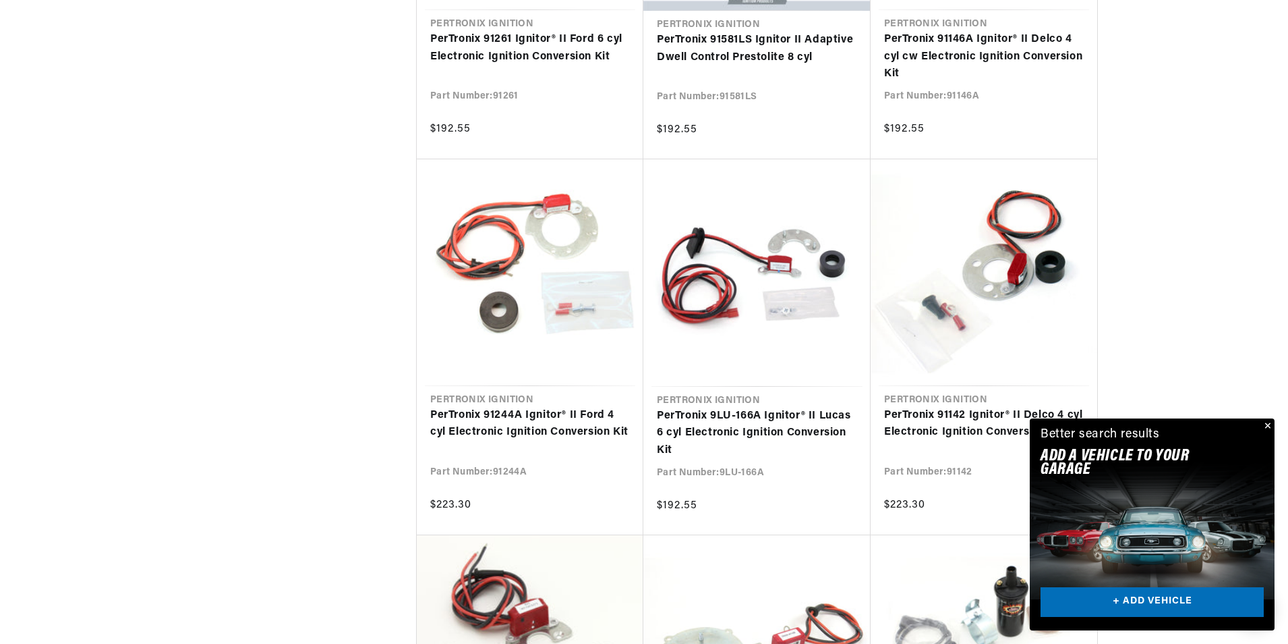
scroll to position [1754, 0]
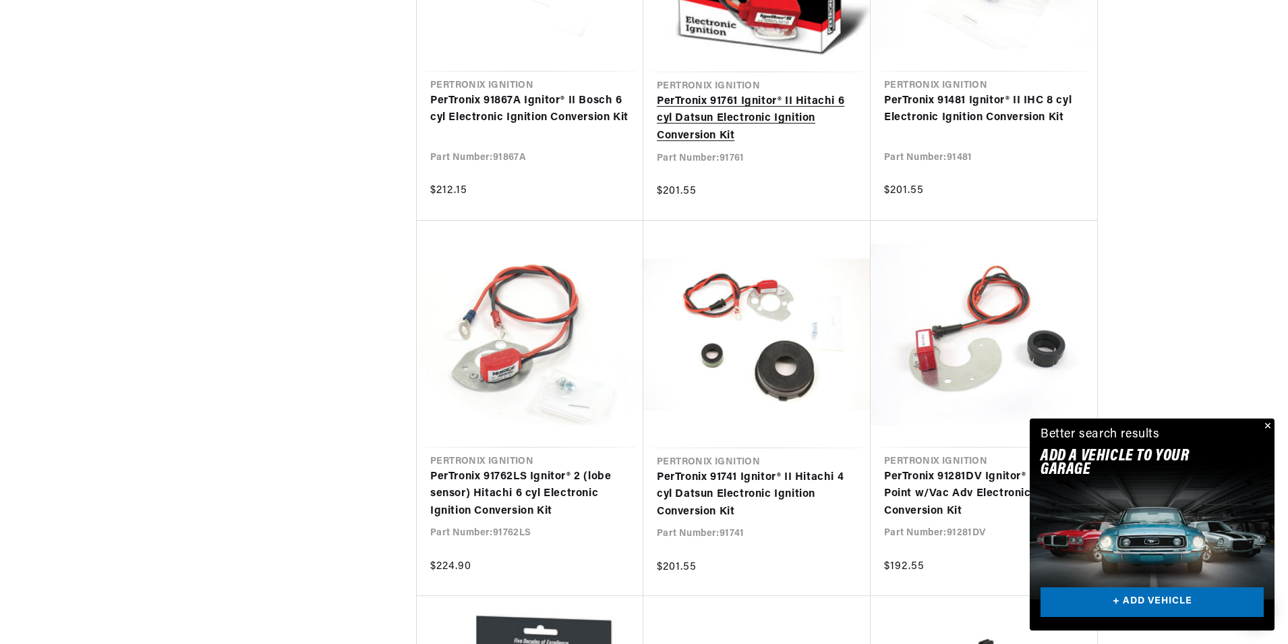
scroll to position [3575, 0]
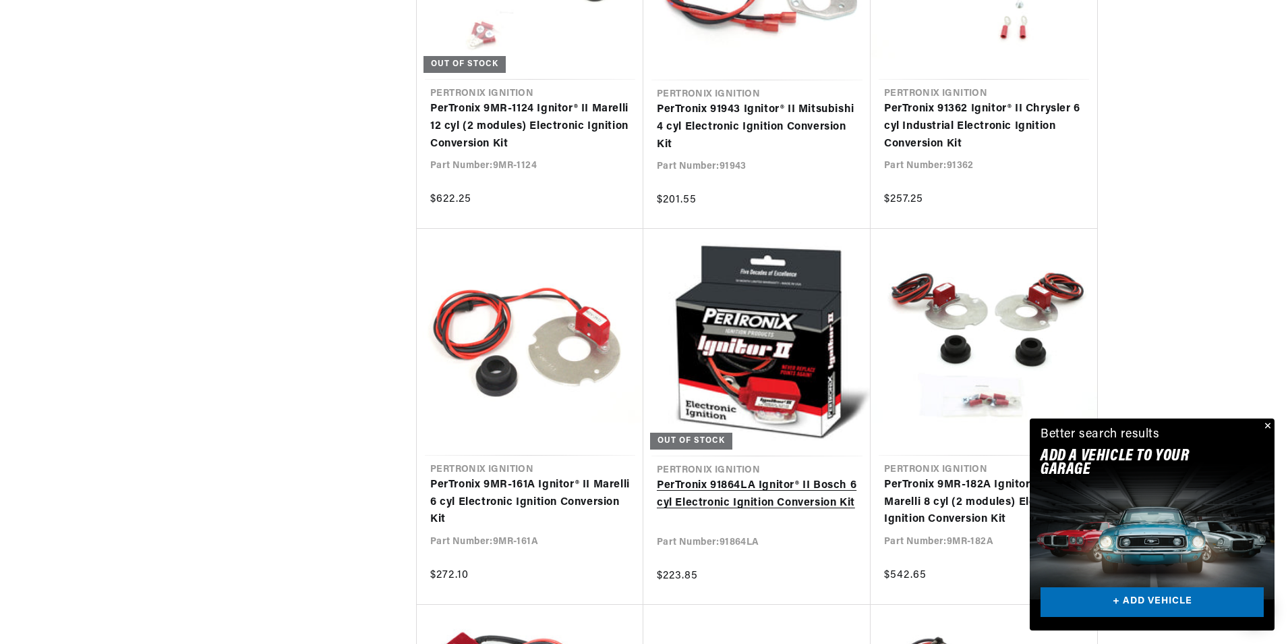
scroll to position [8027, 0]
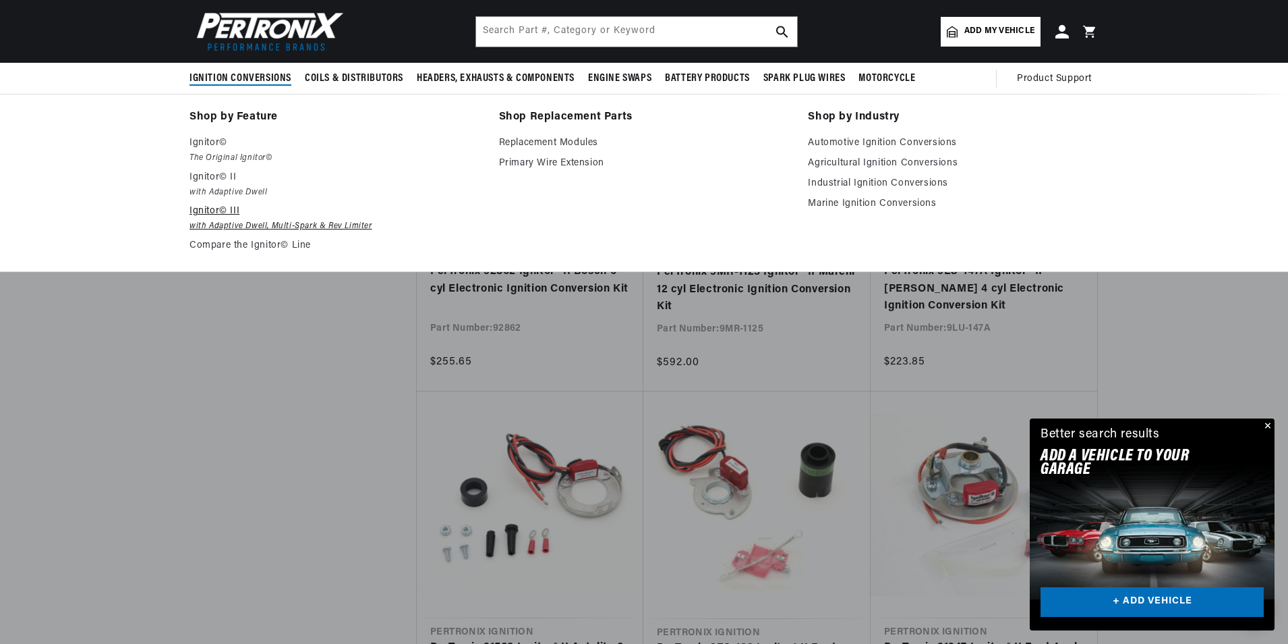
click at [221, 222] on em "with Adaptive Dwell, Multi-Spark & Rev Limiter" at bounding box center [335, 226] width 291 height 14
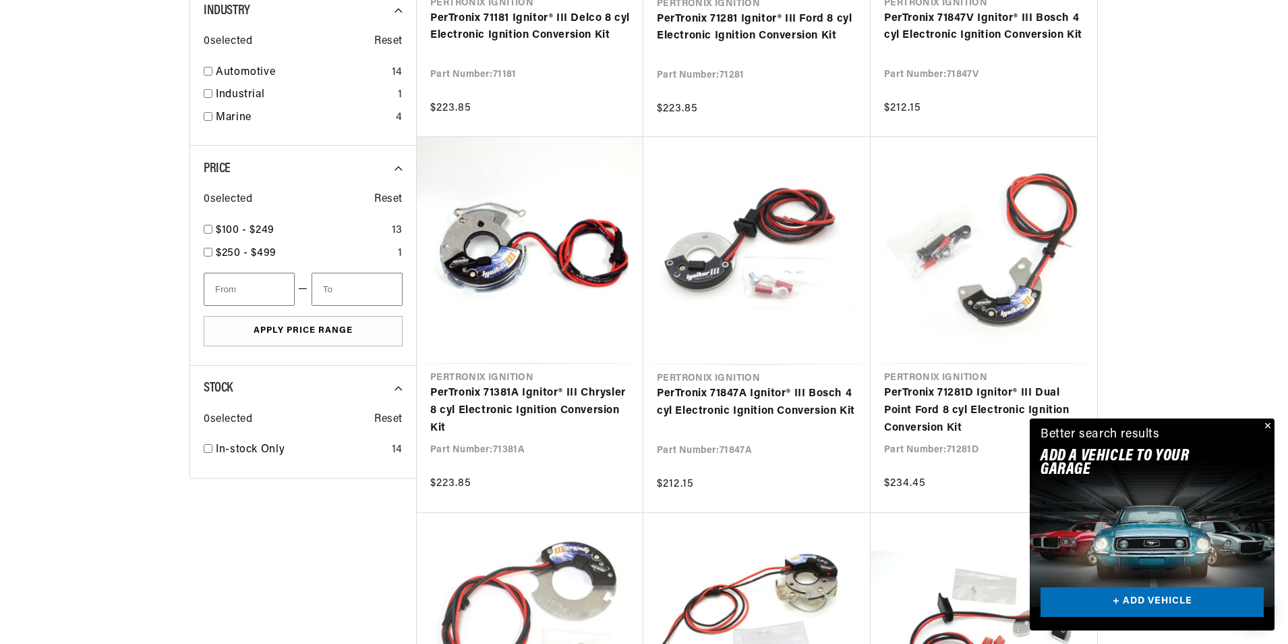
scroll to position [675, 0]
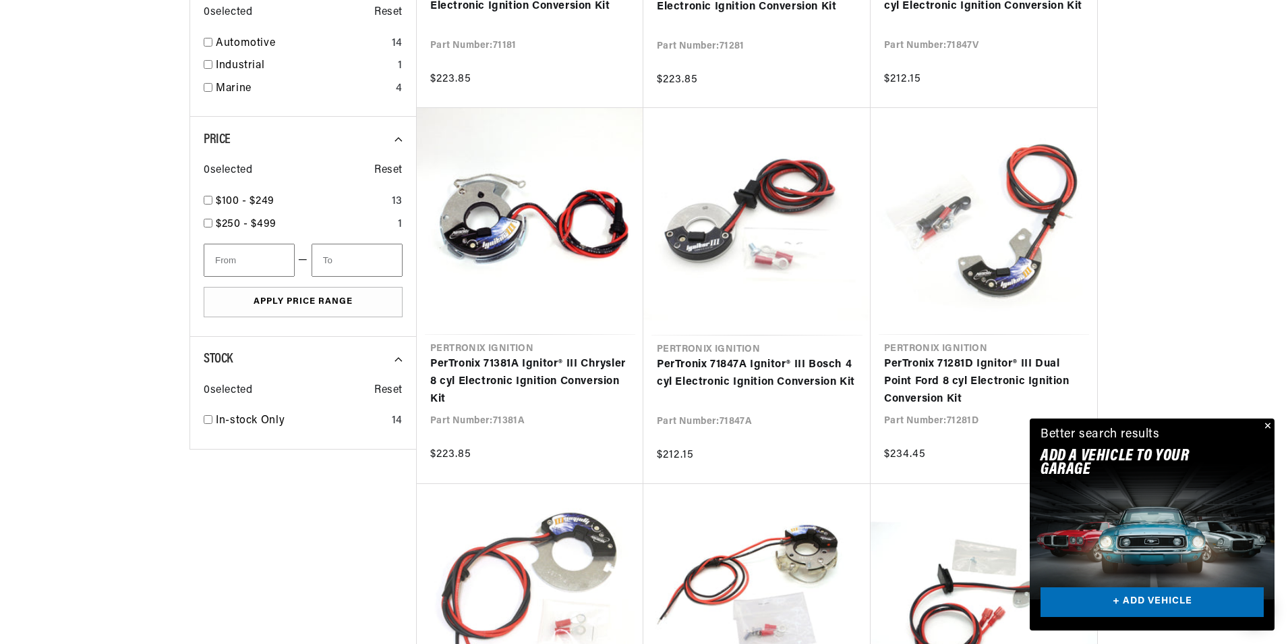
click at [1266, 426] on button "Close" at bounding box center [1267, 426] width 16 height 16
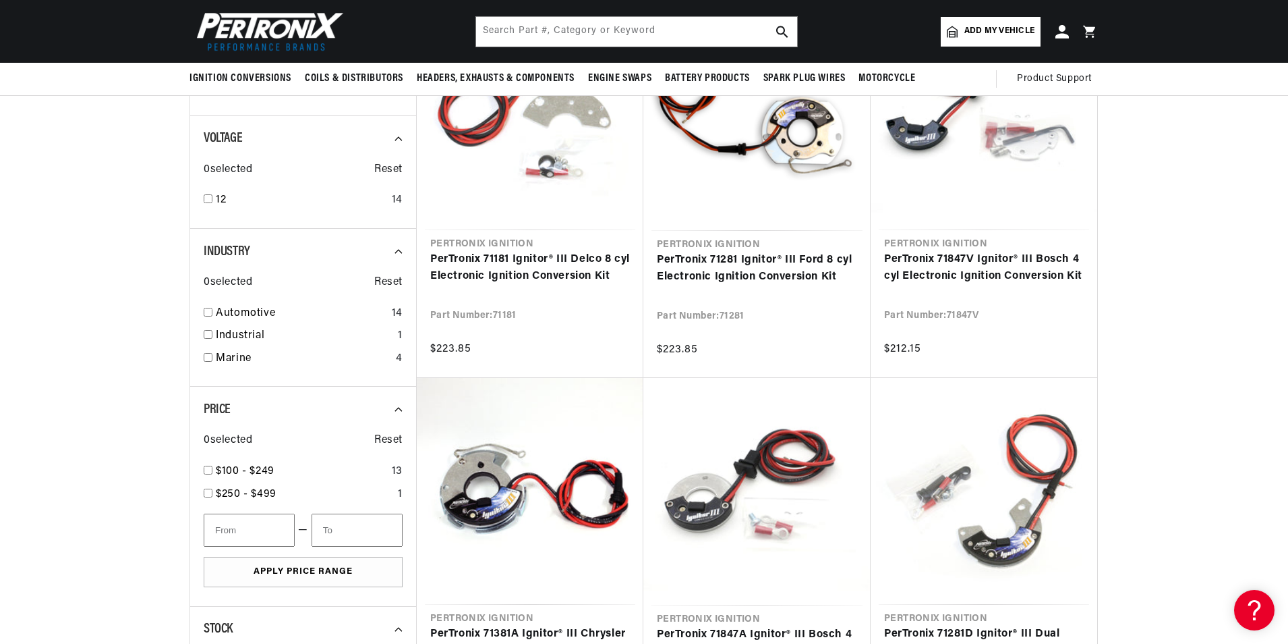
scroll to position [0, 0]
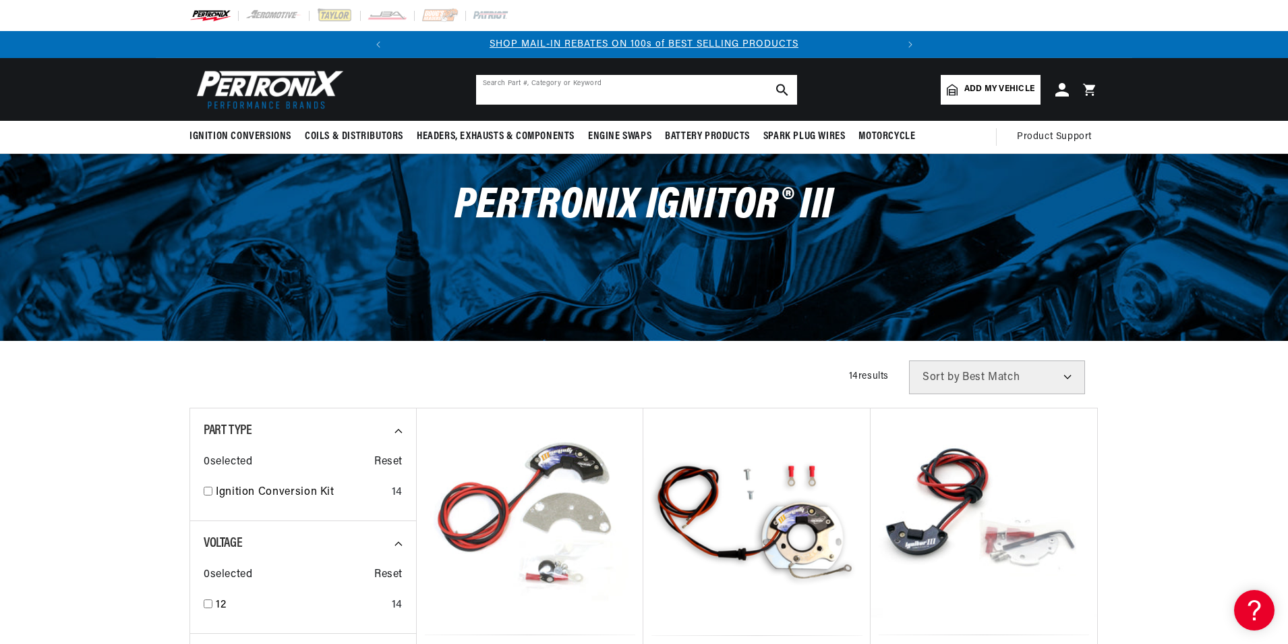
click at [606, 88] on input "text" at bounding box center [636, 90] width 321 height 30
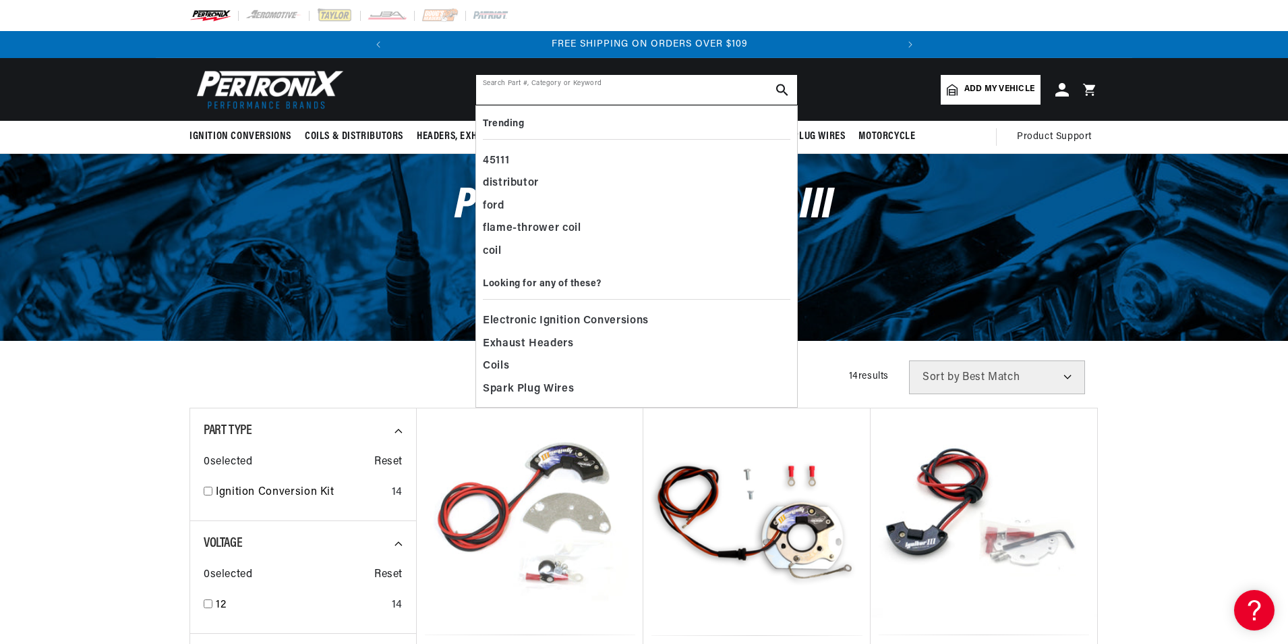
scroll to position [0, 504]
click at [572, 319] on span "Electronic Ignition Conversions" at bounding box center [566, 321] width 166 height 19
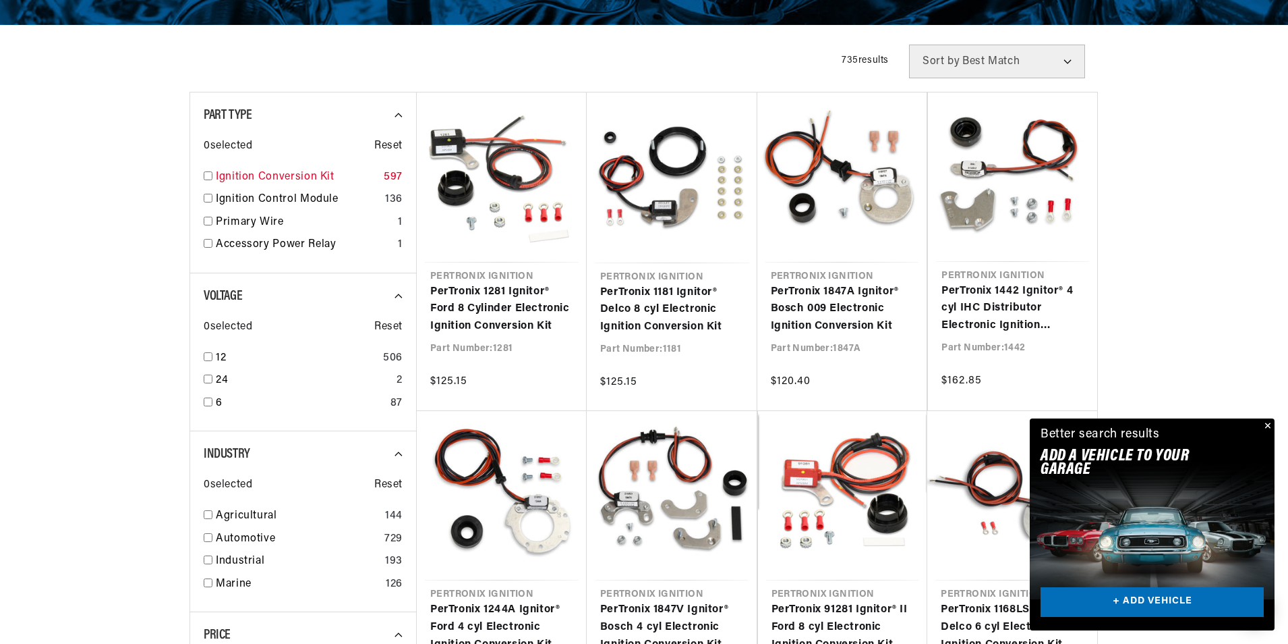
click at [208, 177] on input "checkbox" at bounding box center [208, 175] width 9 height 9
checkbox input "true"
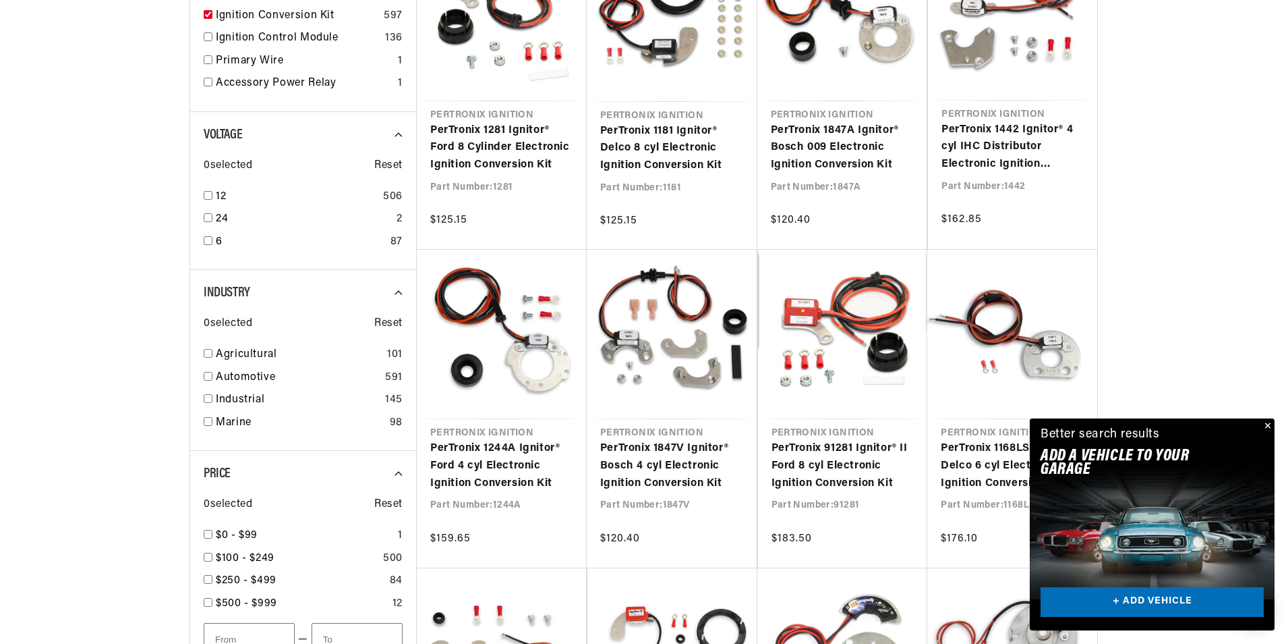
scroll to position [472, 0]
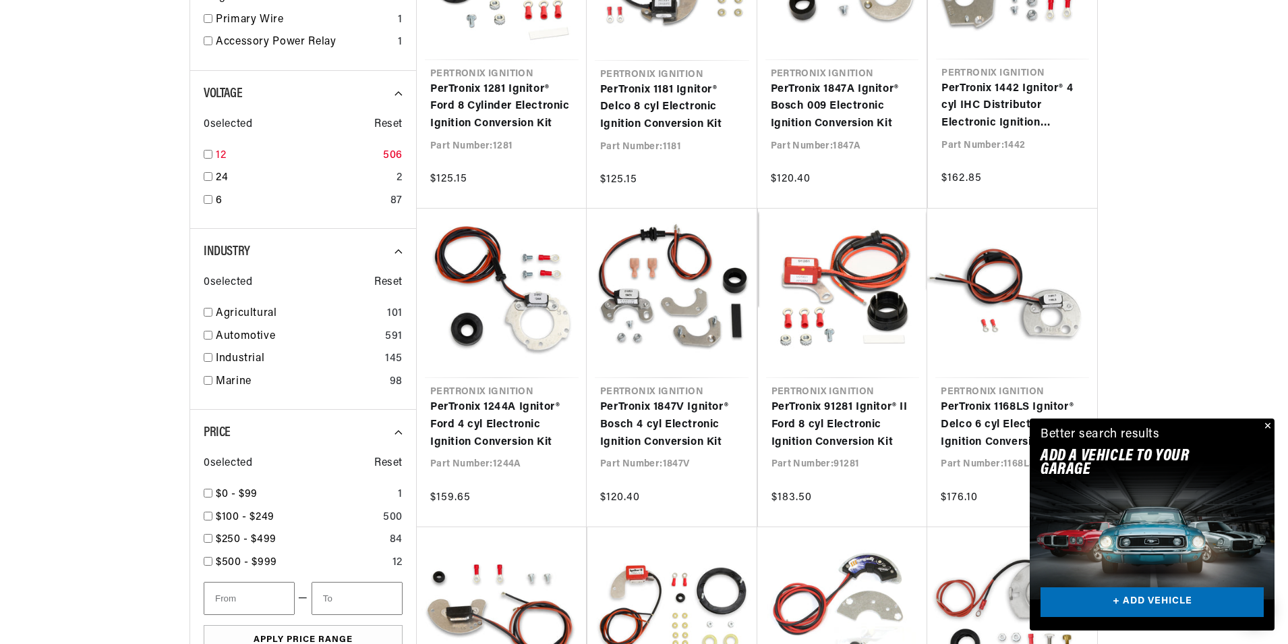
click at [209, 154] on input "checkbox" at bounding box center [208, 154] width 9 height 9
checkbox input "true"
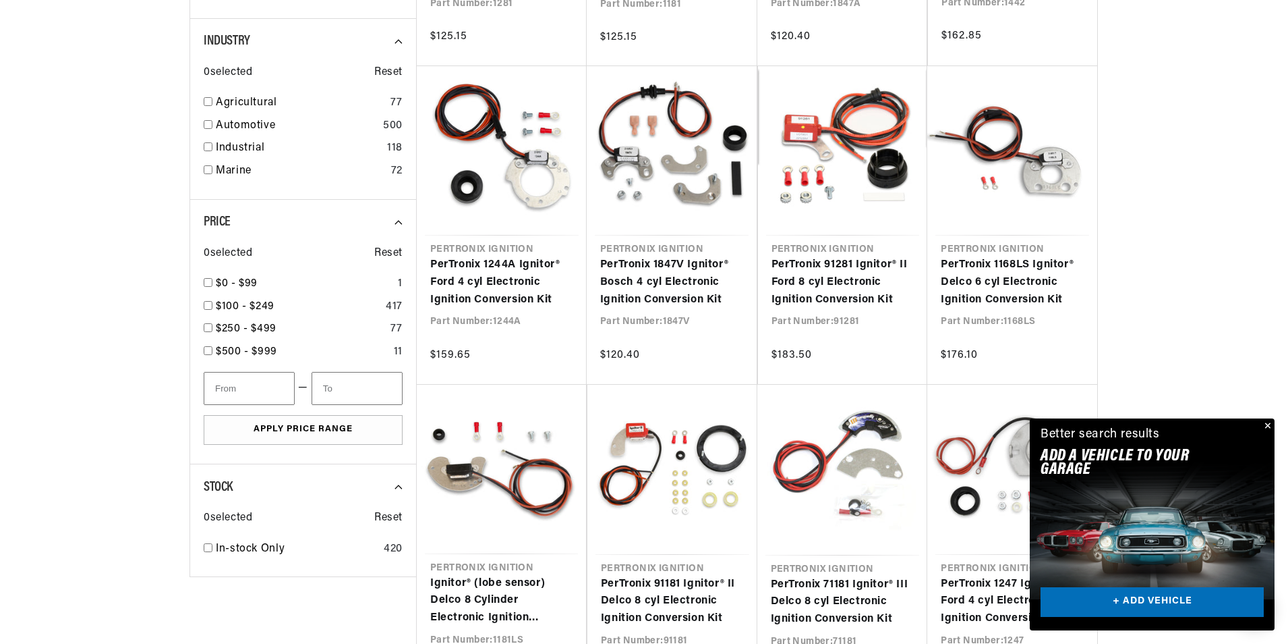
scroll to position [675, 0]
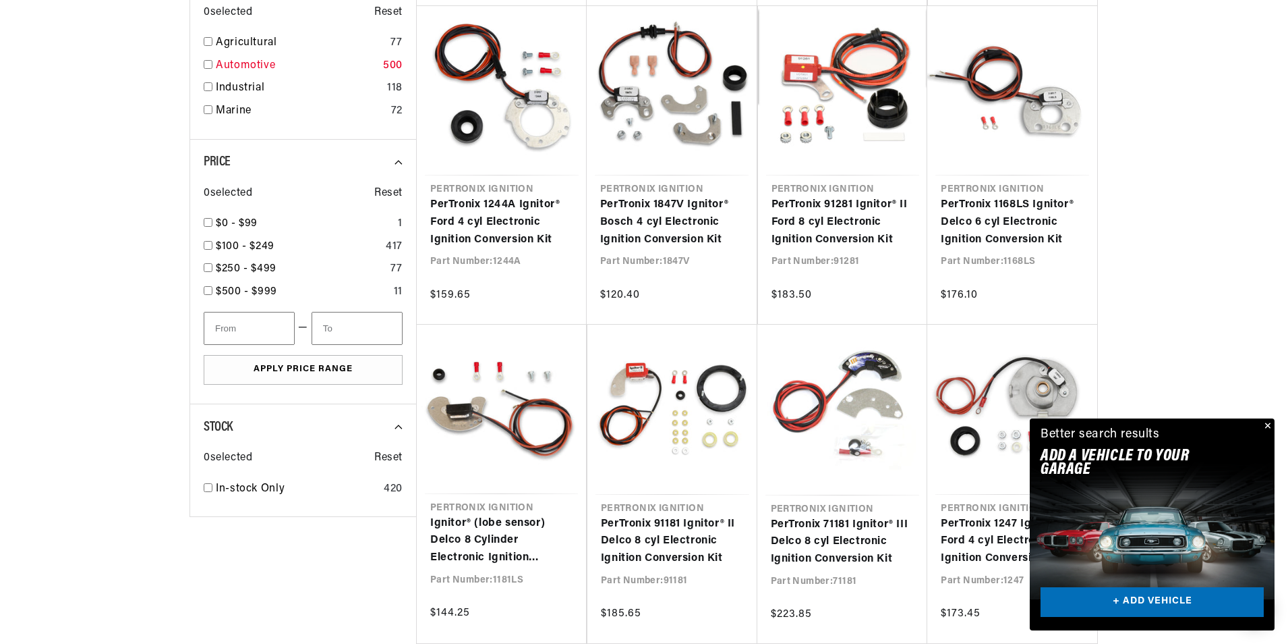
click at [207, 63] on input "checkbox" at bounding box center [208, 64] width 9 height 9
checkbox input "true"
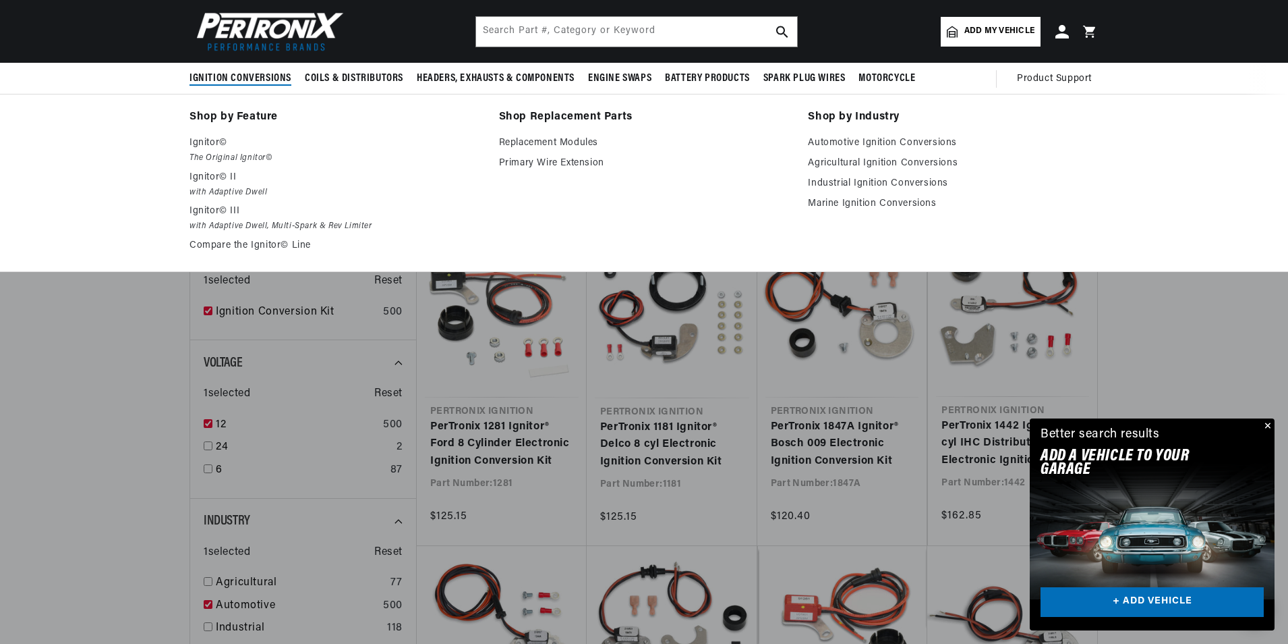
scroll to position [0, 504]
click at [215, 193] on em "with Adaptive Dwell" at bounding box center [335, 193] width 291 height 14
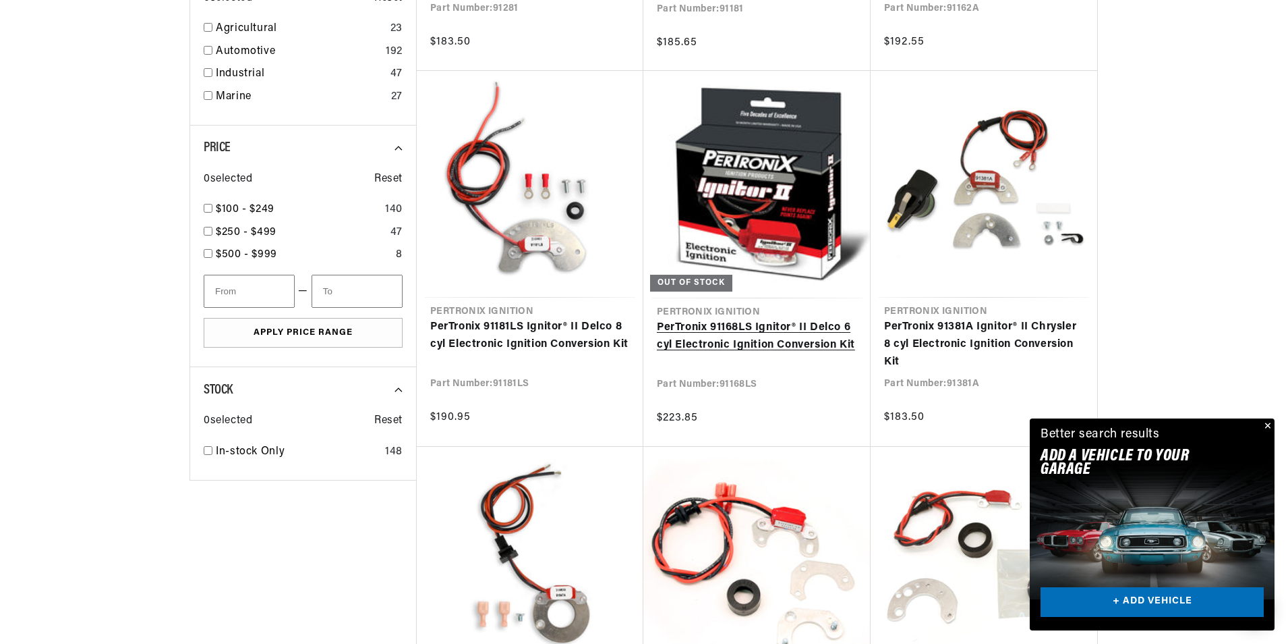
scroll to position [742, 0]
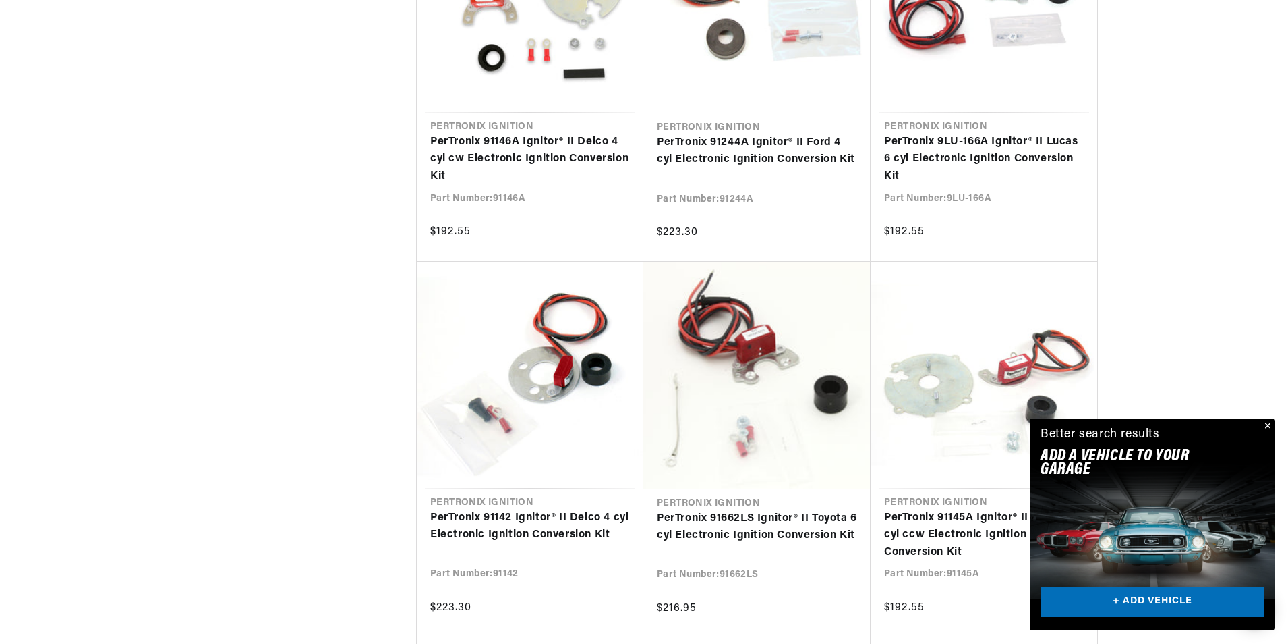
scroll to position [0, 23]
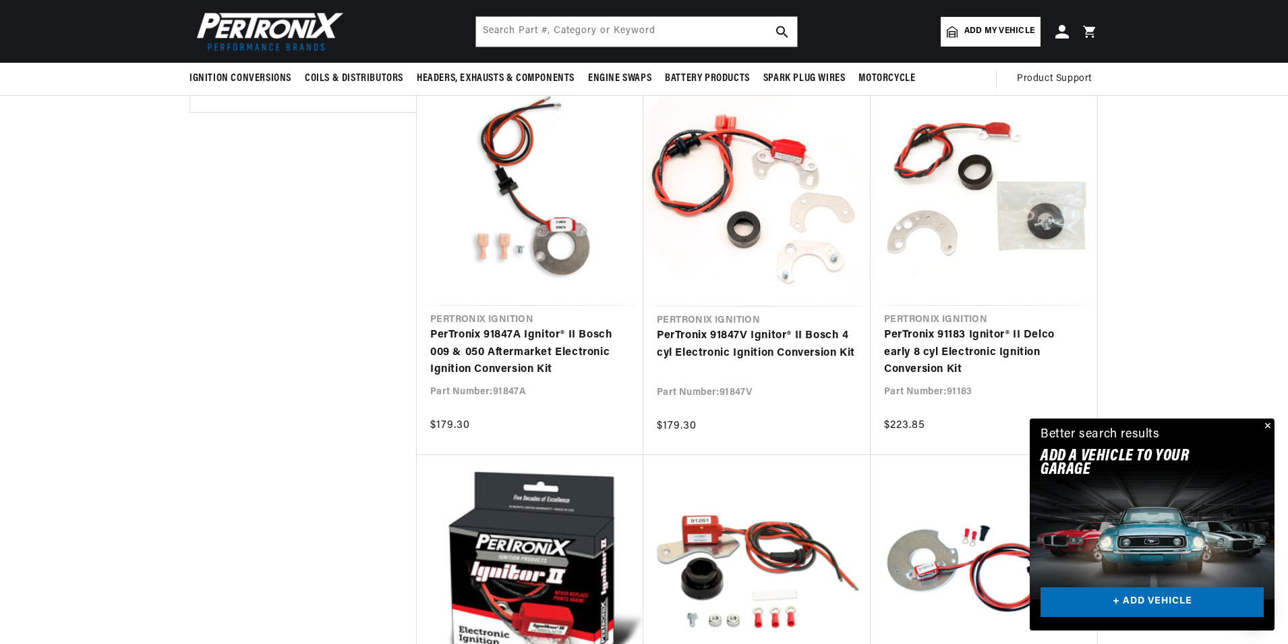
scroll to position [0, 0]
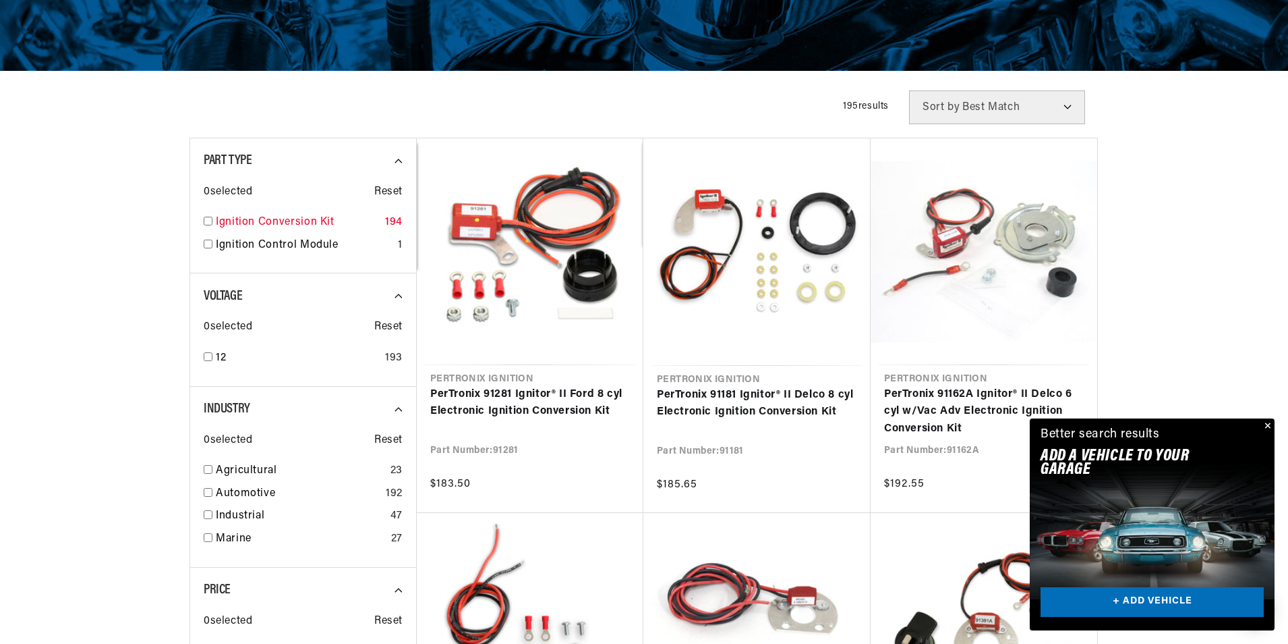
click at [210, 223] on input "checkbox" at bounding box center [208, 221] width 9 height 9
checkbox input "true"
click at [210, 492] on input "checkbox" at bounding box center [208, 492] width 9 height 9
checkbox input "true"
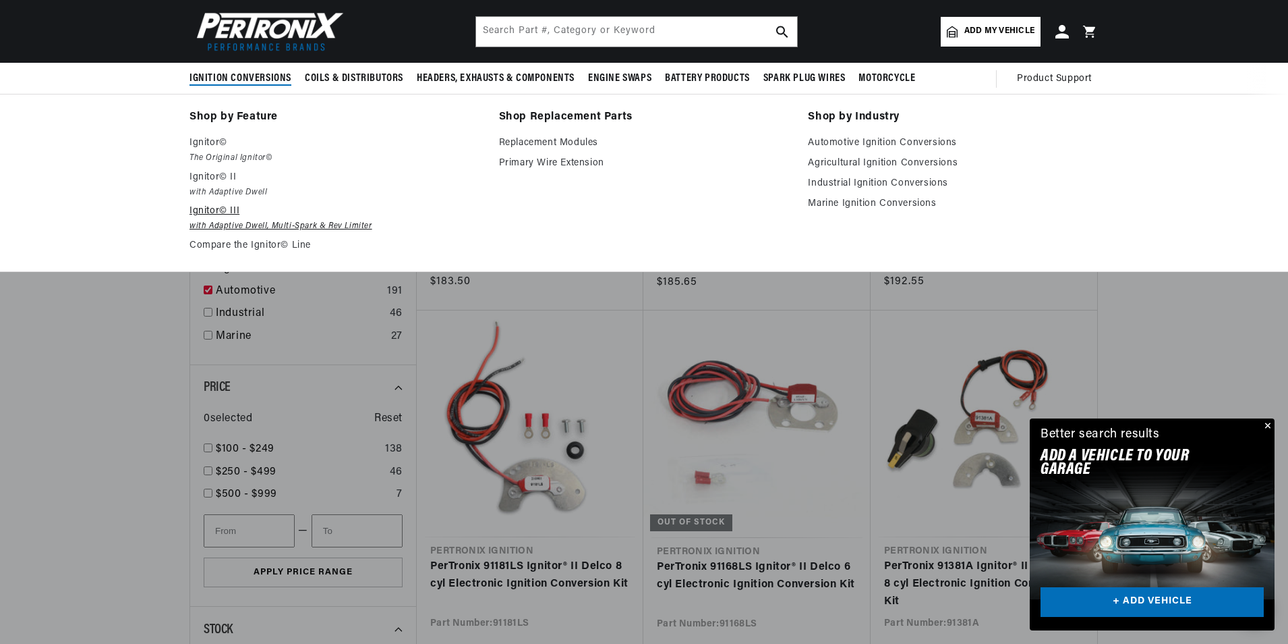
scroll to position [0, 504]
click at [241, 247] on link "Compare the Ignitor© Line" at bounding box center [335, 245] width 291 height 16
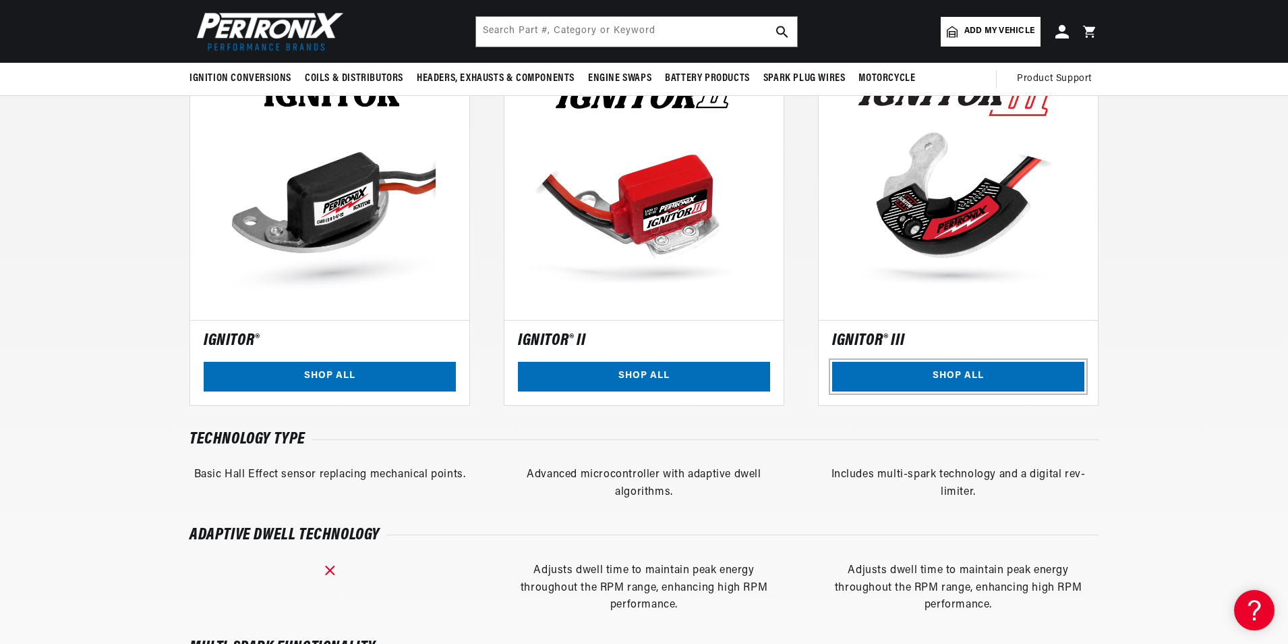
click at [917, 374] on link "SHOP ALL" at bounding box center [958, 377] width 252 height 30
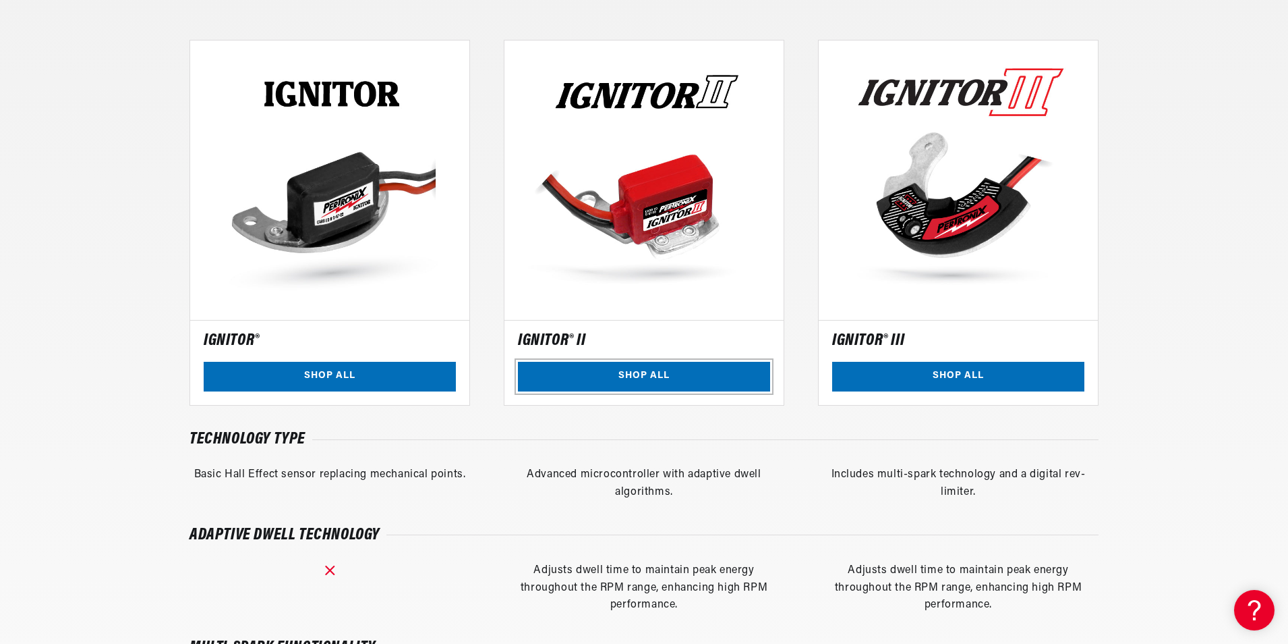
click at [623, 376] on link "SHOP ALL" at bounding box center [644, 377] width 252 height 30
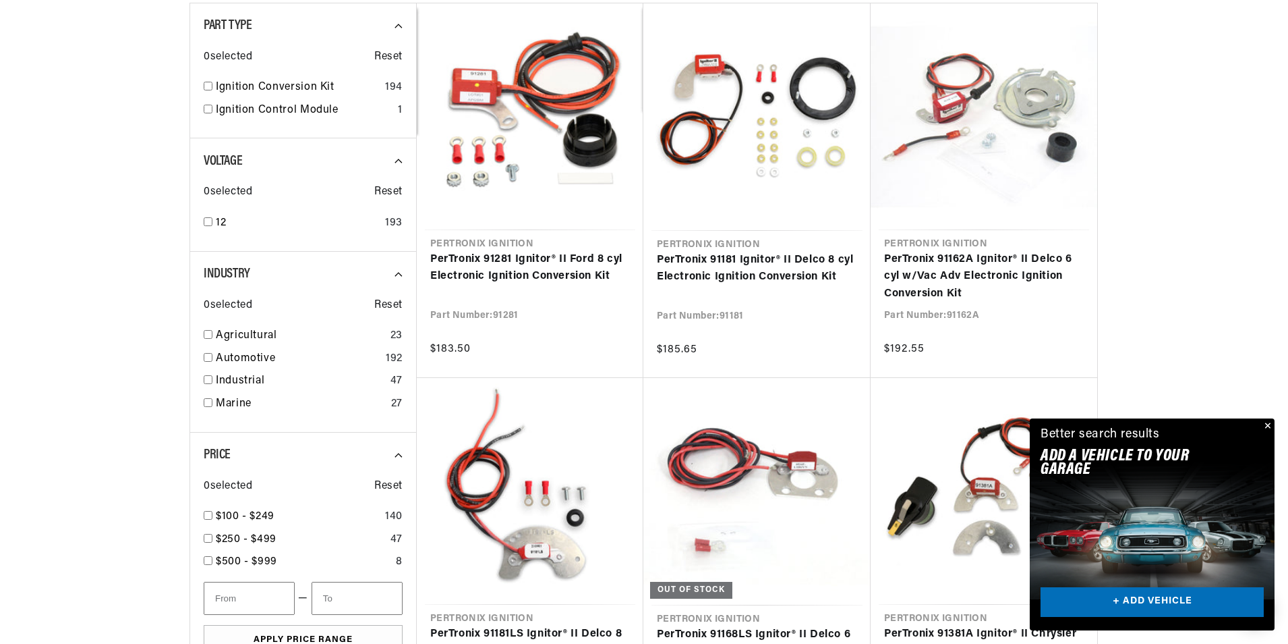
scroll to position [0, 504]
click at [1268, 426] on button "Close" at bounding box center [1267, 426] width 16 height 16
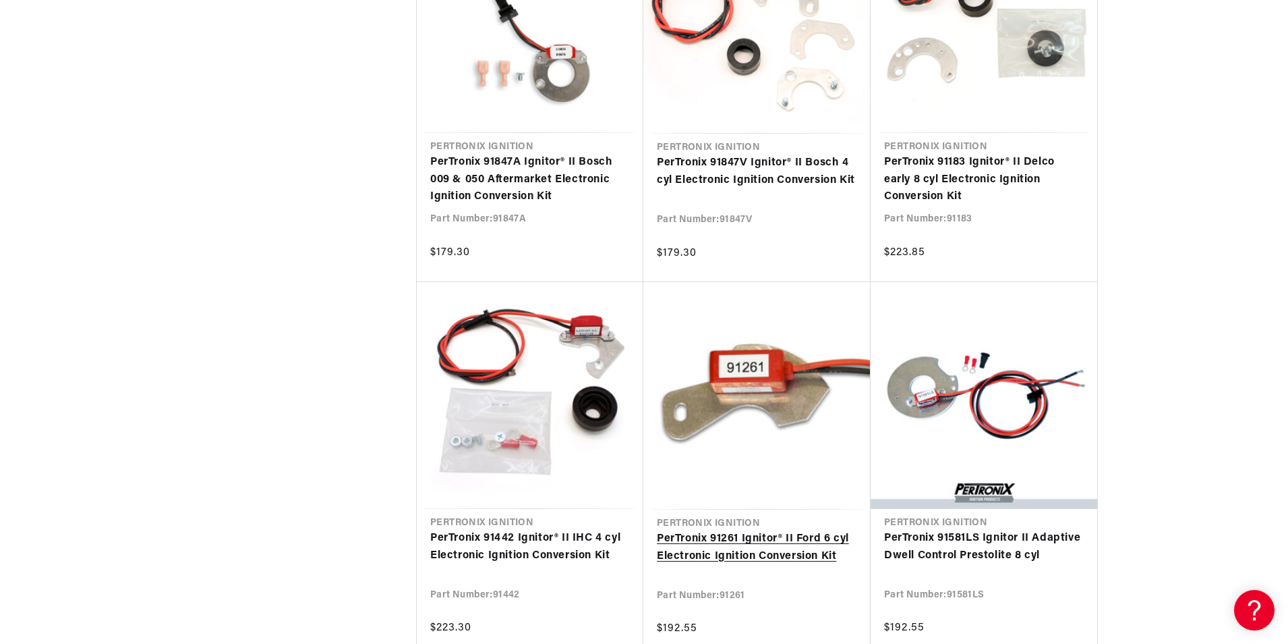
scroll to position [1282, 0]
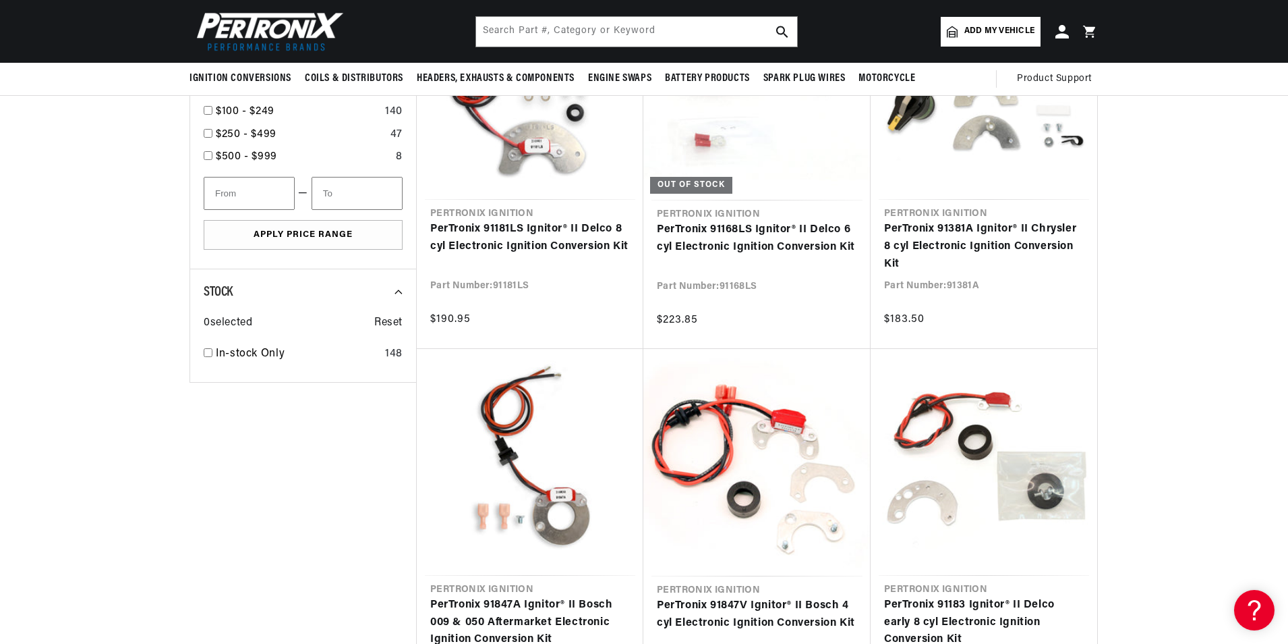
scroll to position [0, 504]
click at [528, 32] on input "text" at bounding box center [636, 32] width 321 height 30
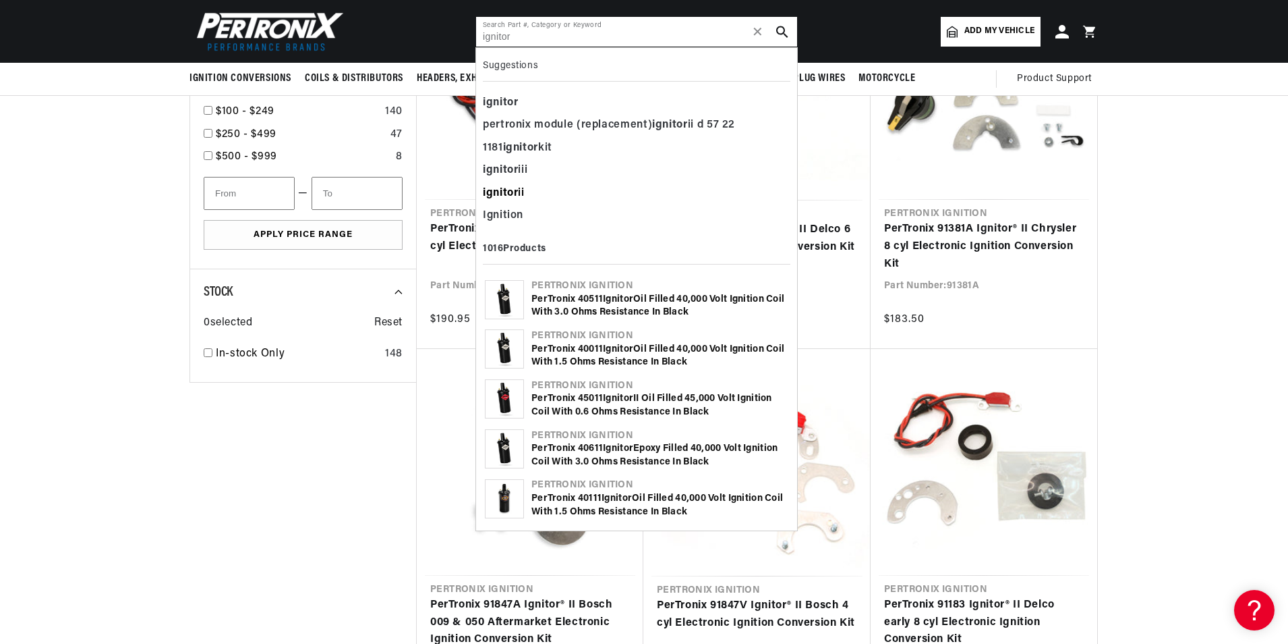
type input "ignitor"
click at [518, 190] on b "ignitor" at bounding box center [500, 193] width 35 height 11
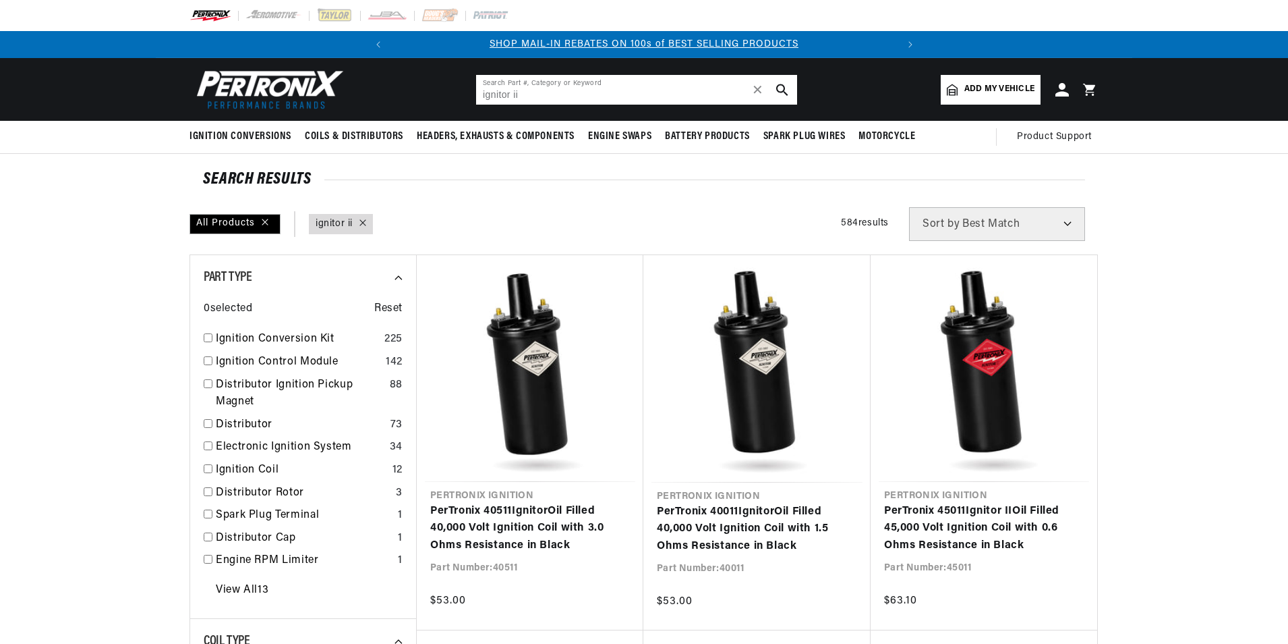
click at [541, 94] on input "ignitor ii" at bounding box center [636, 90] width 321 height 30
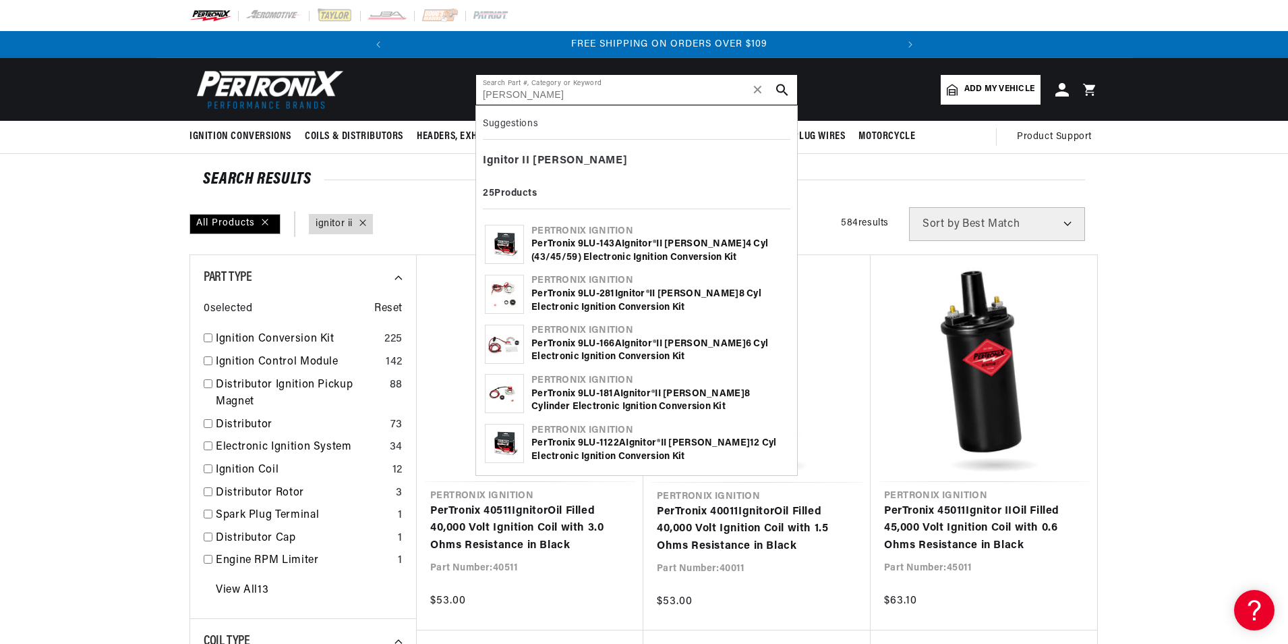
scroll to position [0, 504]
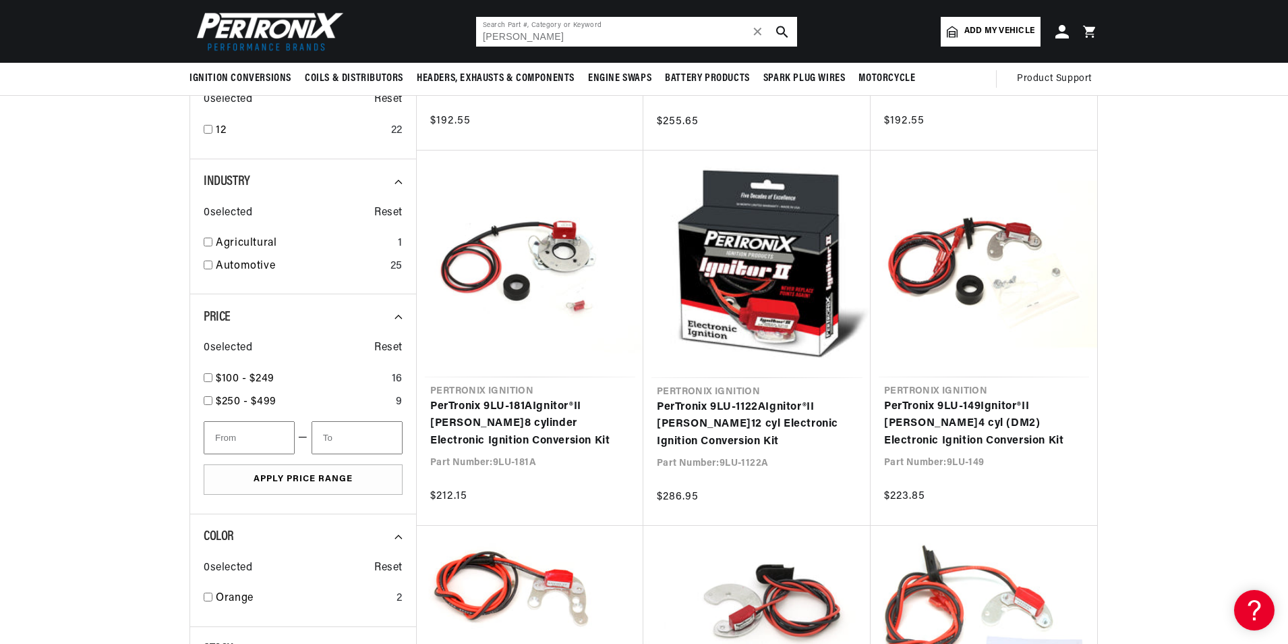
scroll to position [202, 0]
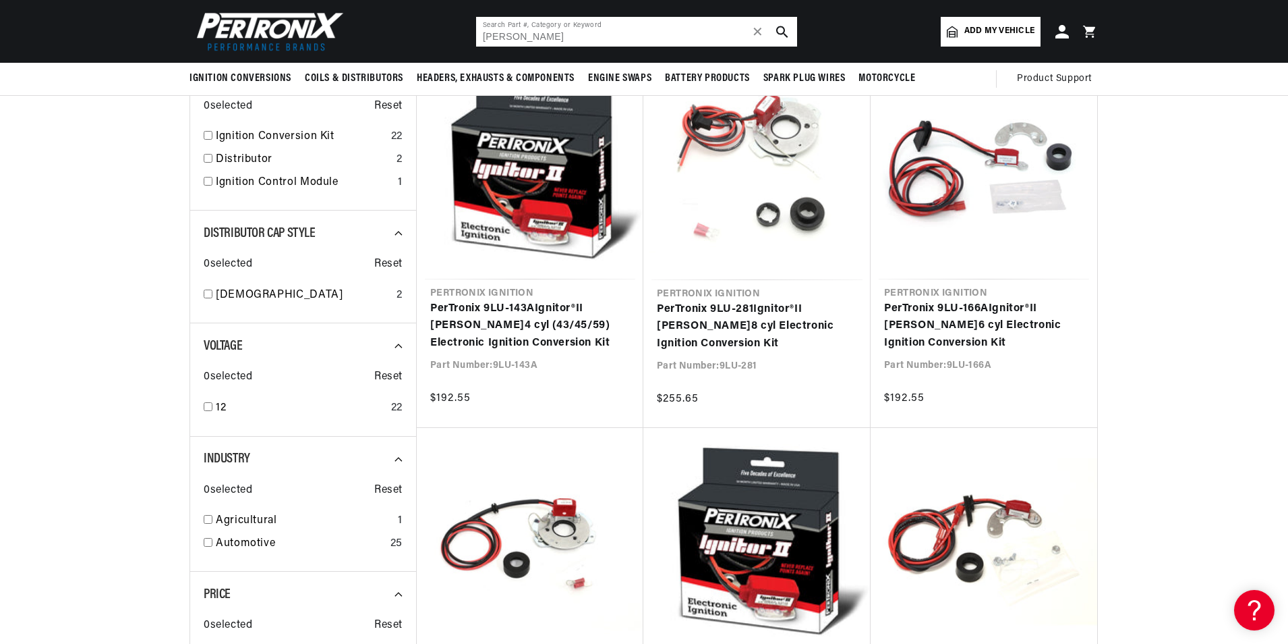
drag, startPoint x: 522, startPoint y: 35, endPoint x: 555, endPoint y: 36, distance: 33.1
click at [555, 36] on input "[PERSON_NAME]" at bounding box center [636, 32] width 321 height 30
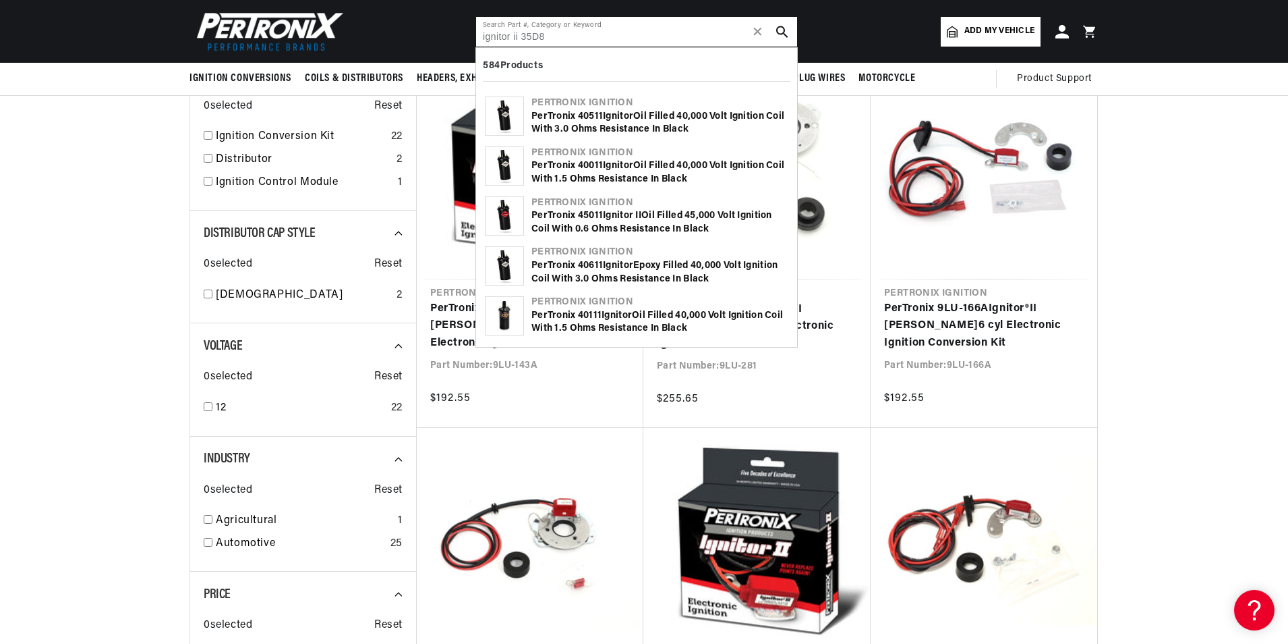
scroll to position [0, 0]
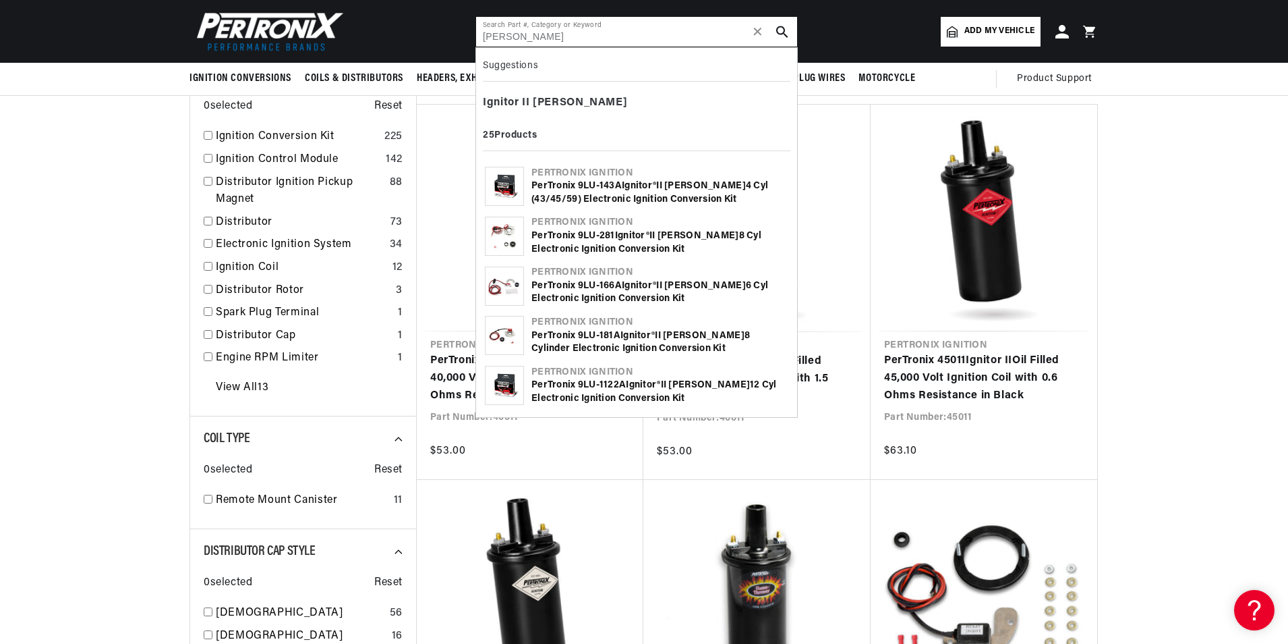
type input "[PERSON_NAME]"
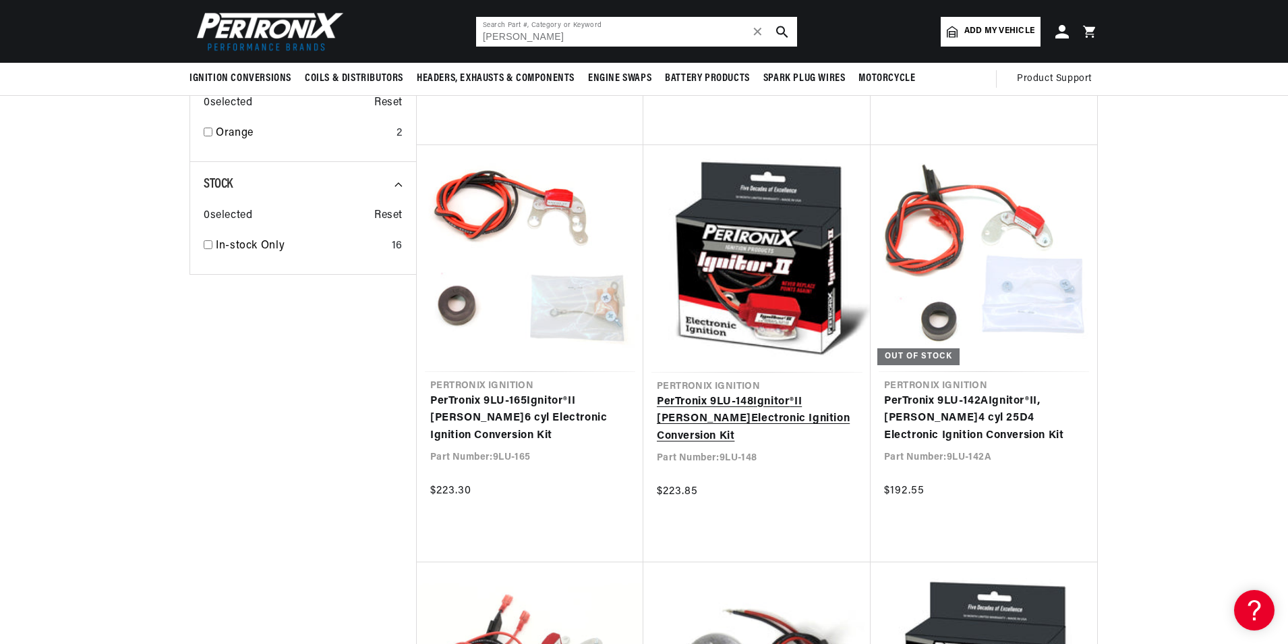
scroll to position [0, 504]
click at [754, 418] on link "PerTronix 9LU-148 Ignitor ® II Lucas Electronic Ignition Conversion Kit" at bounding box center [757, 419] width 200 height 52
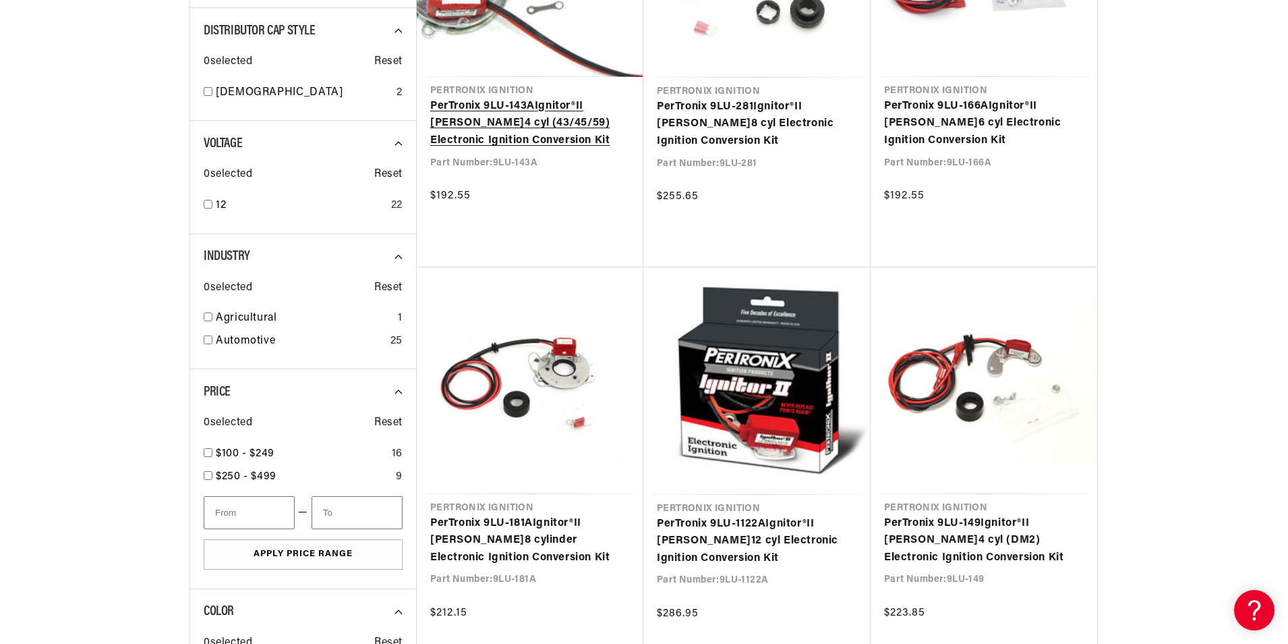
scroll to position [0, 504]
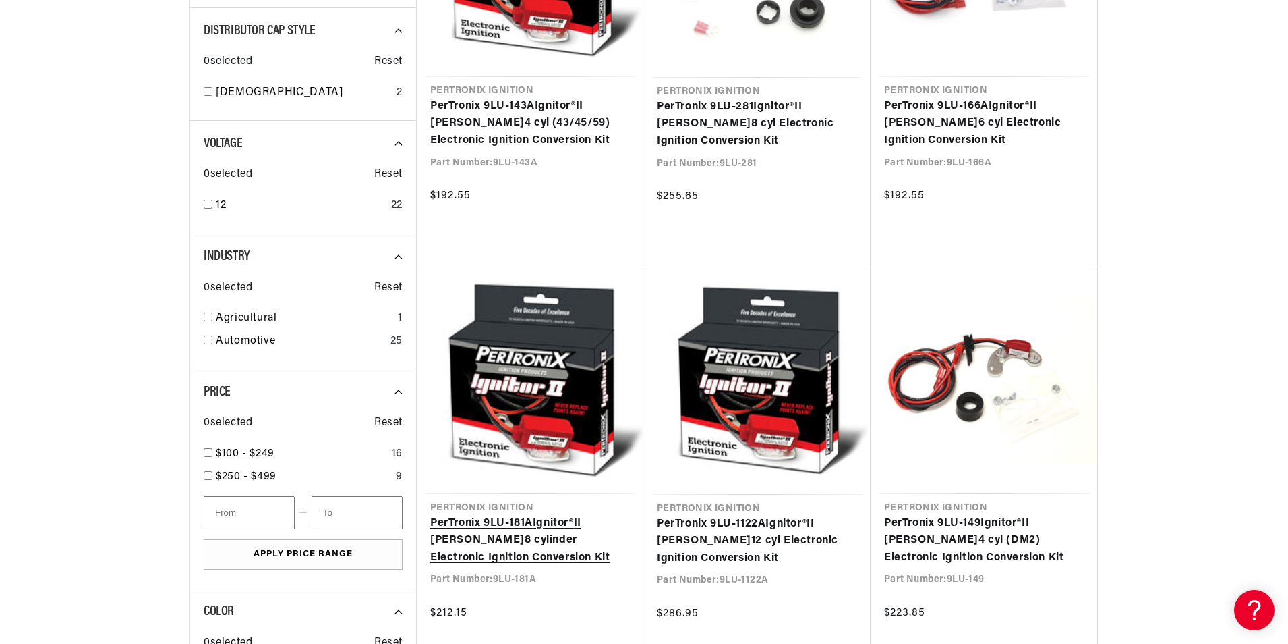
click at [522, 537] on link "PerTronix 9LU-181A Ignitor ® II Lucas 8 cylinder Electronic Ignition Conversion…" at bounding box center [530, 541] width 200 height 52
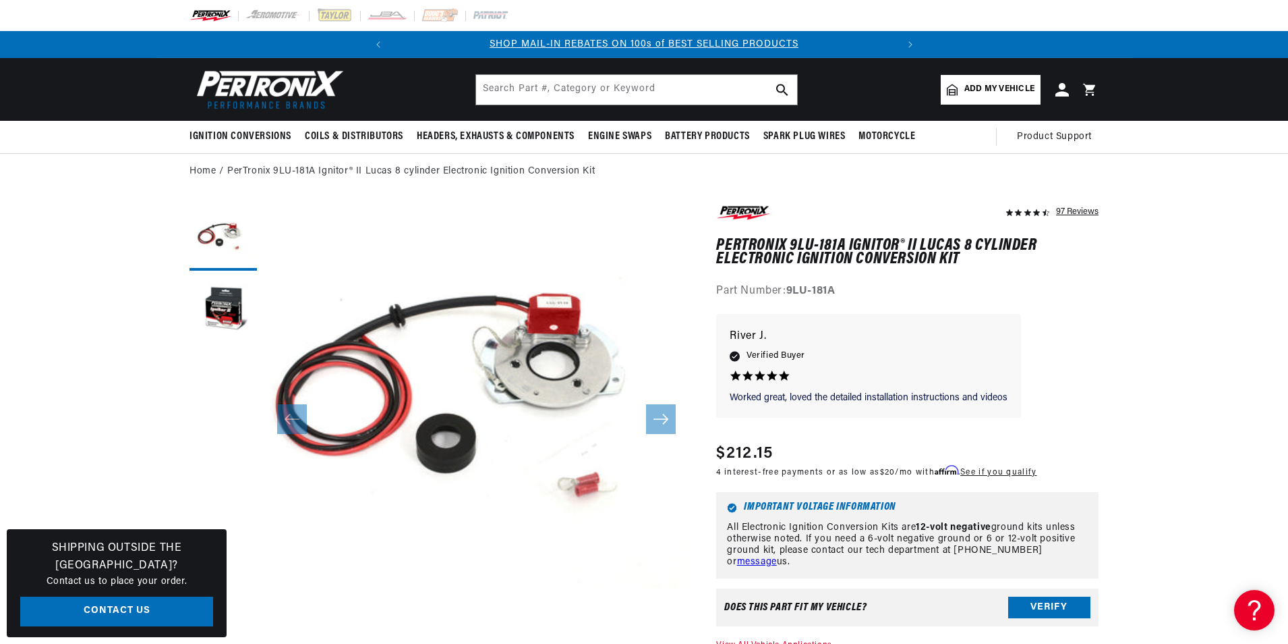
scroll to position [42, 0]
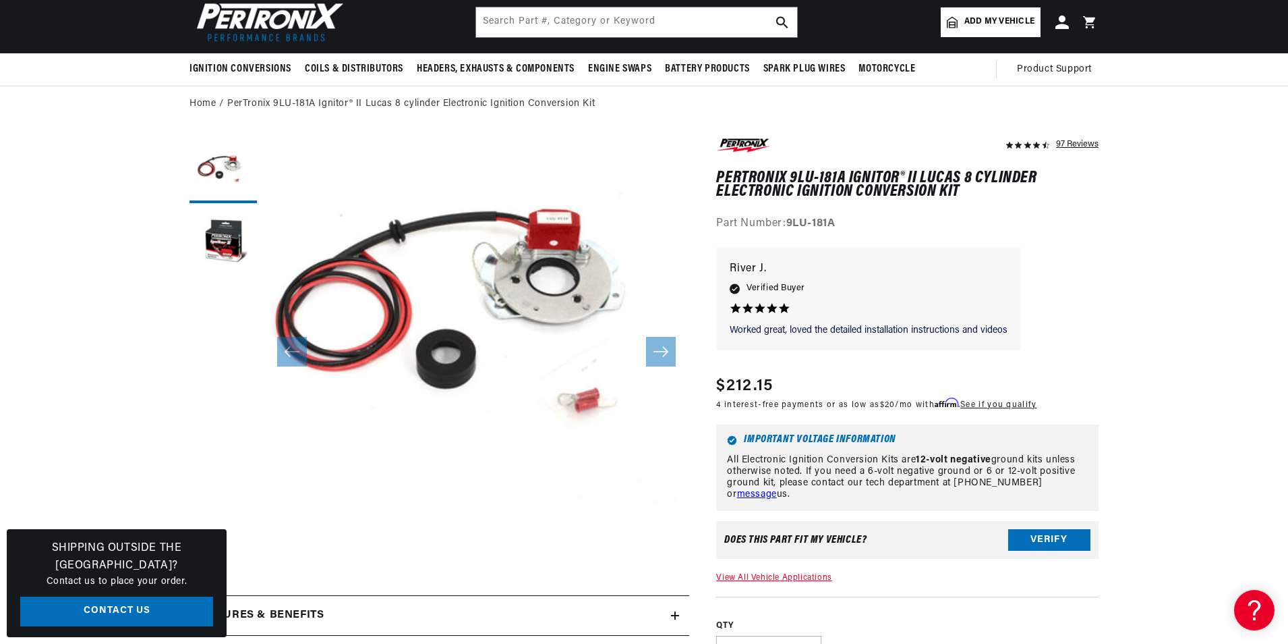
scroll to position [0, 504]
drag, startPoint x: 720, startPoint y: 174, endPoint x: 976, endPoint y: 188, distance: 256.7
click at [976, 188] on h1 "PerTronix 9LU-181A Ignitor® II Lucas 8 cylinder Electronic Ignition Conversion …" at bounding box center [907, 185] width 382 height 28
drag, startPoint x: 976, startPoint y: 188, endPoint x: 889, endPoint y: 185, distance: 87.1
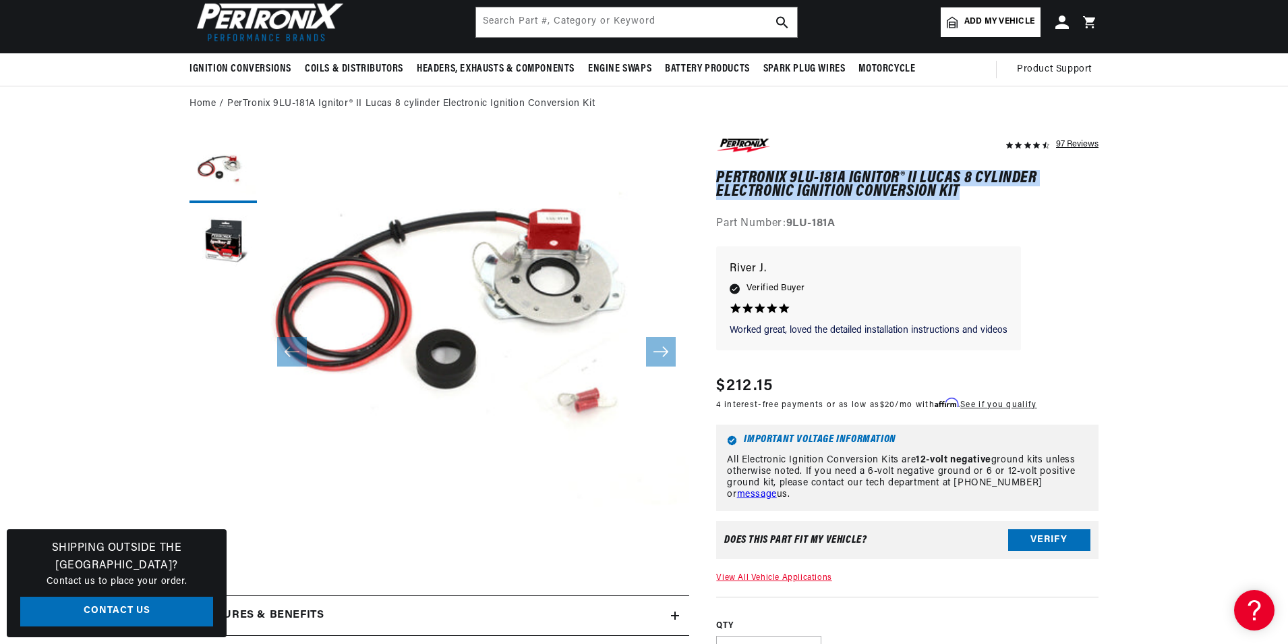
scroll to position [0, 504]
click at [221, 561] on button "Open media 1 in modal" at bounding box center [221, 561] width 0 height 0
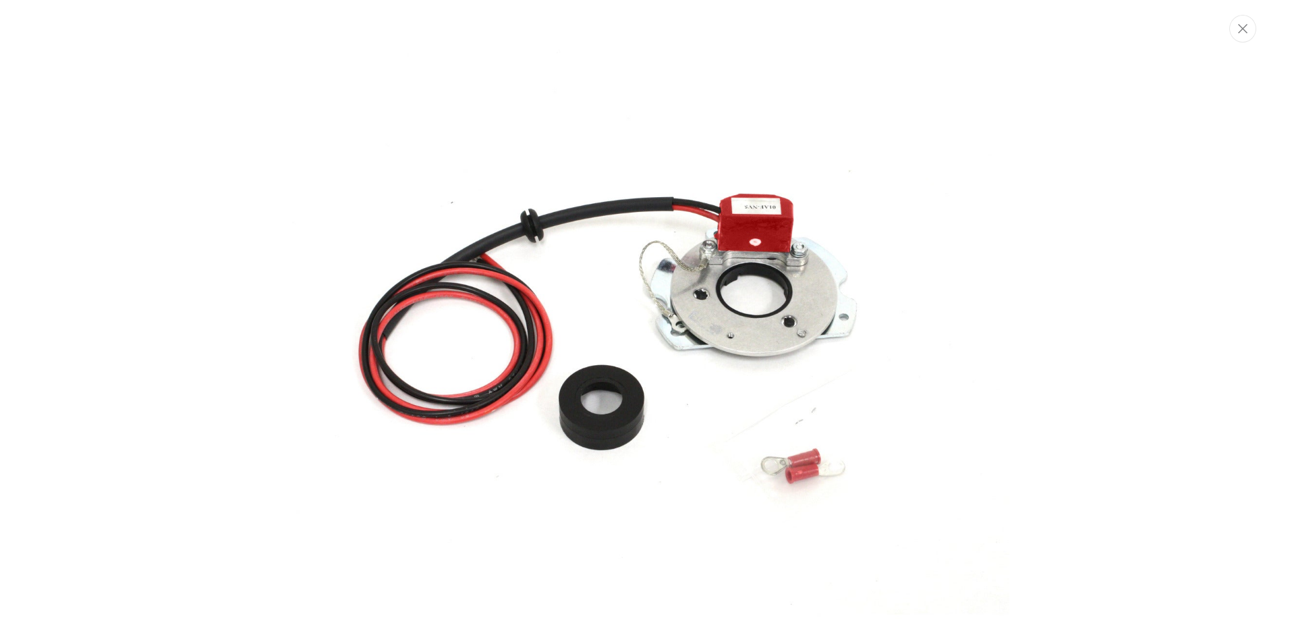
scroll to position [56, 0]
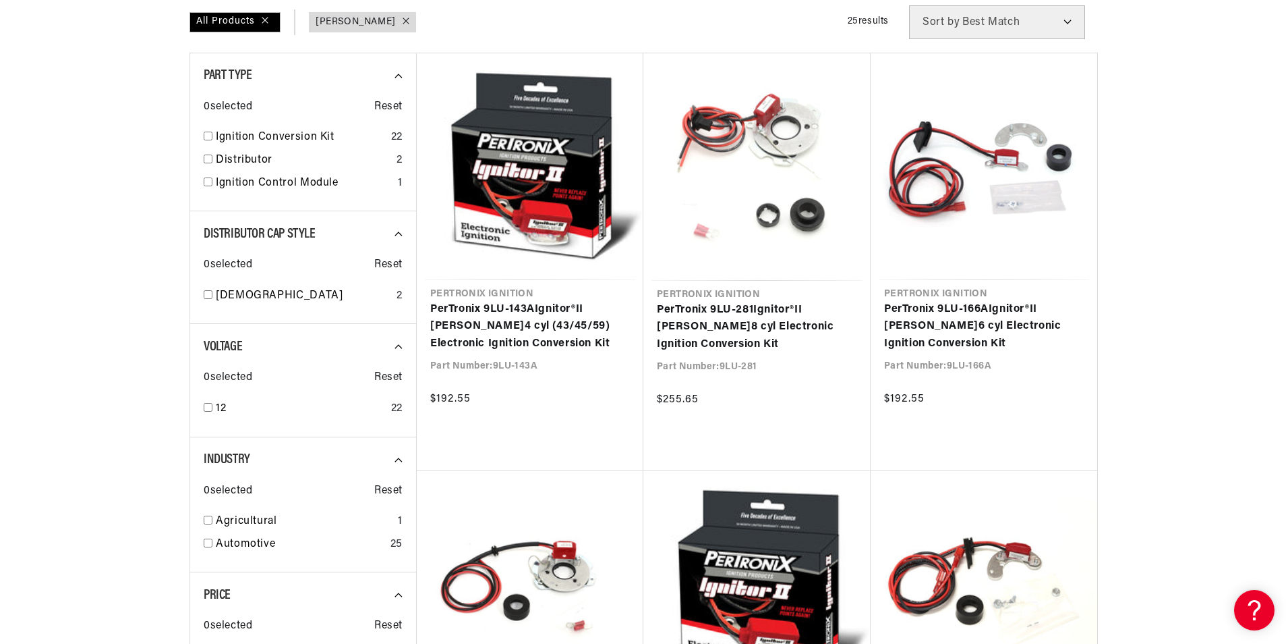
scroll to position [202, 0]
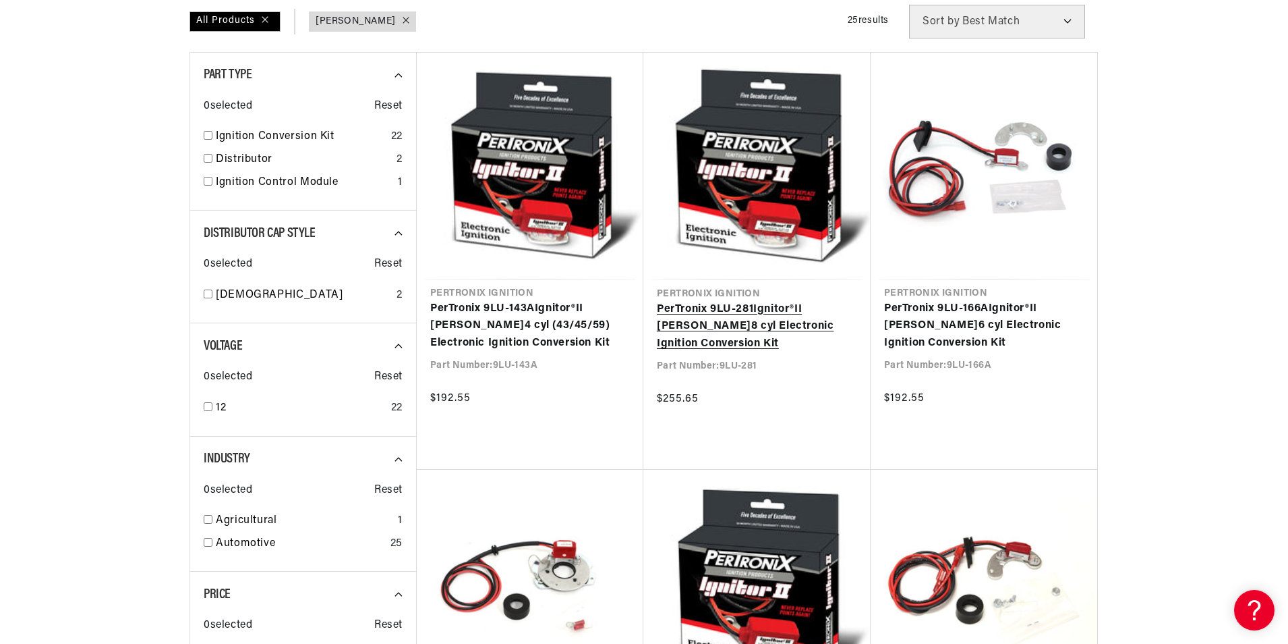
click at [730, 321] on link "PerTronix 9LU-281 Ignitor ® II Lucas 8 cyl Electronic Ignition Conversion Kit" at bounding box center [757, 327] width 200 height 52
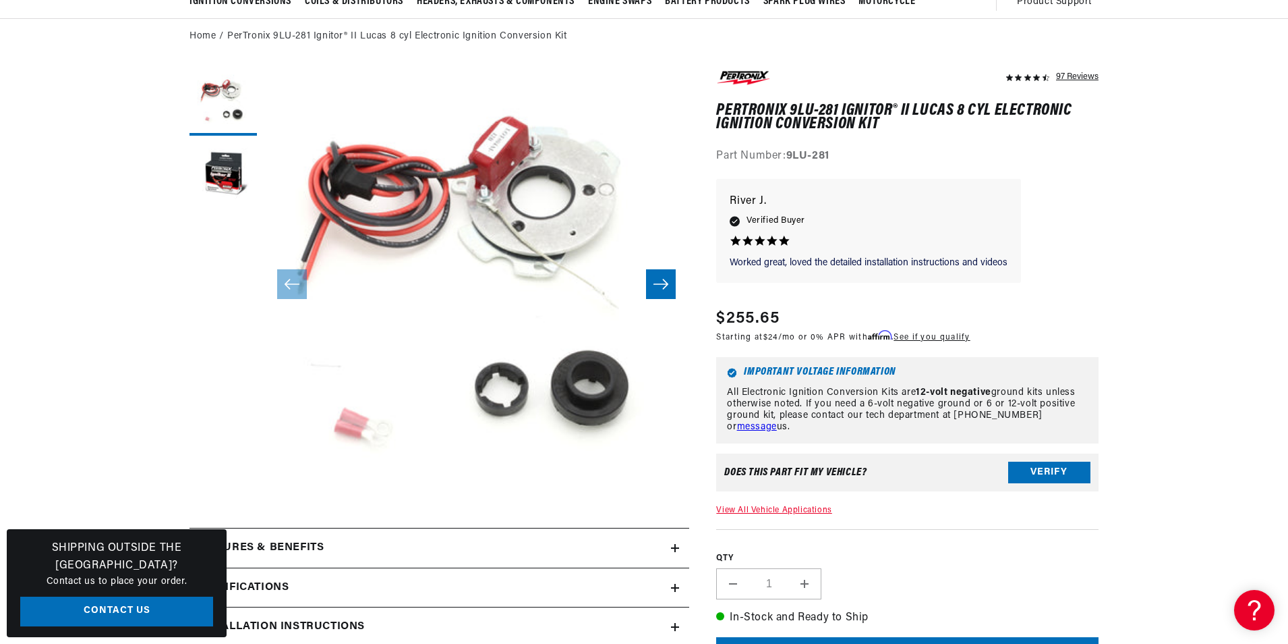
scroll to position [0, 504]
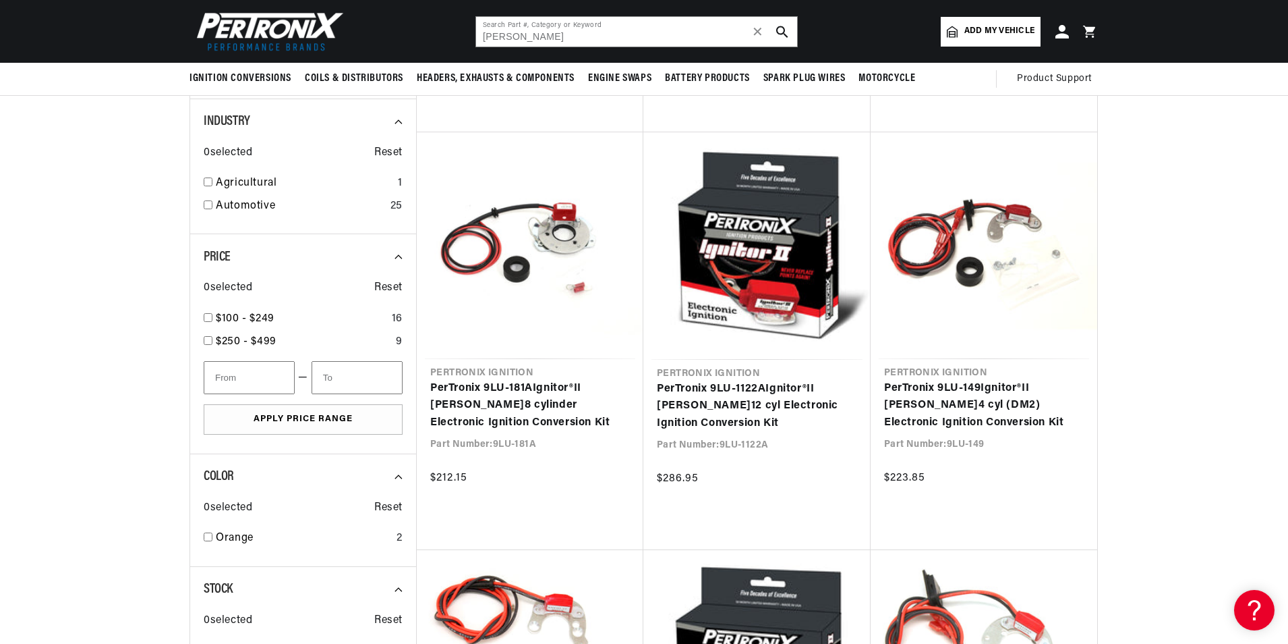
scroll to position [472, 0]
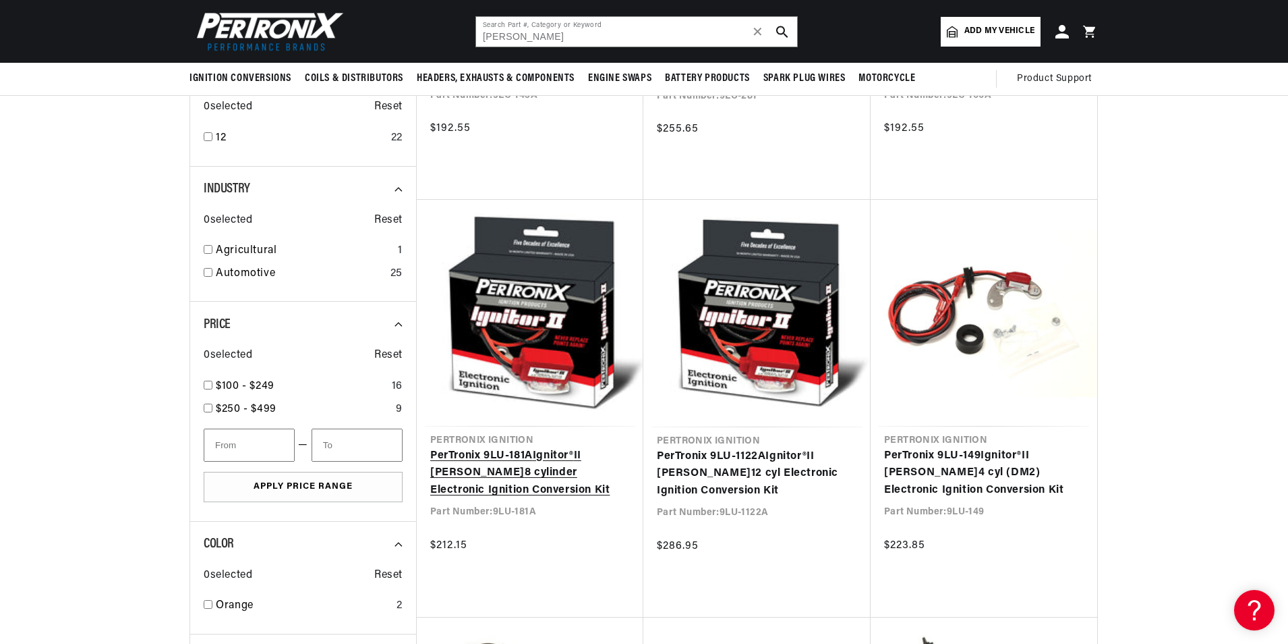
click at [497, 469] on link "PerTronix 9LU-181A Ignitor ® II Lucas 8 cylinder Electronic Ignition Conversion…" at bounding box center [530, 473] width 200 height 52
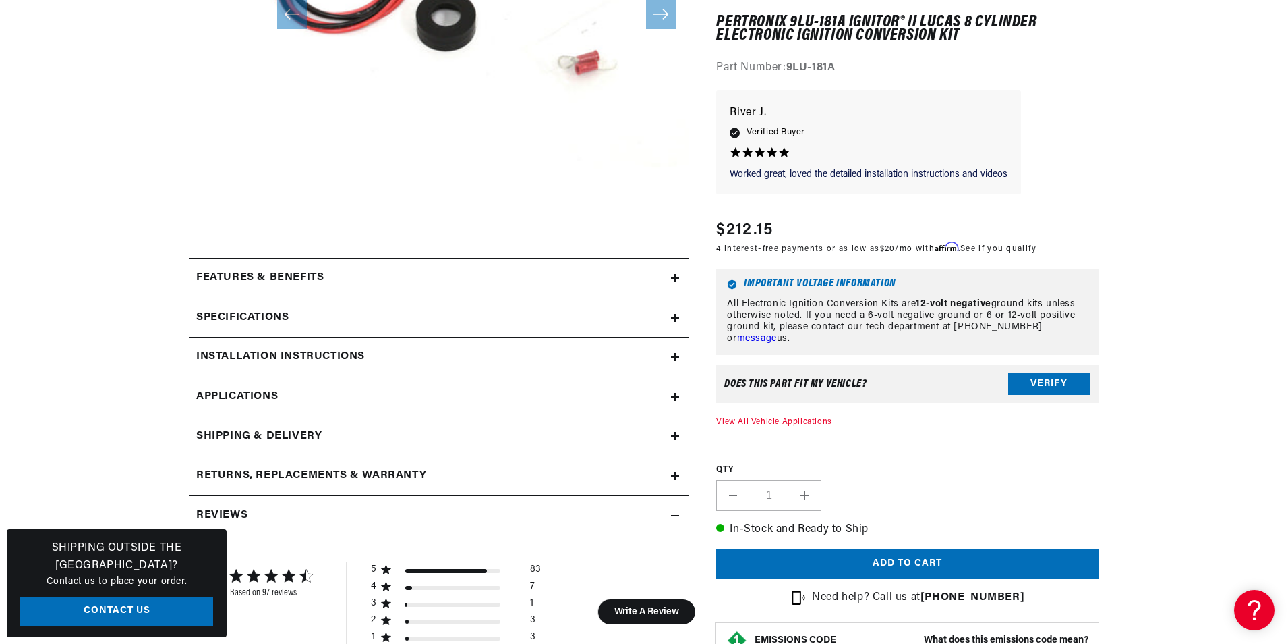
click at [237, 314] on h2 "Specifications" at bounding box center [242, 318] width 92 height 18
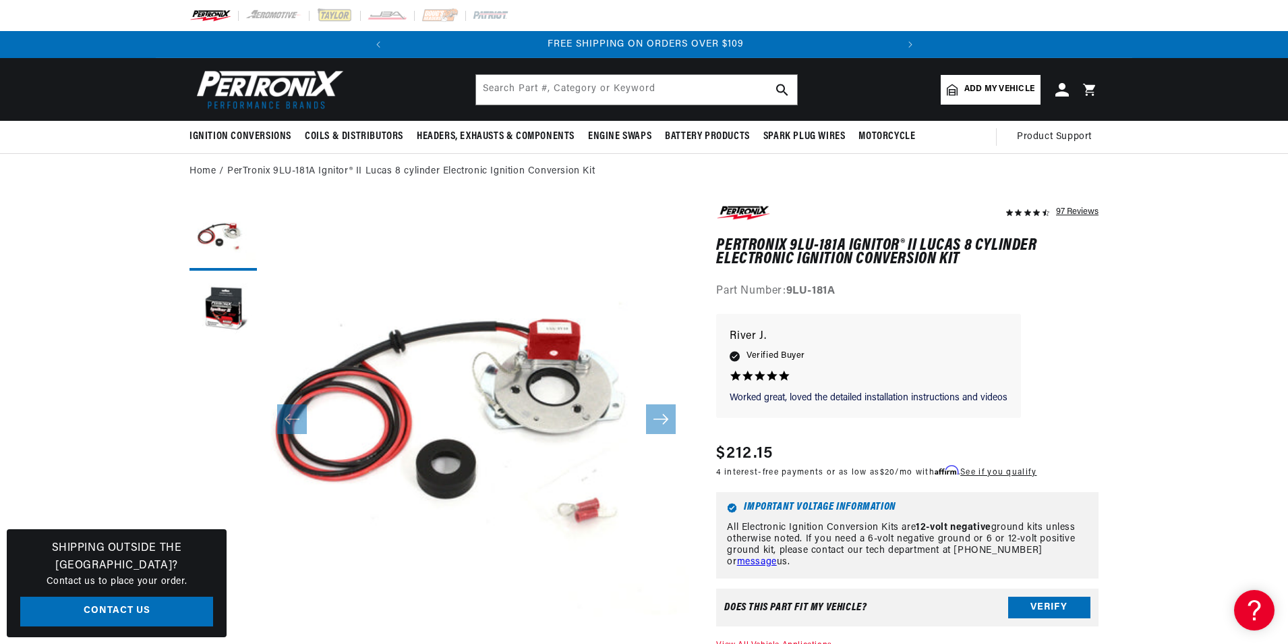
click at [1080, 210] on div "97 Reviews" at bounding box center [1077, 211] width 42 height 16
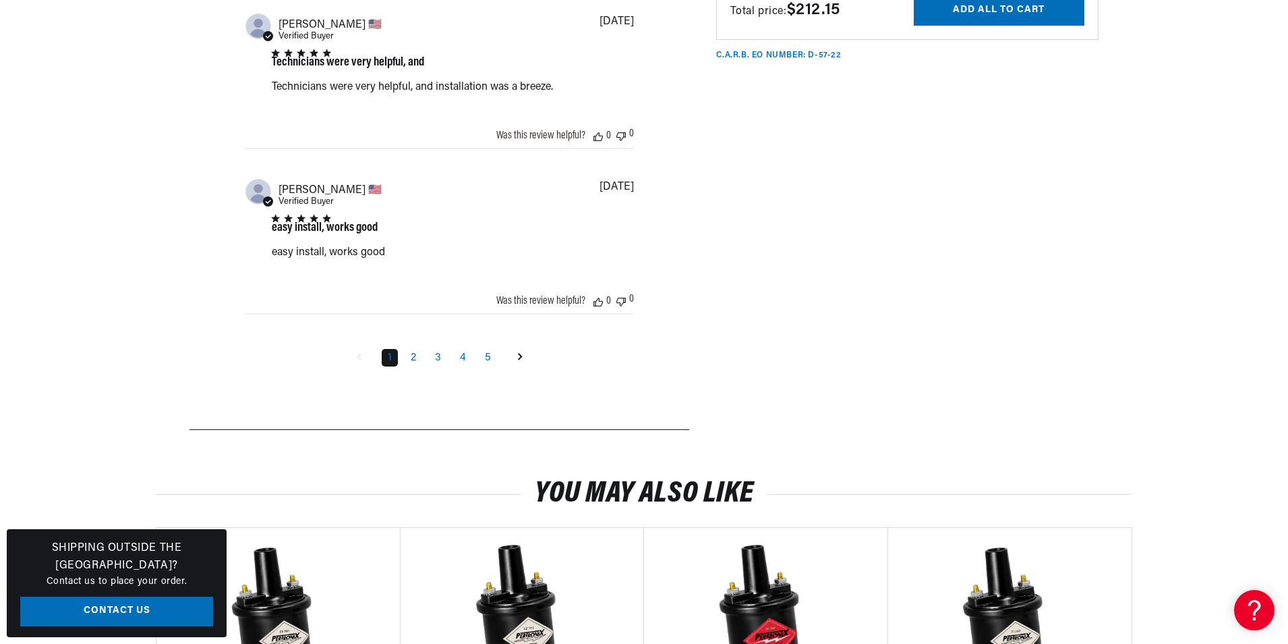
scroll to position [2509, 0]
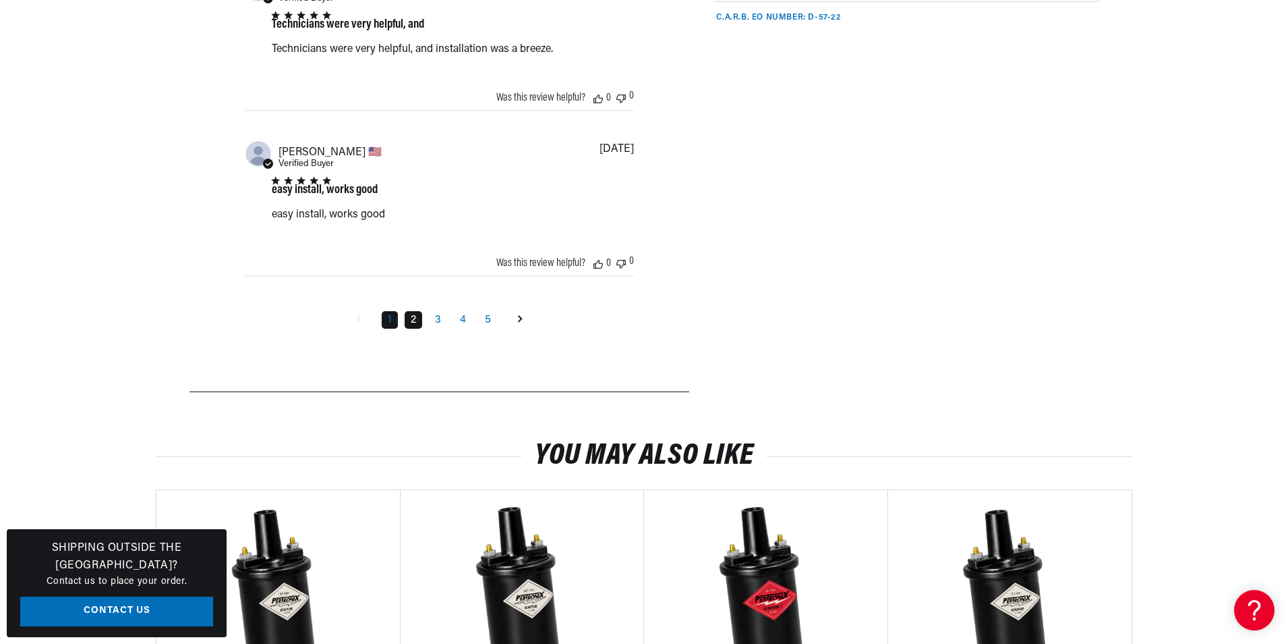
click at [407, 320] on link "2" at bounding box center [414, 320] width 18 height 18
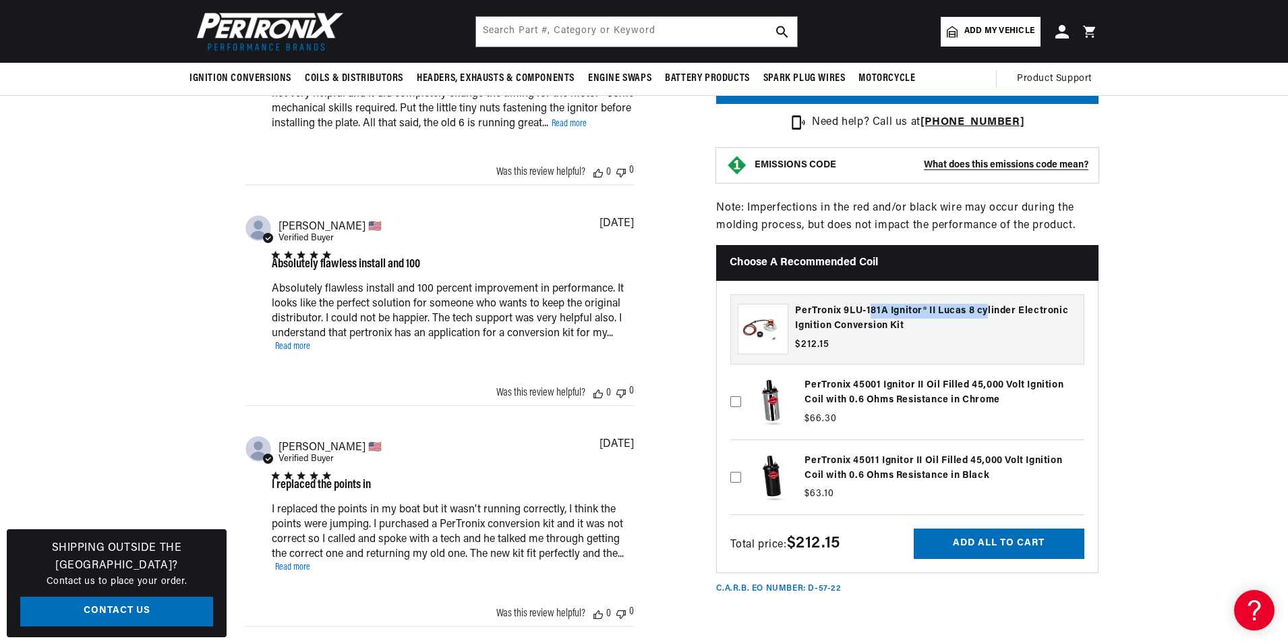
scroll to position [0, 0]
drag, startPoint x: 795, startPoint y: 314, endPoint x: 923, endPoint y: 314, distance: 128.2
click at [923, 314] on div "PerTronix 9LU-181A Ignitor® II [PERSON_NAME] 8 cylinder Electronic Ignition Con…" at bounding box center [936, 329] width 295 height 65
drag, startPoint x: 923, startPoint y: 314, endPoint x: 894, endPoint y: 316, distance: 29.0
copy link "PerTronix 9LU-181A Ignitor"
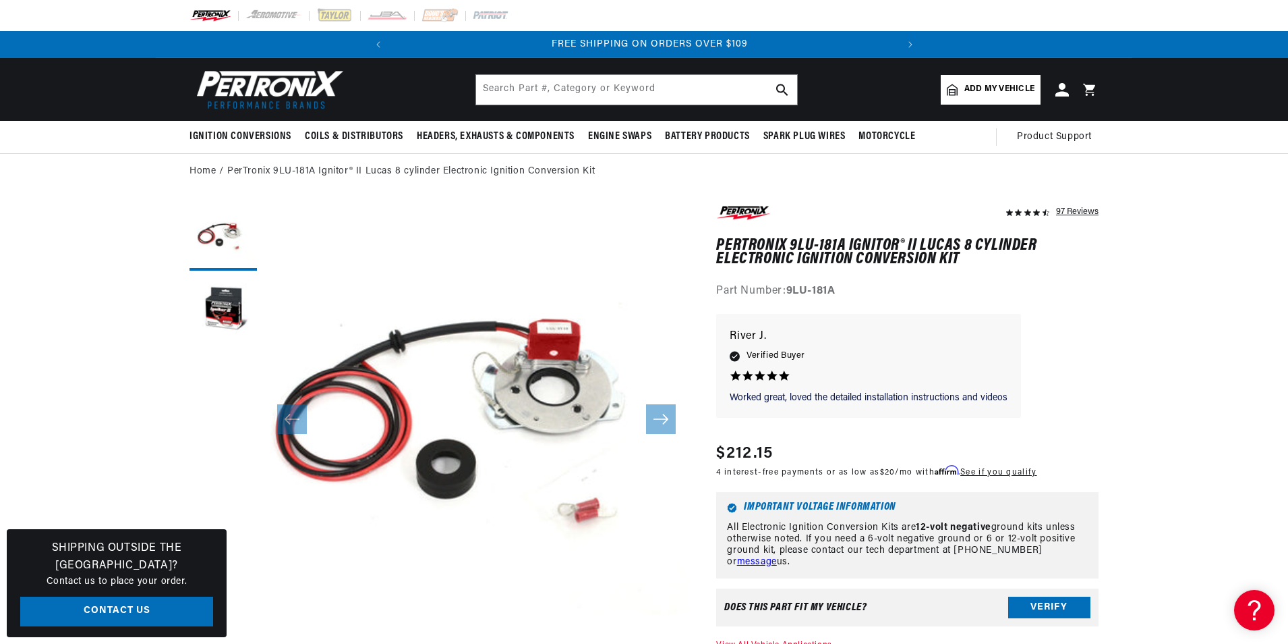
scroll to position [0, 504]
